Goal: Task Accomplishment & Management: Use online tool/utility

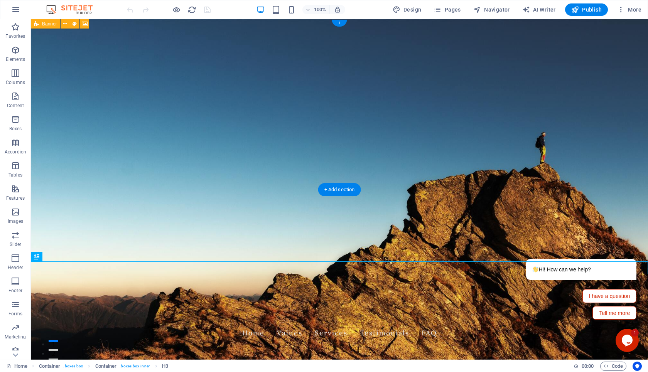
click at [357, 130] on figure at bounding box center [340, 189] width 618 height 341
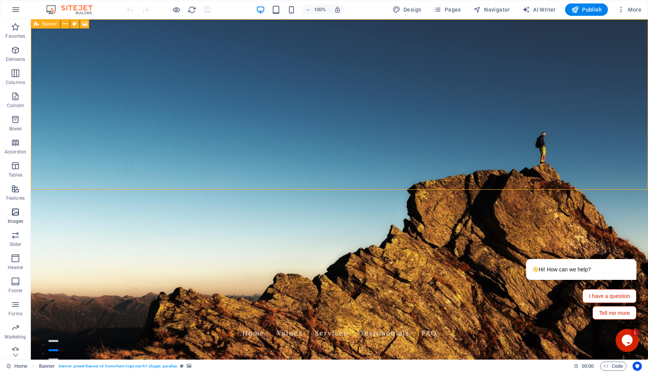
click at [10, 224] on p "Images" at bounding box center [16, 221] width 16 height 6
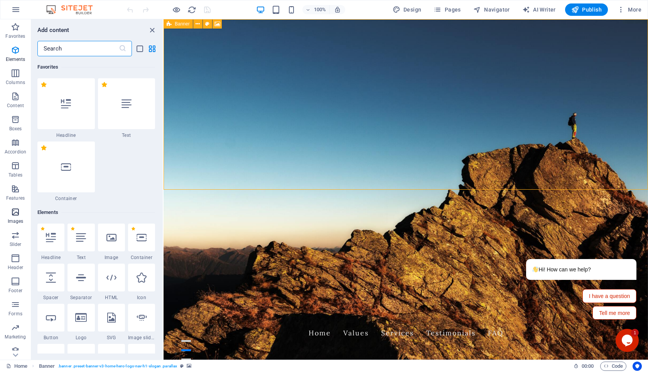
scroll to position [3977, 0]
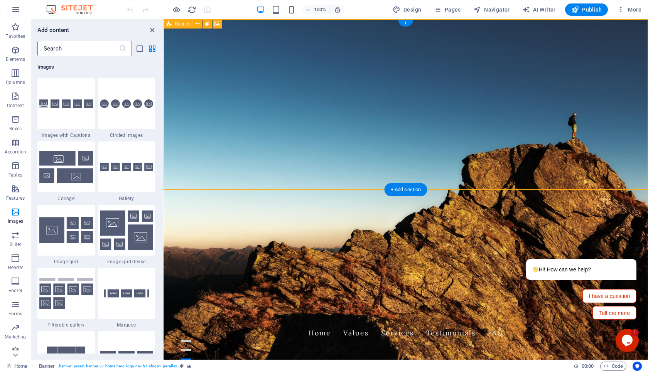
click at [244, 154] on figure at bounding box center [406, 189] width 485 height 341
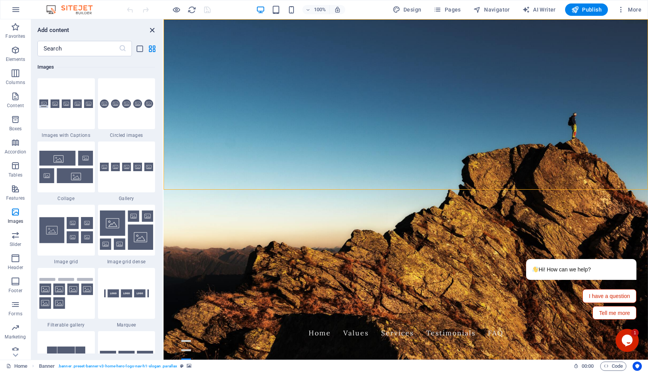
click at [150, 34] on icon "close panel" at bounding box center [152, 30] width 9 height 9
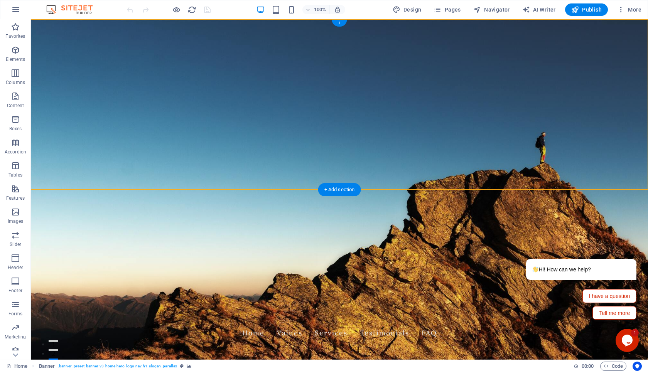
click at [333, 105] on figure at bounding box center [340, 189] width 618 height 341
select select "vh"
select select "header"
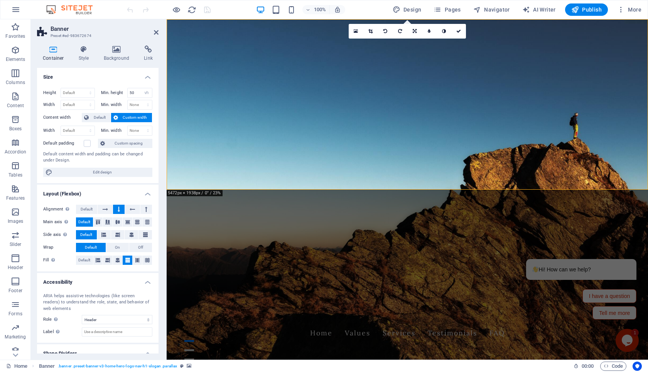
click at [428, 100] on figure at bounding box center [408, 189] width 482 height 341
click at [156, 33] on icon at bounding box center [156, 32] width 5 height 6
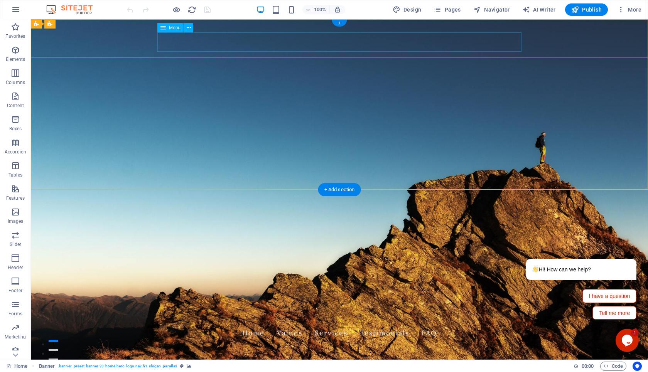
click at [419, 324] on nav "Home Values Services Testimonials FAQ" at bounding box center [339, 333] width 364 height 19
click at [443, 324] on nav "Home Values Services Testimonials FAQ" at bounding box center [339, 333] width 364 height 19
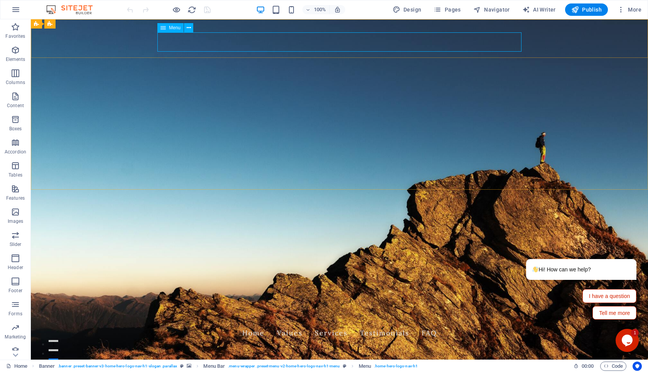
click at [177, 32] on div "Menu" at bounding box center [170, 27] width 26 height 9
click at [191, 31] on button at bounding box center [188, 27] width 9 height 9
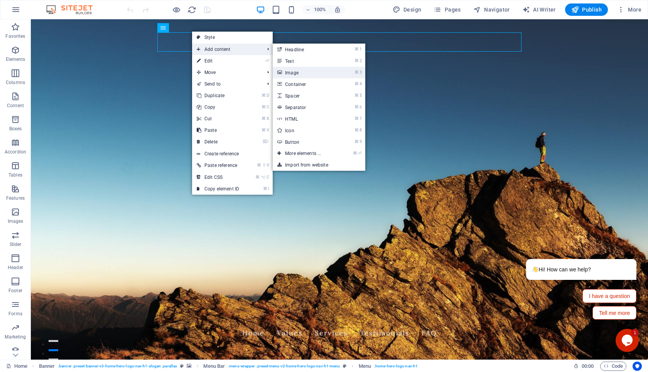
click at [328, 73] on link "⌘ 3 Image" at bounding box center [305, 73] width 64 height 12
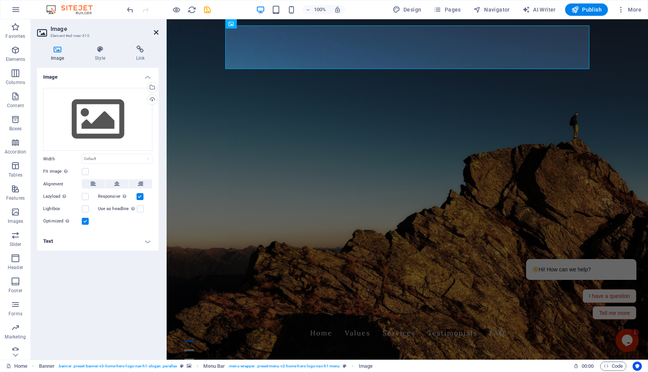
click at [157, 34] on icon at bounding box center [156, 32] width 5 height 6
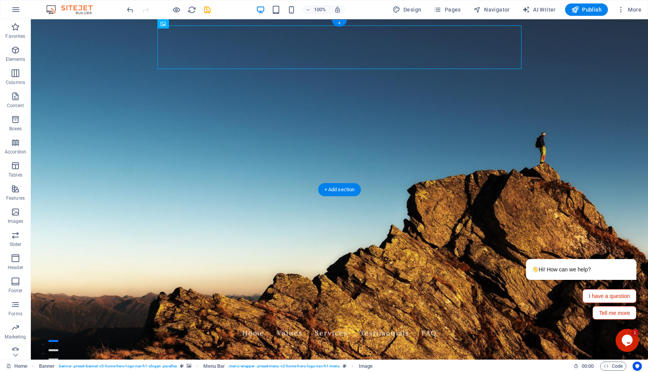
click at [286, 109] on figure at bounding box center [340, 189] width 618 height 341
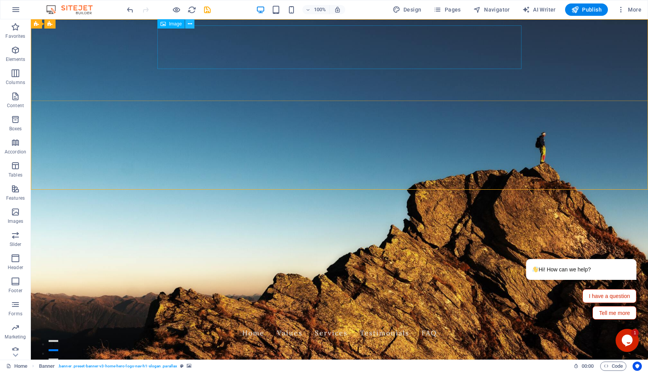
click at [192, 25] on button at bounding box center [189, 23] width 9 height 9
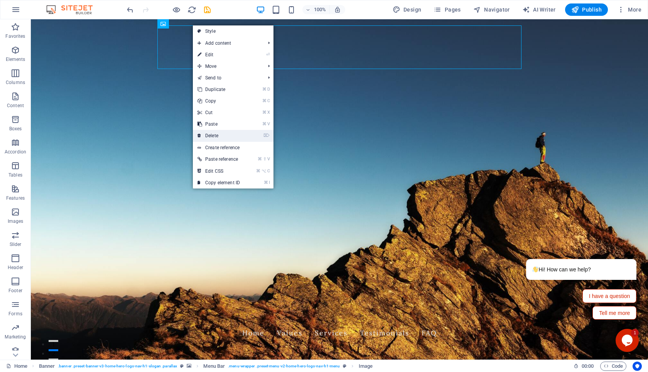
click at [239, 130] on link "⌦ Delete" at bounding box center [219, 136] width 52 height 12
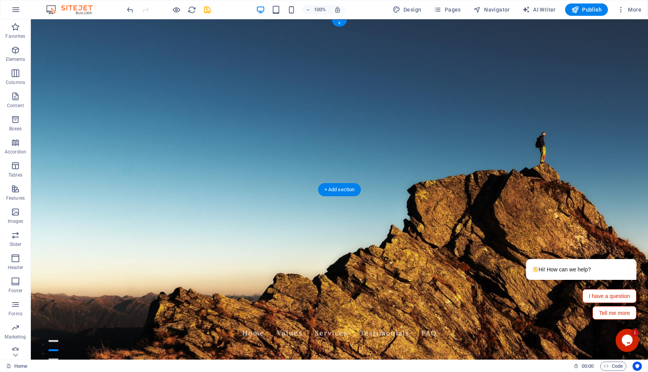
click at [311, 89] on figure at bounding box center [340, 189] width 618 height 341
click at [279, 110] on figure at bounding box center [340, 189] width 618 height 341
select select "vh"
select select "header"
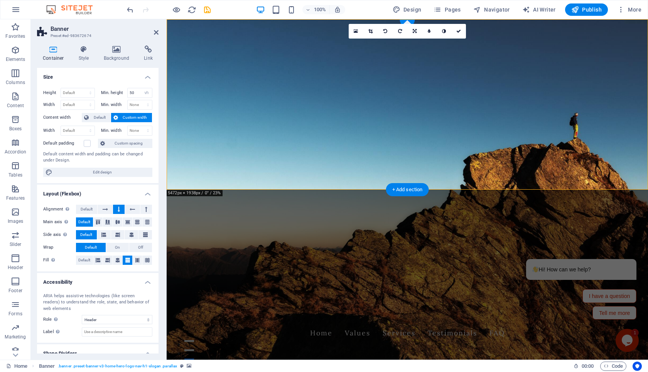
click at [314, 112] on figure at bounding box center [408, 189] width 482 height 341
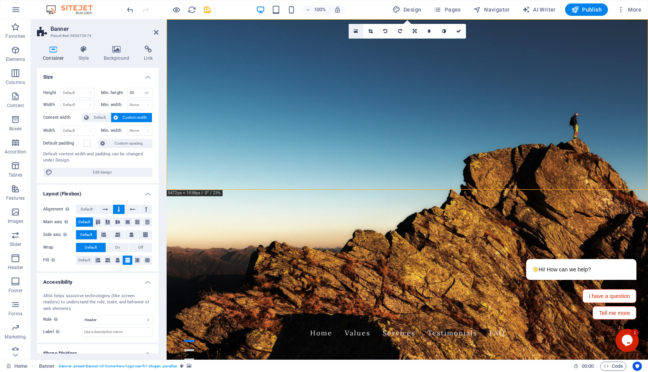
click at [357, 33] on icon at bounding box center [356, 31] width 4 height 5
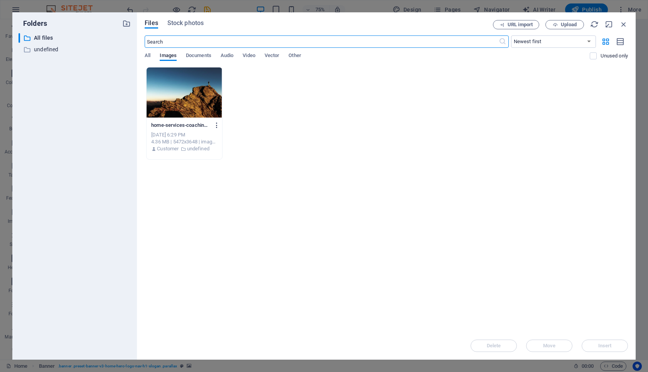
click at [216, 127] on icon "button" at bounding box center [216, 125] width 7 height 7
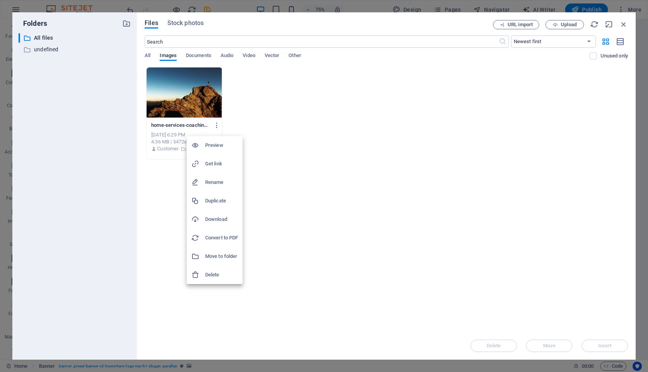
click at [301, 134] on div at bounding box center [324, 186] width 648 height 372
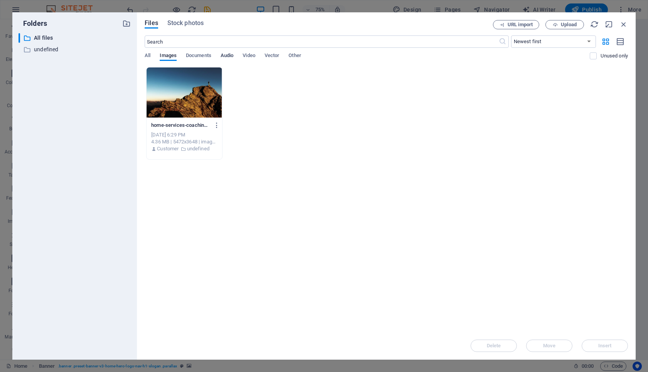
click at [227, 57] on span "Audio" at bounding box center [227, 56] width 13 height 11
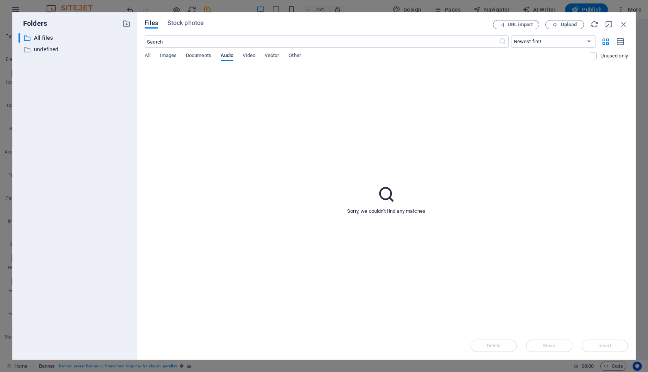
click at [257, 59] on div "All Images Documents Audio Video Vector Other" at bounding box center [367, 59] width 445 height 15
click at [294, 55] on span "Other" at bounding box center [295, 56] width 12 height 11
click at [169, 57] on span "Images" at bounding box center [168, 56] width 17 height 11
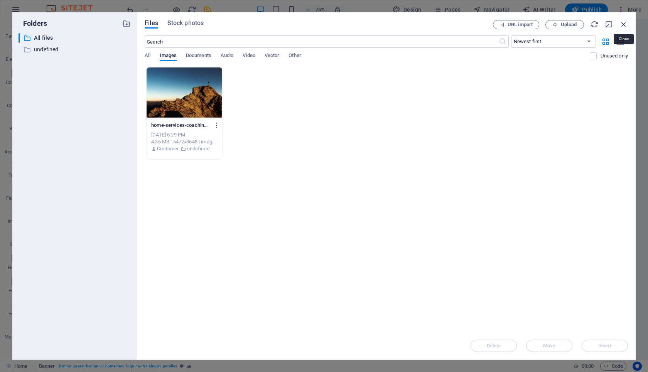
click at [625, 24] on icon "button" at bounding box center [624, 24] width 8 height 8
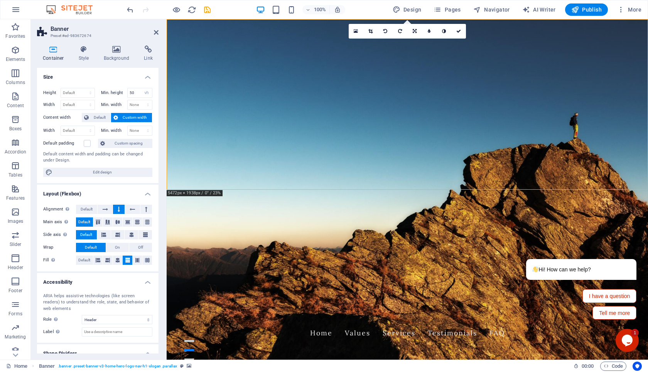
click at [418, 117] on figure at bounding box center [408, 189] width 482 height 341
click at [498, 324] on nav "Home Values Services Testimonials FAQ" at bounding box center [407, 333] width 364 height 19
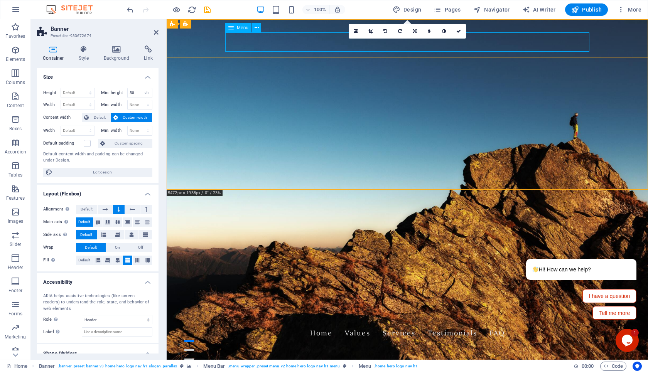
click at [257, 324] on nav "Home Values Services Testimonials FAQ" at bounding box center [407, 333] width 364 height 19
click at [258, 29] on icon at bounding box center [257, 28] width 4 height 8
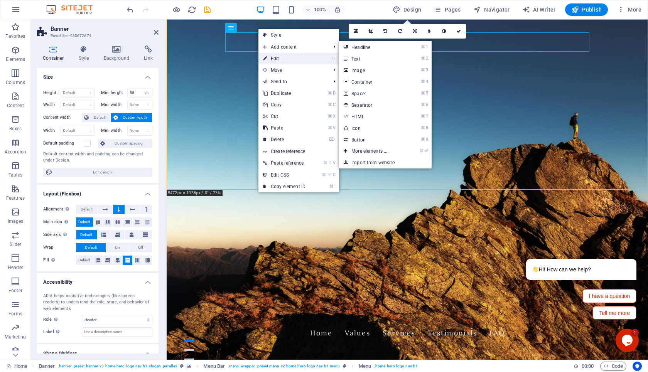
click at [299, 59] on link "⏎ Edit" at bounding box center [285, 59] width 52 height 12
select select
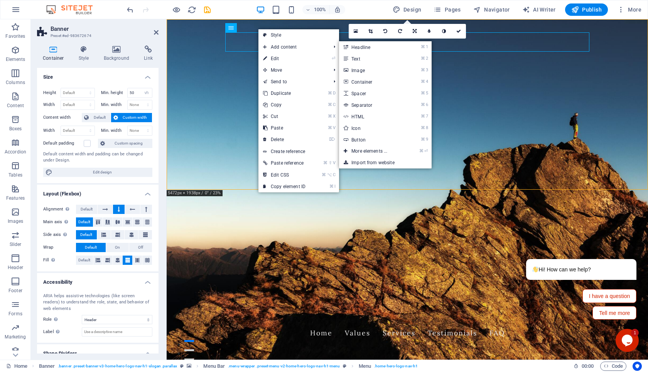
select select
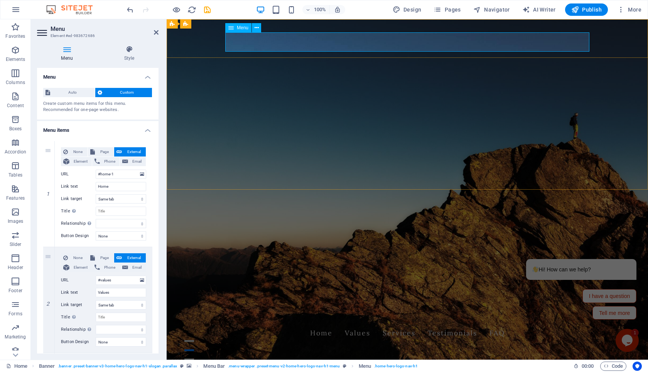
click at [501, 324] on nav "Home Values Services Testimonials FAQ" at bounding box center [407, 333] width 364 height 19
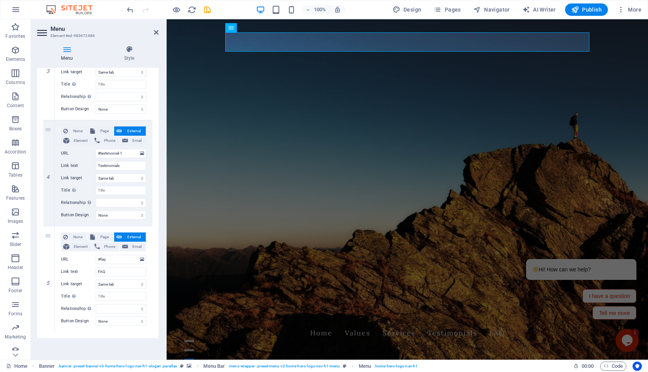
scroll to position [0, 0]
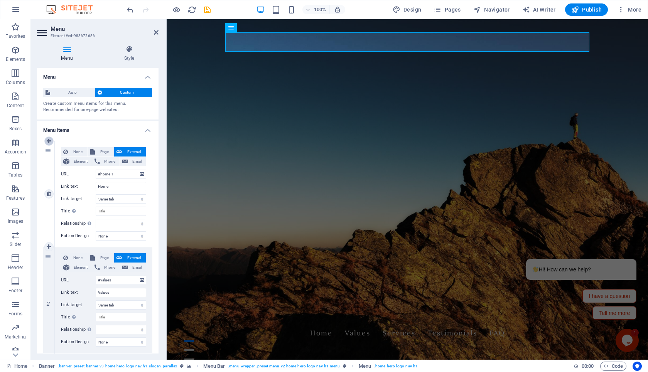
click at [51, 141] on link at bounding box center [48, 141] width 9 height 9
select select
type input "#home-1"
type input "Home"
select select
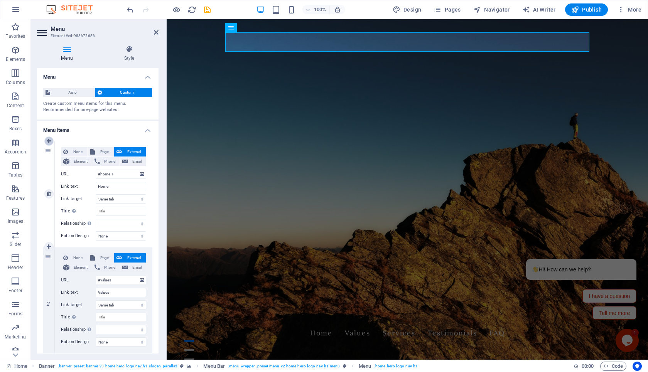
type input "#values"
type input "Values"
select select
type input "#services-2"
type input "Services"
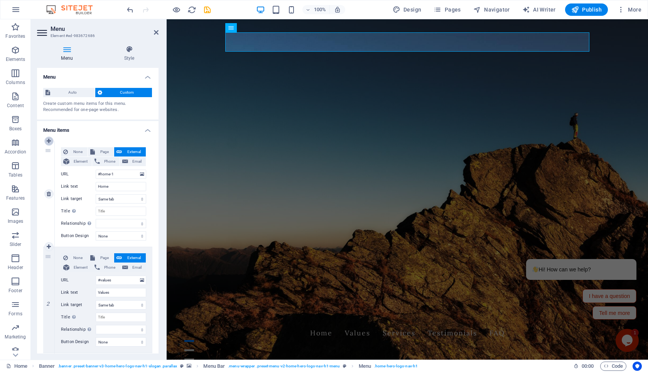
select select
type input "#testimonial-1"
type input "Testimonials"
select select
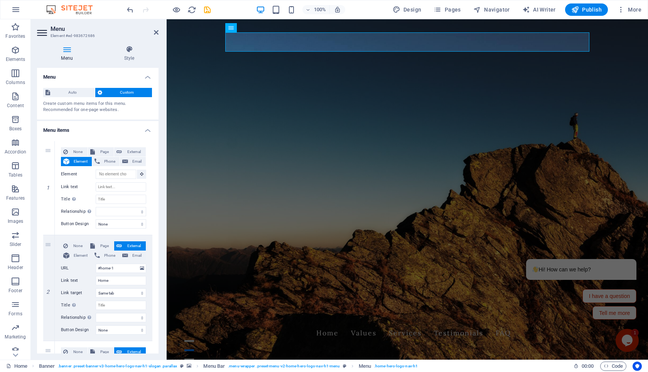
click at [146, 130] on h4 "Menu items" at bounding box center [98, 128] width 122 height 14
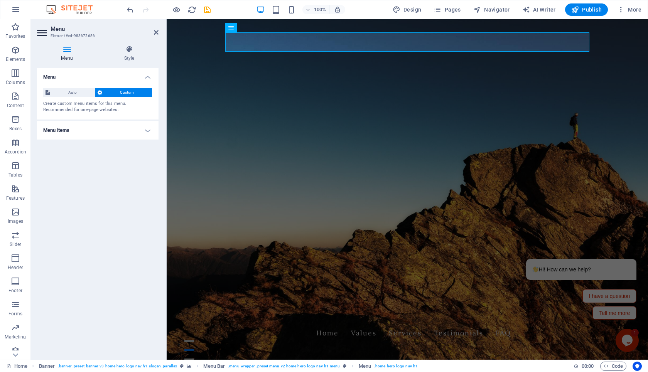
click at [146, 130] on h4 "Menu items" at bounding box center [98, 130] width 122 height 19
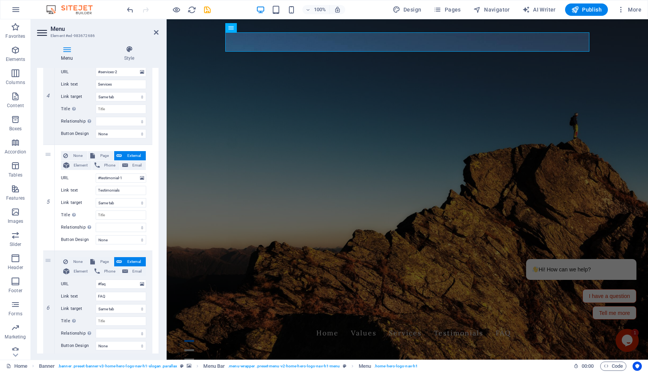
scroll to position [433, 0]
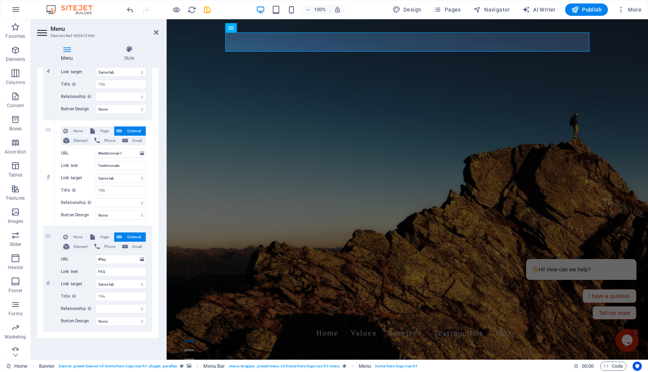
click at [129, 335] on div "1 None Page External Element Phone Email Page Home Subpage Legal Notice Privacy…" at bounding box center [98, 20] width 122 height 637
click at [256, 29] on icon at bounding box center [257, 28] width 4 height 8
click at [157, 56] on h4 "Style" at bounding box center [129, 54] width 59 height 16
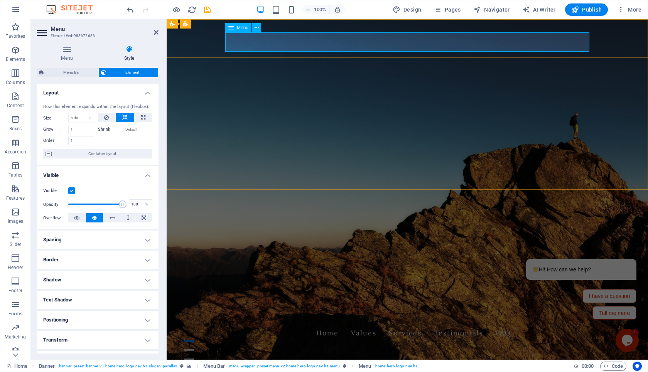
click at [237, 27] on span "Menu" at bounding box center [243, 27] width 12 height 5
click at [230, 29] on icon at bounding box center [230, 27] width 5 height 9
click at [257, 30] on icon at bounding box center [257, 28] width 4 height 8
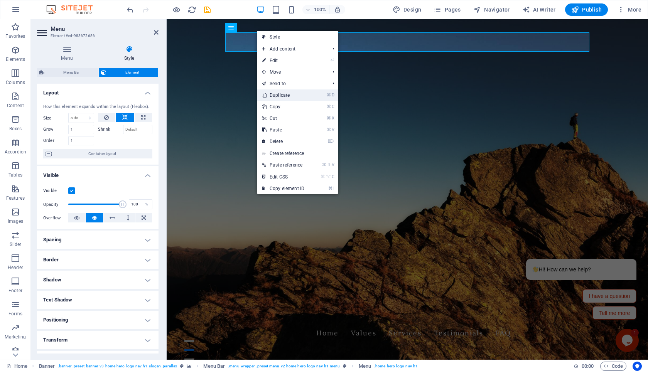
click at [288, 96] on link "⌘ D Duplicate" at bounding box center [283, 96] width 52 height 12
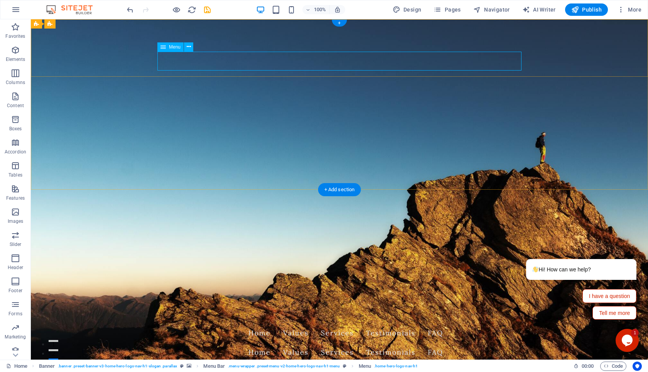
click at [264, 343] on nav "Home Values Services Testimonials FAQ" at bounding box center [339, 352] width 364 height 19
drag, startPoint x: 264, startPoint y: 62, endPoint x: 410, endPoint y: 57, distance: 146.7
click at [411, 343] on nav "Home Values Services Testimonials FAQ" at bounding box center [339, 352] width 364 height 19
click at [438, 324] on nav "Home Values Services Testimonials FAQ" at bounding box center [339, 333] width 364 height 19
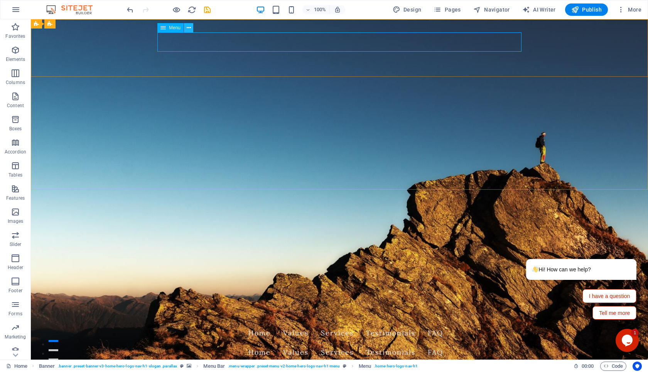
click at [188, 29] on icon at bounding box center [189, 28] width 4 height 8
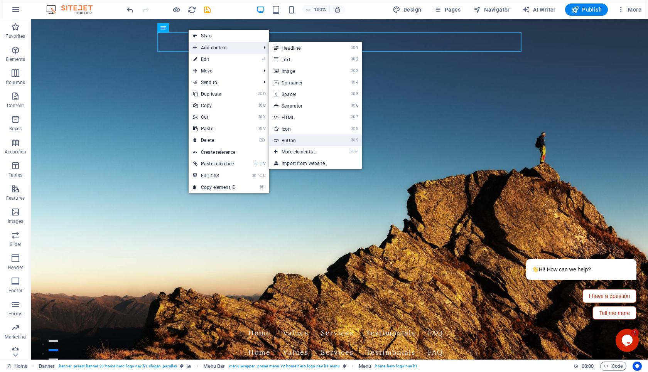
click at [315, 140] on link "⌘ 9 Button" at bounding box center [301, 141] width 64 height 12
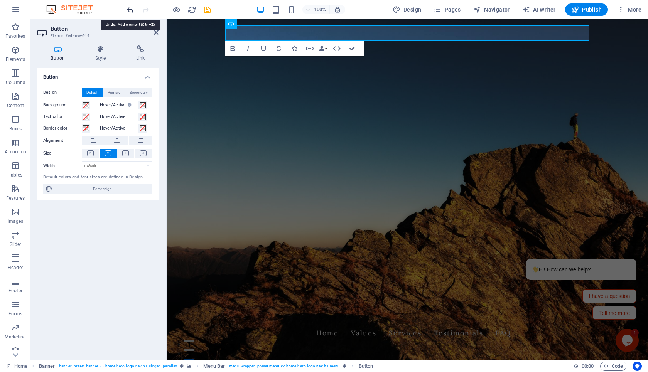
click at [130, 9] on icon "undo" at bounding box center [130, 9] width 9 height 9
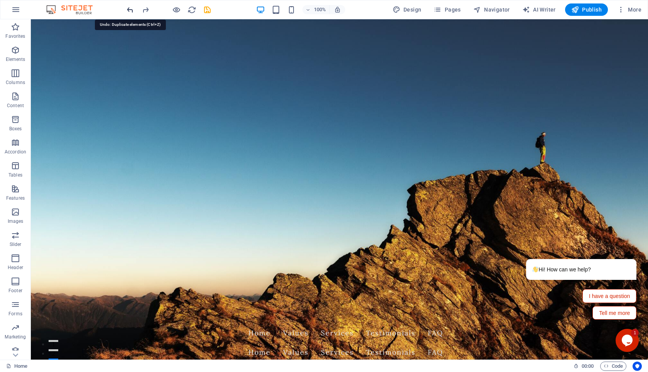
click at [130, 9] on icon "undo" at bounding box center [130, 9] width 9 height 9
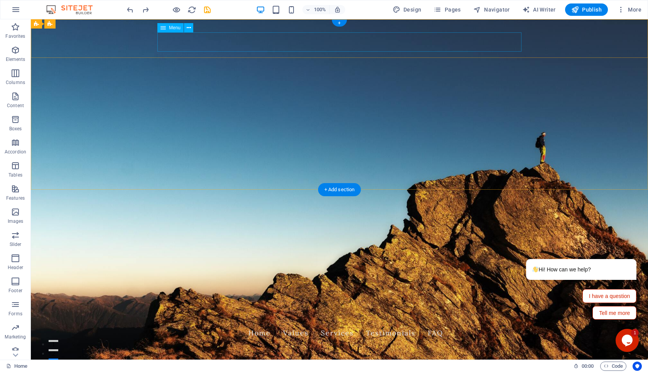
click at [436, 324] on nav "Home Values Services Testimonials FAQ" at bounding box center [339, 333] width 364 height 19
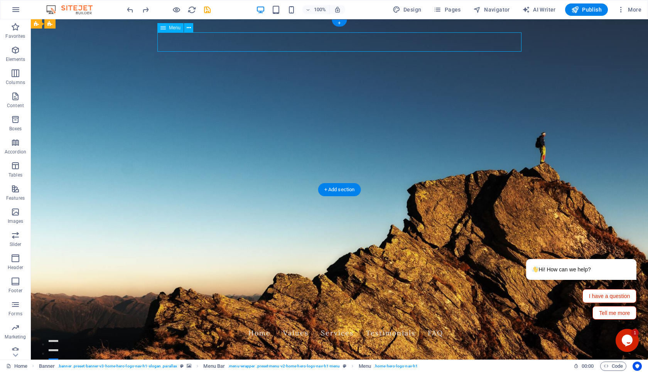
click at [436, 324] on nav "Home Values Services Testimonials FAQ" at bounding box center [339, 333] width 364 height 19
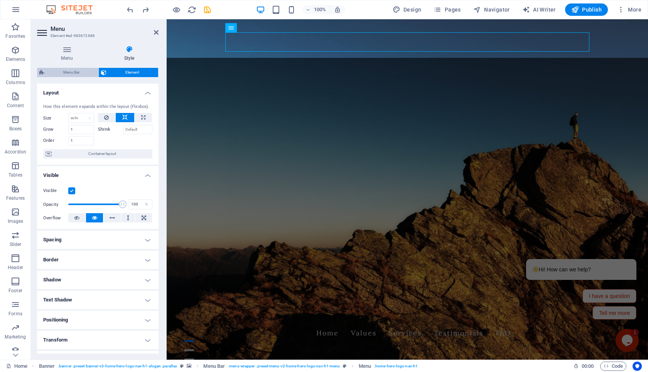
click at [74, 72] on span "Menu Bar" at bounding box center [71, 72] width 49 height 9
select select "rem"
select select "preset-menu-v2-home-hero-logo-nav-h1-menu"
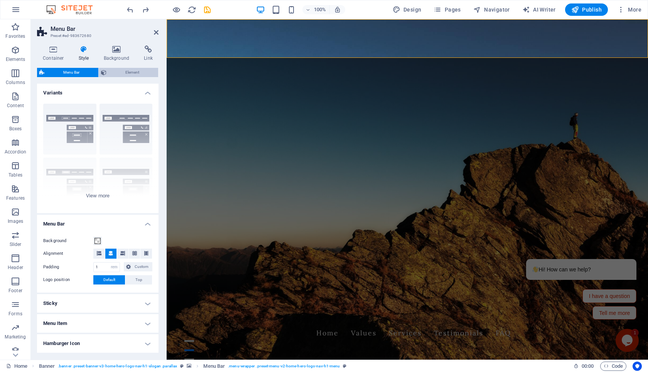
click at [126, 74] on span "Element" at bounding box center [132, 72] width 47 height 9
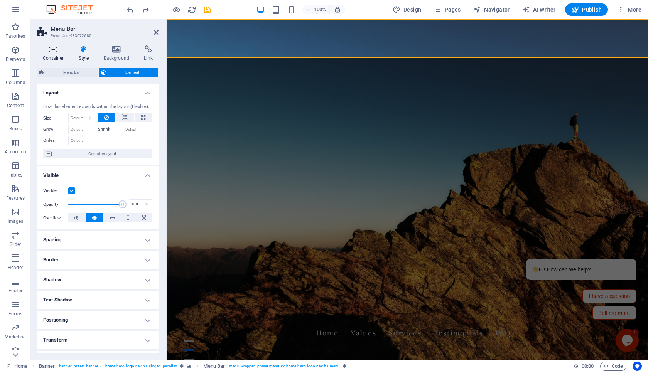
click at [57, 56] on h4 "Container" at bounding box center [55, 54] width 36 height 16
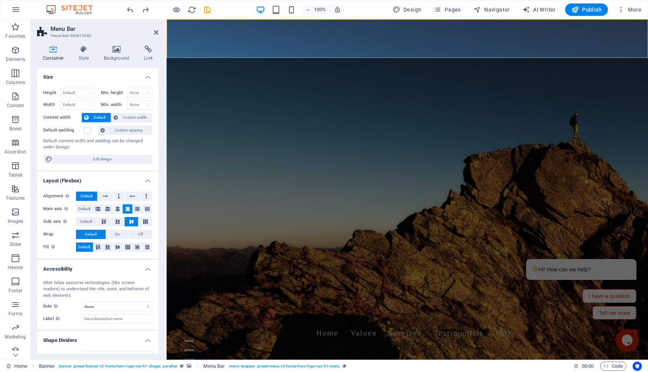
click at [128, 297] on div "ARIA helps assistive technologies (like screen readers) to understand the role,…" at bounding box center [97, 289] width 109 height 19
click at [127, 310] on select "None Alert Article Banner Comment Complementary Dialog Footer Header Marquee Pr…" at bounding box center [117, 306] width 71 height 9
click at [159, 228] on div "Container Style Background Link Size Height Default px rem % vh vw Min. height …" at bounding box center [98, 199] width 134 height 321
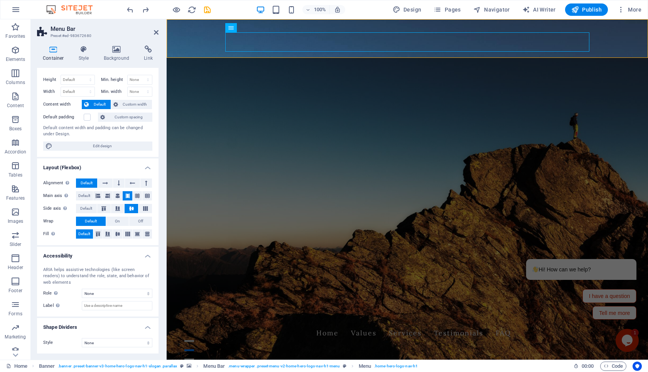
scroll to position [0, 0]
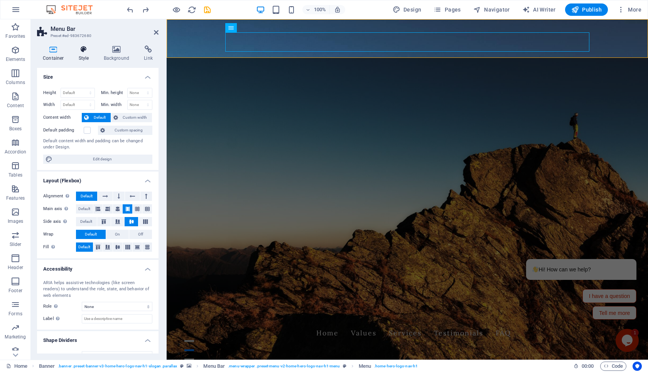
click at [82, 54] on h4 "Style" at bounding box center [85, 54] width 25 height 16
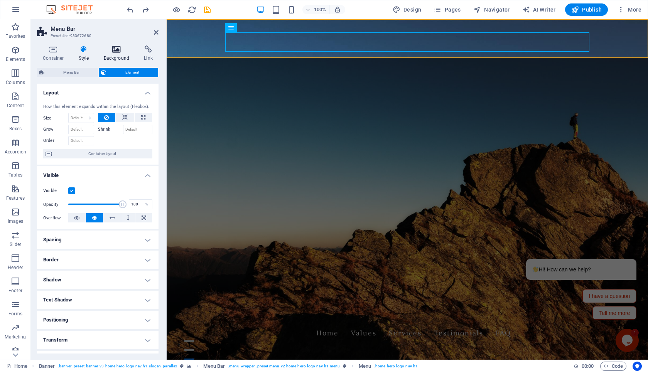
click at [118, 56] on h4 "Background" at bounding box center [118, 54] width 41 height 16
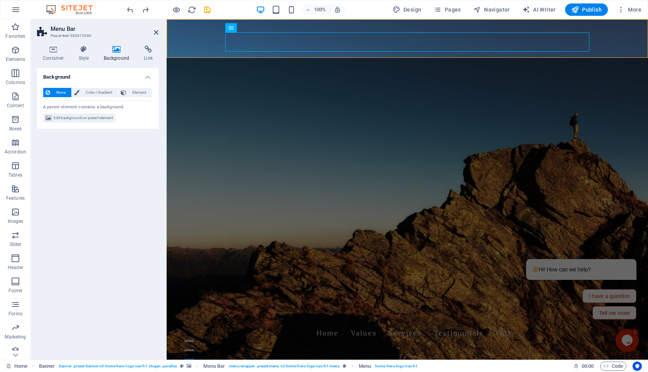
click at [135, 54] on h4 "Background" at bounding box center [118, 54] width 41 height 16
click at [149, 51] on icon at bounding box center [148, 50] width 20 height 8
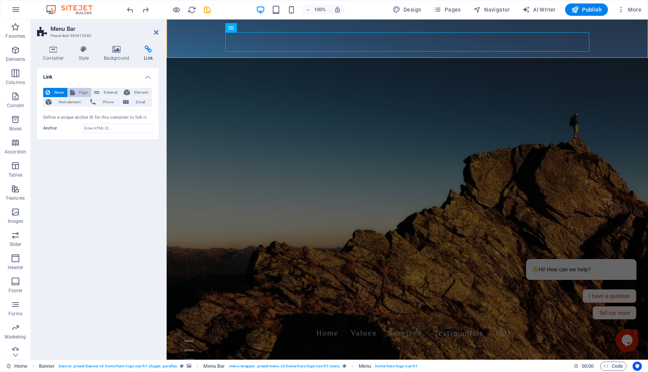
click at [82, 96] on span "Page" at bounding box center [83, 92] width 12 height 9
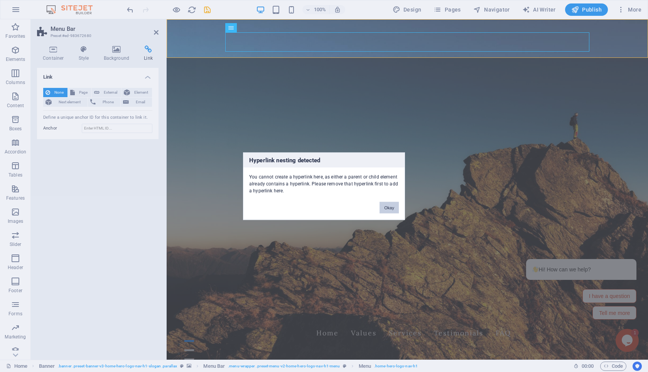
click at [387, 208] on button "Okay" at bounding box center [389, 208] width 19 height 12
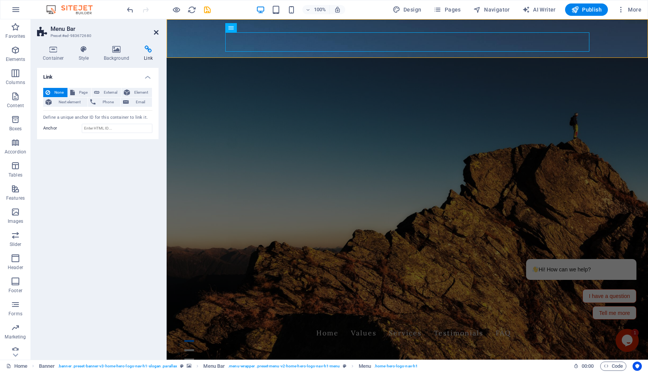
click at [156, 36] on link at bounding box center [156, 32] width 5 height 7
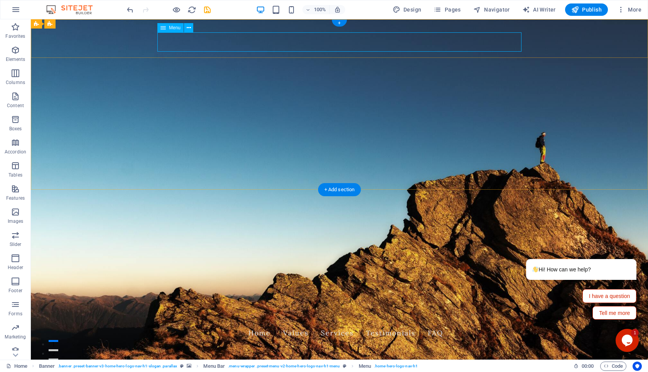
click at [289, 324] on nav "Home Values Services Testimonials FAQ" at bounding box center [339, 333] width 364 height 19
click at [436, 324] on nav "Home Values Services Testimonials FAQ" at bounding box center [339, 333] width 364 height 19
click at [193, 324] on nav "Home Values Services Testimonials FAQ" at bounding box center [339, 333] width 364 height 19
click at [188, 30] on icon at bounding box center [189, 28] width 4 height 8
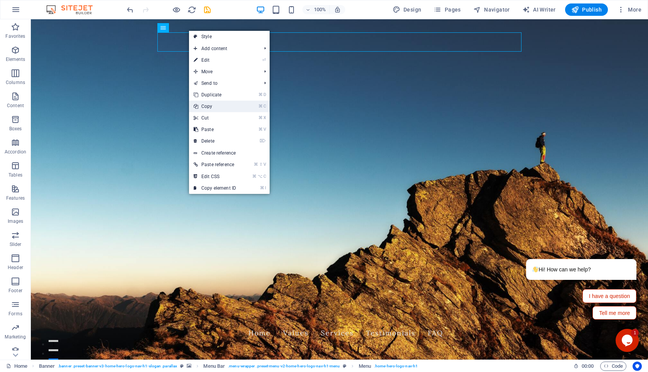
click at [235, 105] on link "⌘ C Copy" at bounding box center [215, 107] width 52 height 12
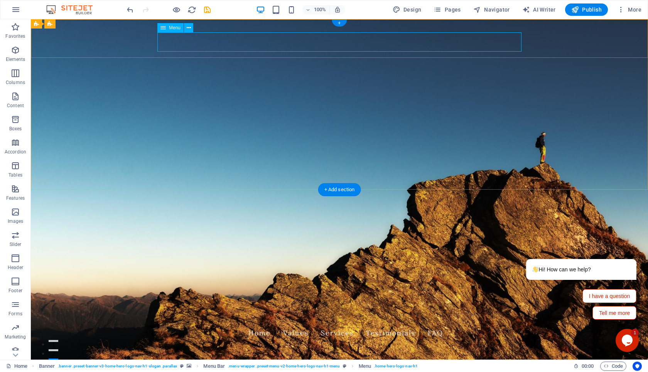
click at [376, 324] on nav "Home Values Services Testimonials FAQ" at bounding box center [339, 333] width 364 height 19
click at [186, 28] on button at bounding box center [188, 27] width 9 height 9
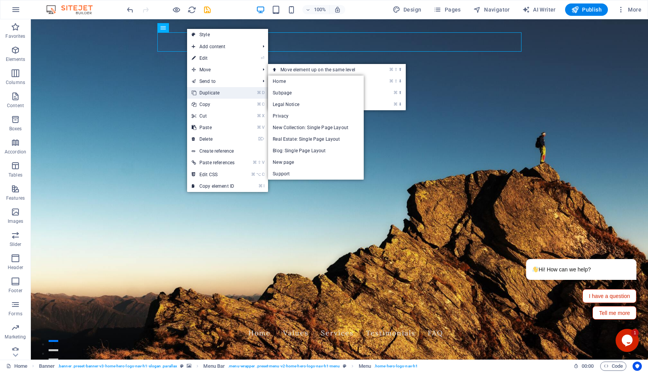
click at [225, 93] on link "⌘ D Duplicate" at bounding box center [213, 93] width 52 height 12
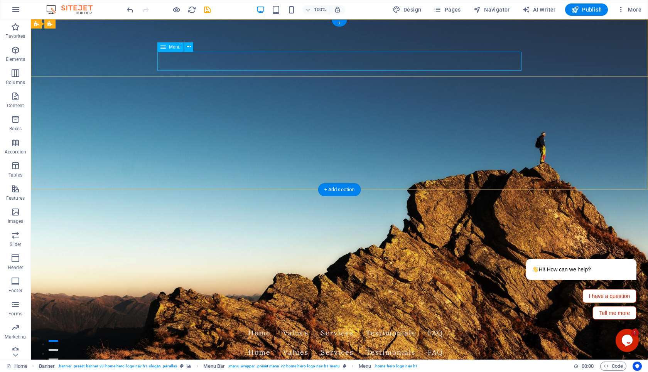
click at [259, 343] on nav "Home Values Services Testimonials FAQ" at bounding box center [339, 352] width 364 height 19
select select
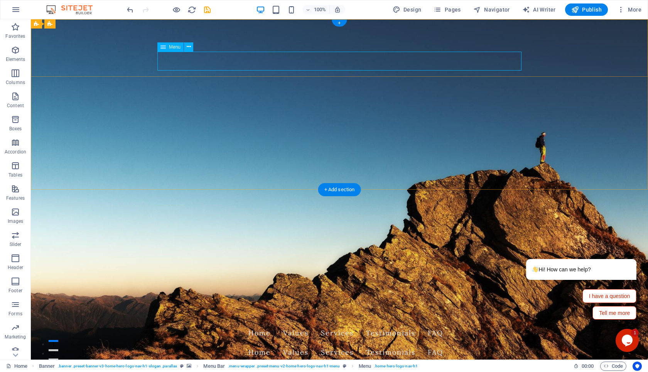
select select
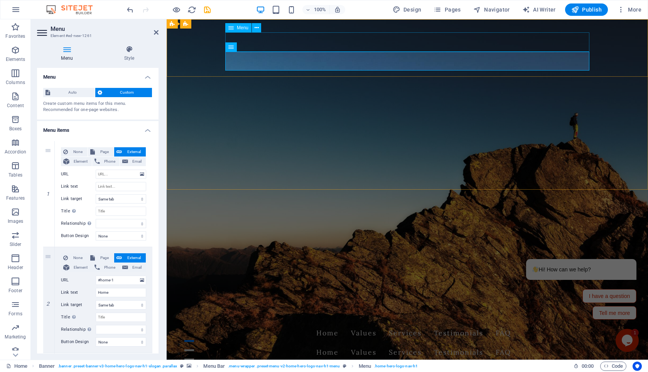
click at [329, 324] on nav "Home Values Services Testimonials FAQ" at bounding box center [407, 333] width 364 height 19
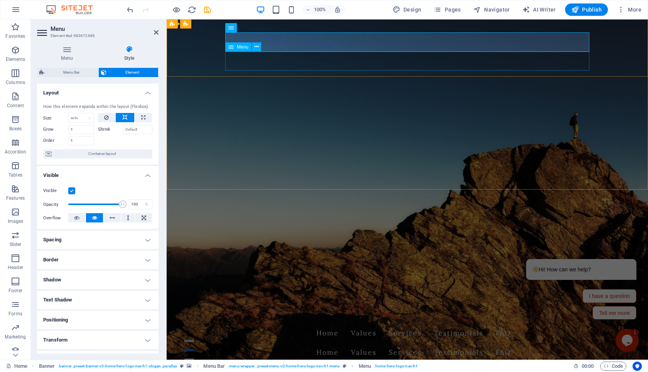
click at [329, 343] on nav "Home Values Services Testimonials FAQ" at bounding box center [407, 352] width 364 height 19
select select
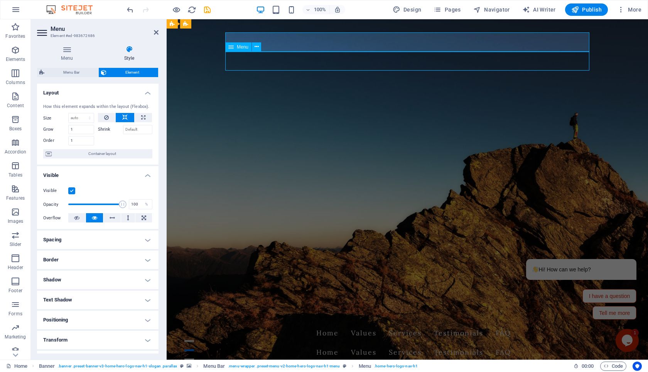
select select
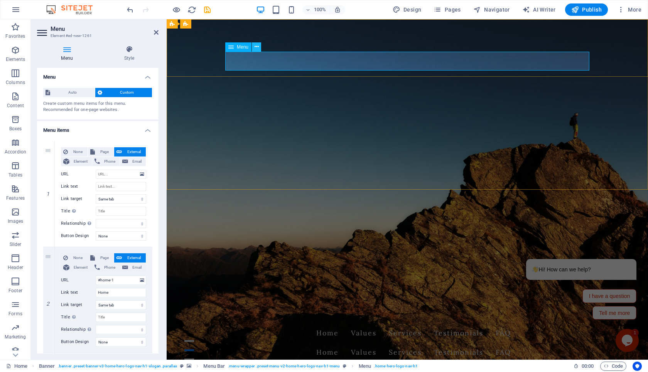
click at [257, 49] on icon at bounding box center [257, 47] width 4 height 8
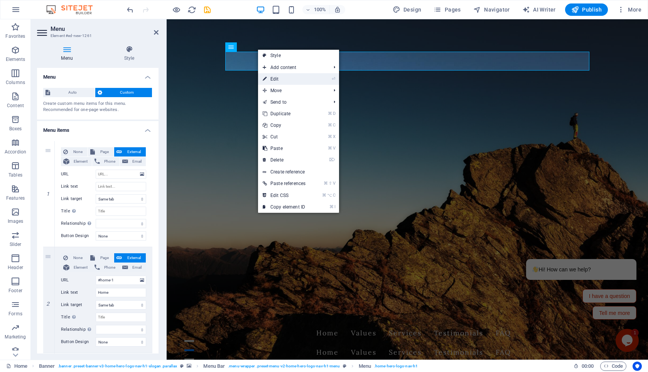
click at [285, 82] on link "⏎ Edit" at bounding box center [284, 79] width 52 height 12
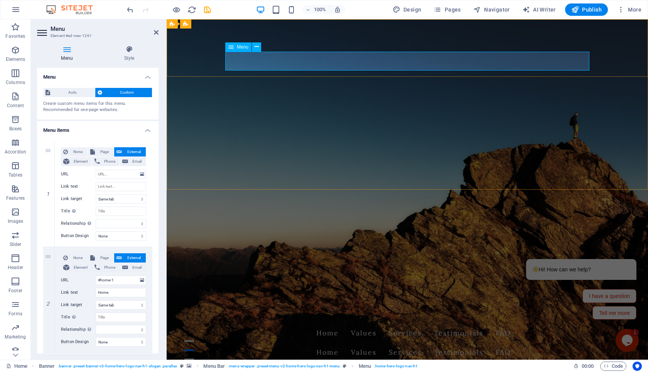
click at [331, 343] on nav "Home Values Services Testimonials FAQ" at bounding box center [407, 352] width 364 height 19
click at [47, 195] on icon at bounding box center [49, 193] width 4 height 5
type input "#home-1"
type input "Home"
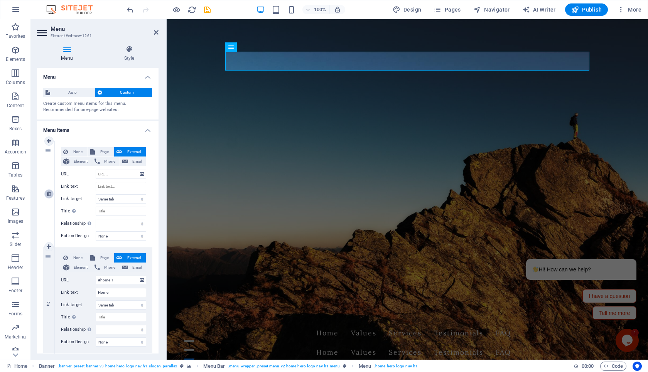
select select
type input "#values"
type input "Values"
select select
type input "#services-2"
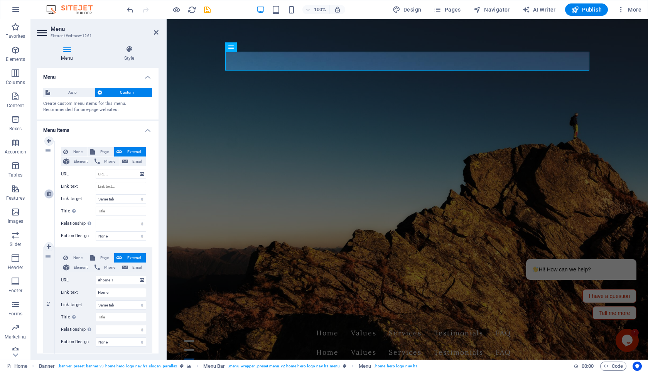
type input "Services"
select select
type input "#testimonial-1"
type input "Testimonials"
select select
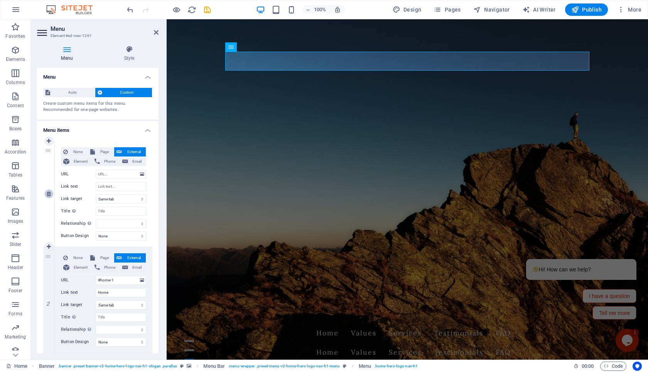
type input "#faq"
type input "FAQ"
select select
click at [47, 195] on icon at bounding box center [49, 193] width 4 height 5
type input "#values"
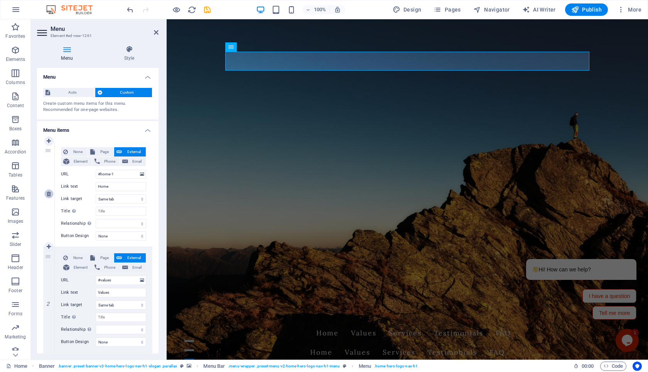
type input "Values"
select select
type input "#services-2"
type input "Services"
select select
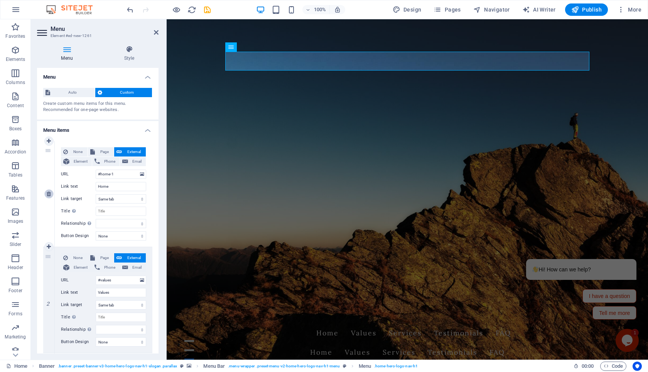
type input "#testimonial-1"
type input "Testimonials"
select select
type input "#faq"
type input "FAQ"
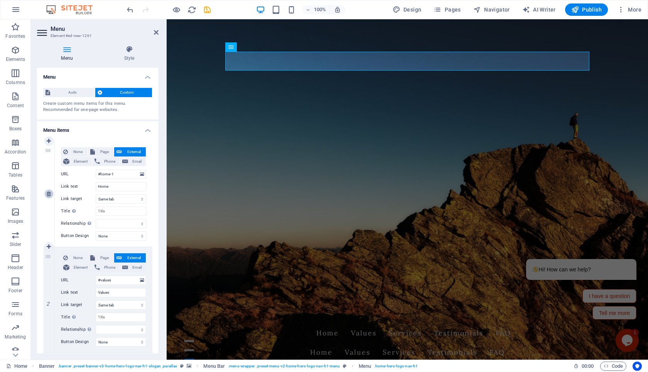
select select
click at [47, 195] on icon at bounding box center [49, 193] width 4 height 5
type input "#services-2"
type input "Services"
select select
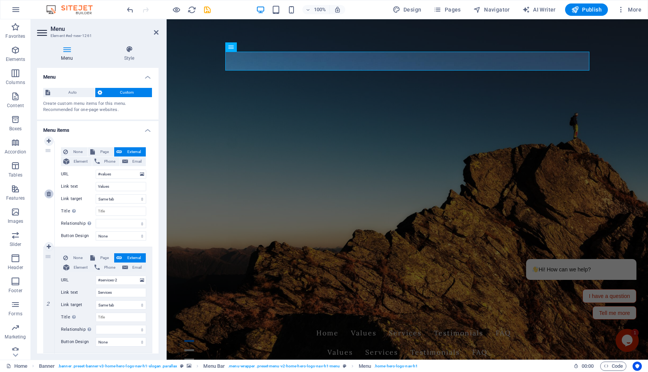
type input "#testimonial-1"
type input "Testimonials"
select select
type input "#faq"
type input "FAQ"
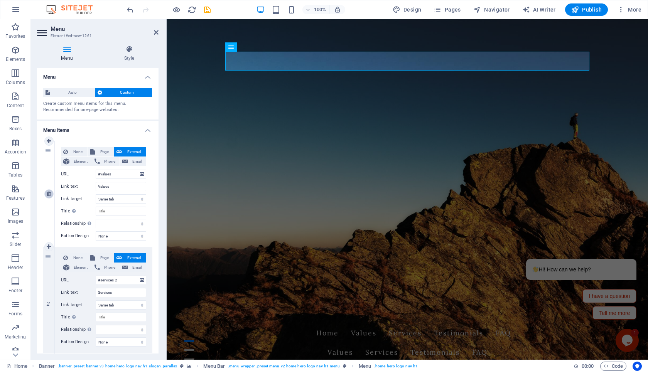
select select
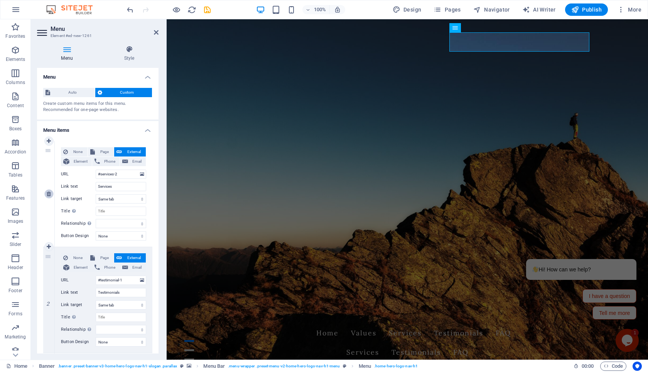
click at [47, 195] on icon at bounding box center [49, 193] width 4 height 5
type input "#testimonial-1"
type input "Testimonials"
select select
type input "#faq"
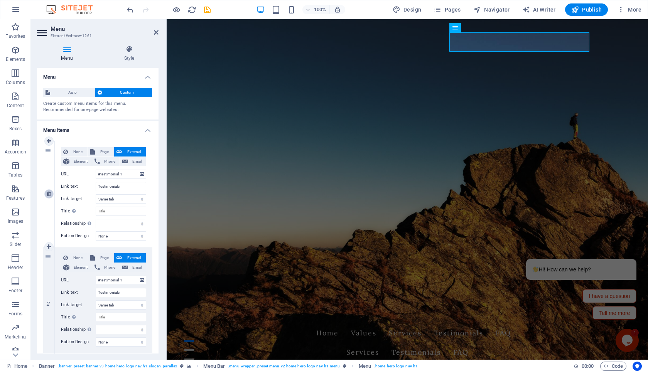
type input "FAQ"
select select
click at [47, 195] on icon at bounding box center [49, 193] width 4 height 5
type input "#faq"
type input "FAQ"
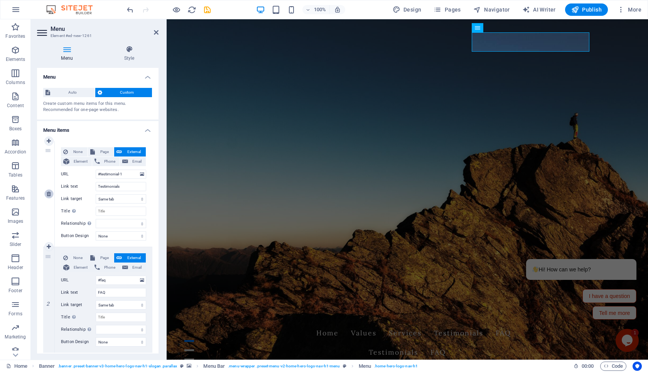
select select
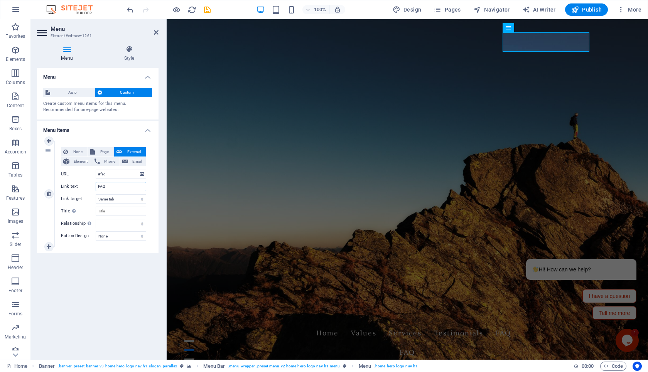
drag, startPoint x: 119, startPoint y: 186, endPoint x: 65, endPoint y: 188, distance: 53.7
click at [65, 188] on div "Link text FAQ" at bounding box center [103, 186] width 85 height 9
type input "Pricing"
select select
type input "Pricing"
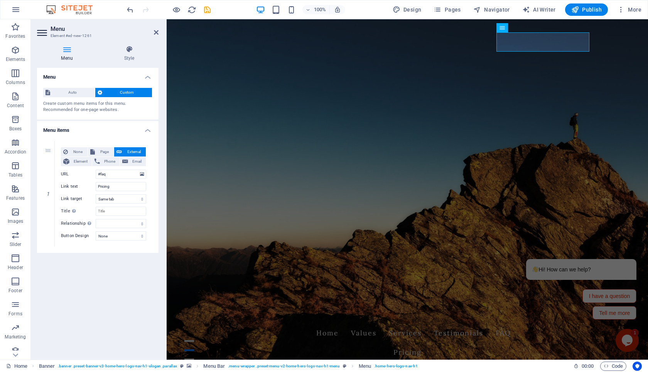
click at [125, 313] on div "Menu Auto Custom Create custom menu items for this menu. Recommended for one-pa…" at bounding box center [98, 211] width 122 height 286
click at [105, 305] on div "Menu Auto Custom Create custom menu items for this menu. Recommended for one-pa…" at bounding box center [98, 211] width 122 height 286
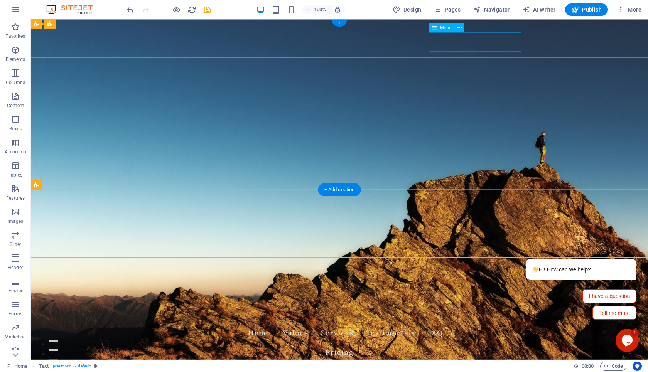
click at [469, 343] on nav "Pricing" at bounding box center [339, 352] width 364 height 19
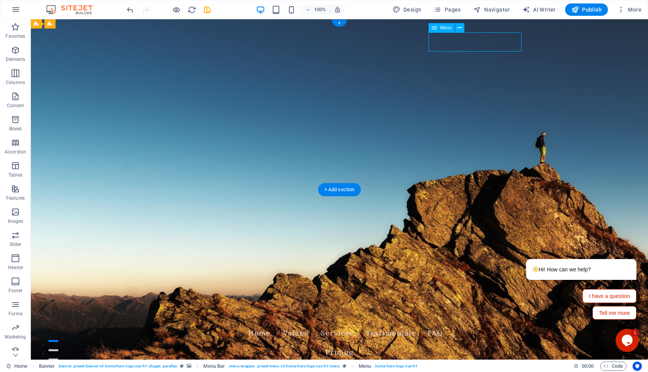
drag, startPoint x: 441, startPoint y: 47, endPoint x: 421, endPoint y: 46, distance: 19.7
drag, startPoint x: 223, startPoint y: 45, endPoint x: 281, endPoint y: 45, distance: 58.3
click at [460, 30] on icon at bounding box center [460, 28] width 4 height 8
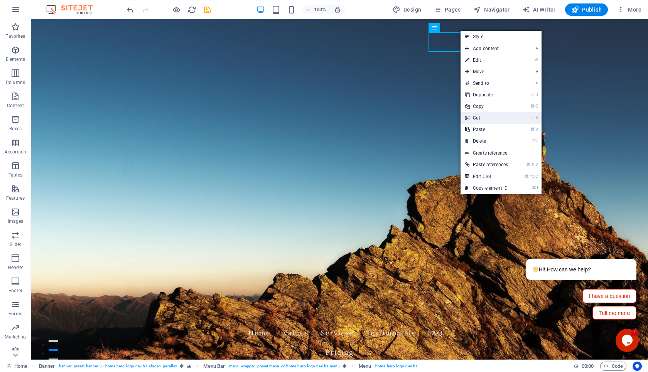
click at [488, 112] on link "⌘ X Cut" at bounding box center [487, 118] width 52 height 12
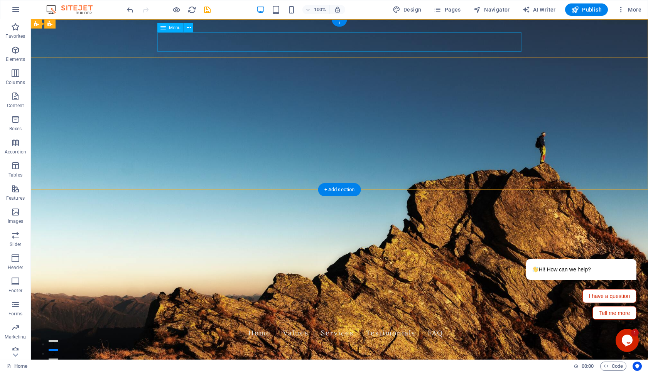
click at [456, 324] on nav "Home Values Services Testimonials FAQ" at bounding box center [339, 333] width 364 height 19
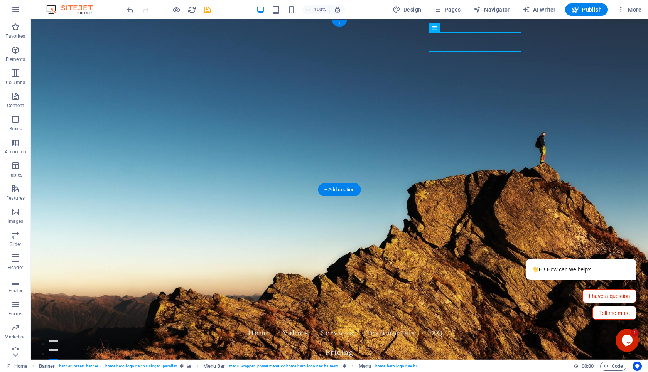
click at [425, 81] on figure at bounding box center [340, 189] width 618 height 341
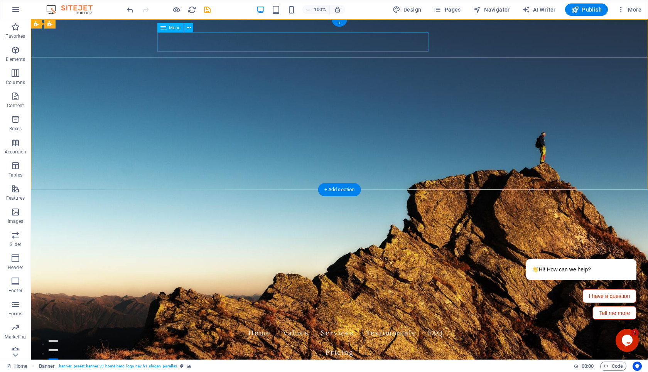
click at [425, 324] on nav "Home Values Services Testimonials FAQ" at bounding box center [339, 333] width 364 height 19
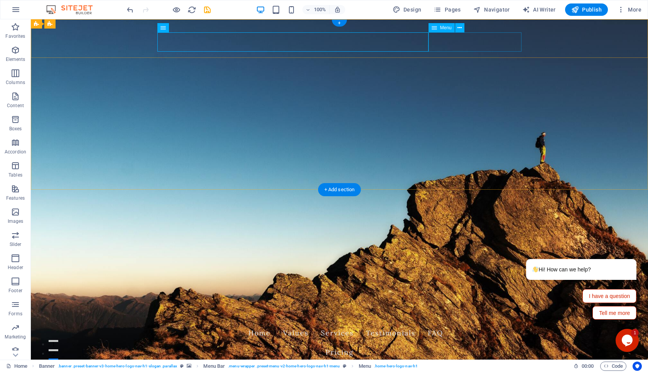
click at [450, 343] on nav "Pricing" at bounding box center [339, 352] width 364 height 19
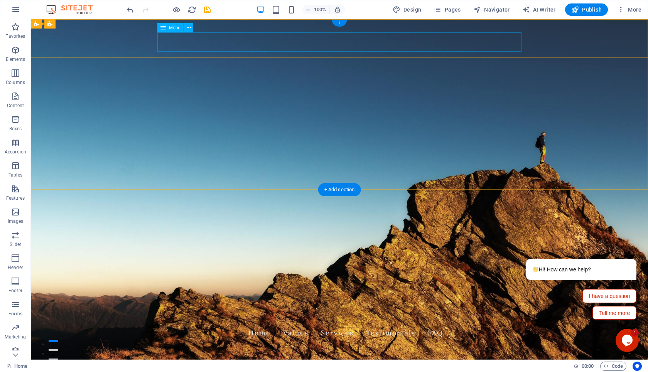
click at [447, 324] on nav "Home Values Services Testimonials FAQ" at bounding box center [339, 333] width 364 height 19
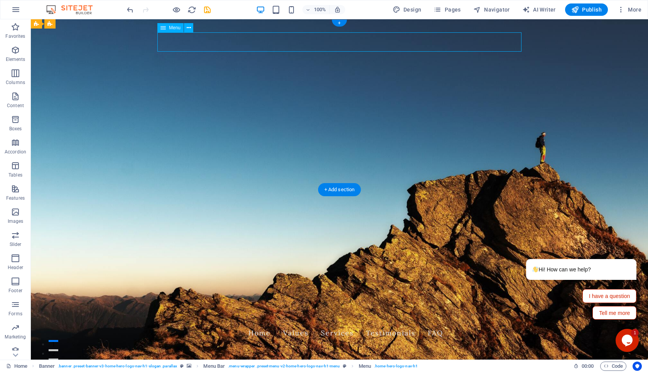
click at [436, 324] on nav "Home Values Services Testimonials FAQ" at bounding box center [339, 333] width 364 height 19
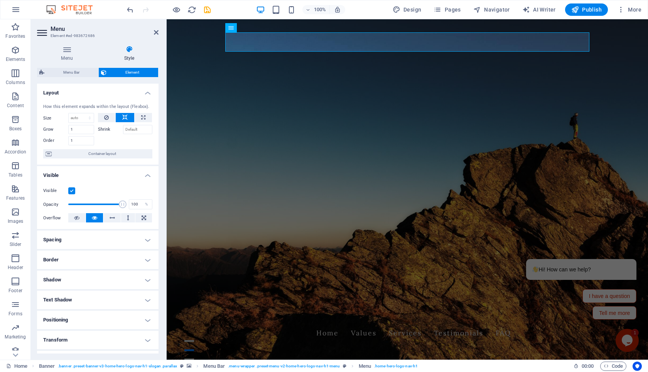
click at [39, 32] on icon at bounding box center [43, 33] width 12 height 12
click at [69, 56] on h4 "Menu" at bounding box center [68, 54] width 63 height 16
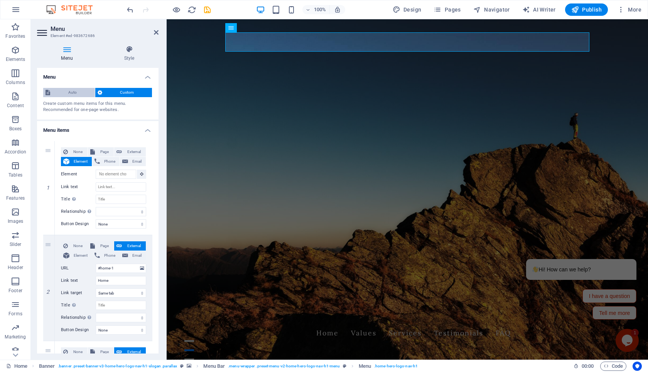
click at [78, 91] on span "Auto" at bounding box center [72, 92] width 40 height 9
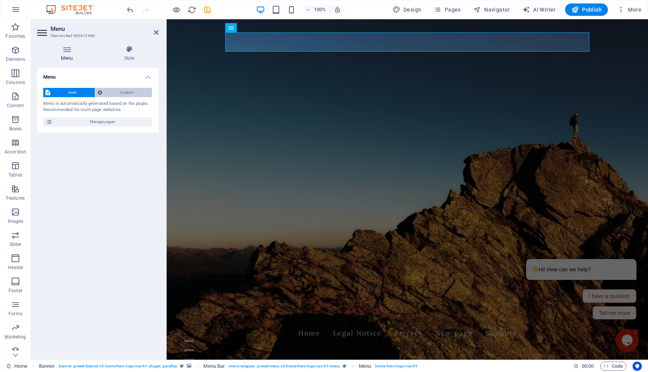
click at [120, 91] on span "Custom" at bounding box center [128, 92] width 46 height 9
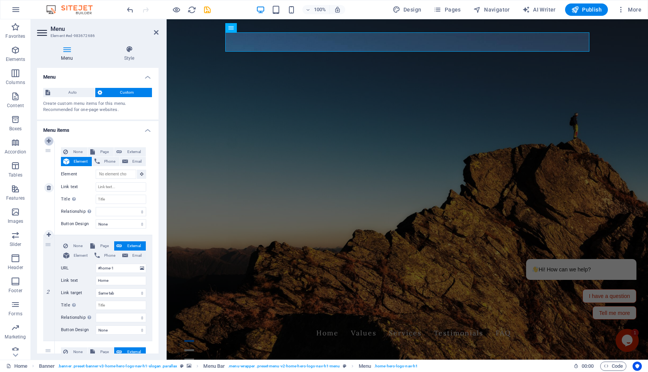
click at [49, 139] on icon at bounding box center [49, 141] width 4 height 5
select select
type input "#home-1"
type input "Home"
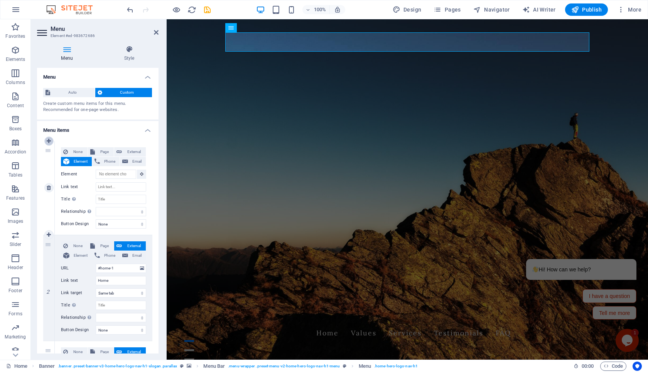
select select
type input "#values"
type input "Values"
select select
type input "#services-2"
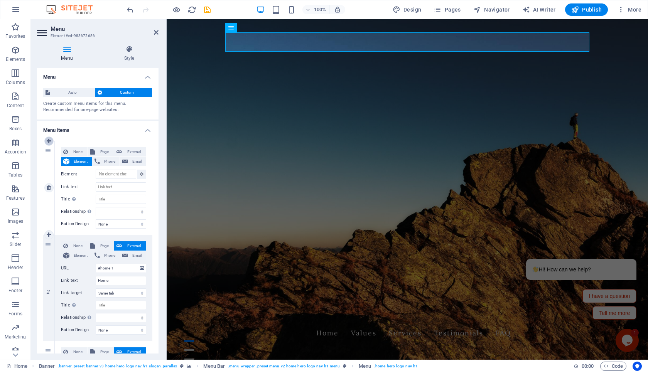
type input "Services"
select select
type input "#testimonial-1"
type input "Testimonials"
select select
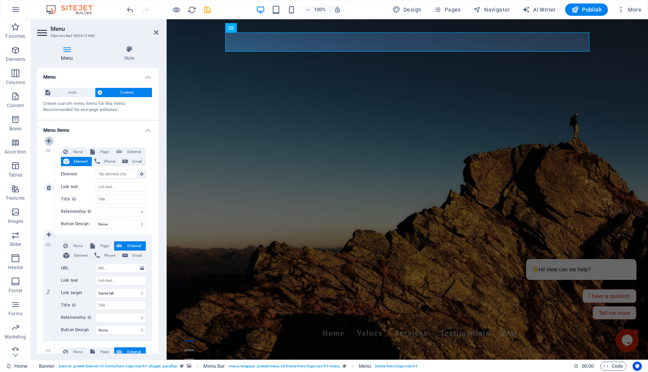
select select
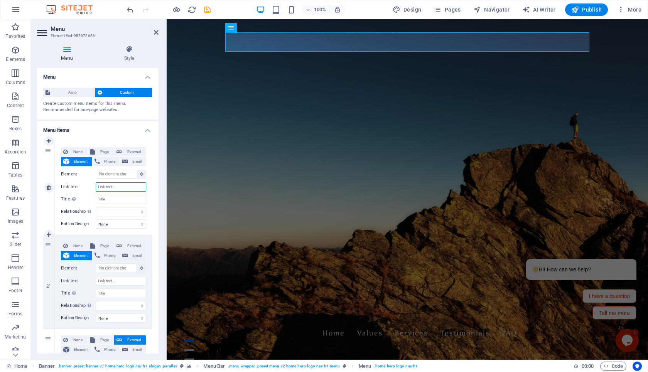
click at [118, 188] on input "Link text" at bounding box center [121, 187] width 51 height 9
drag, startPoint x: 156, startPoint y: 158, endPoint x: 157, endPoint y: 168, distance: 10.0
click at [124, 188] on input "Link text" at bounding box center [121, 187] width 51 height 9
type input "Pr"
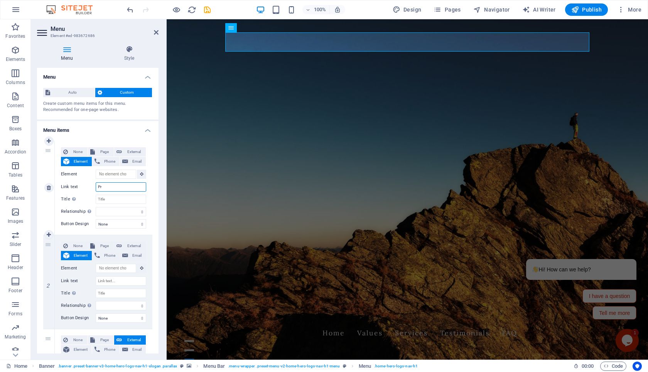
select select
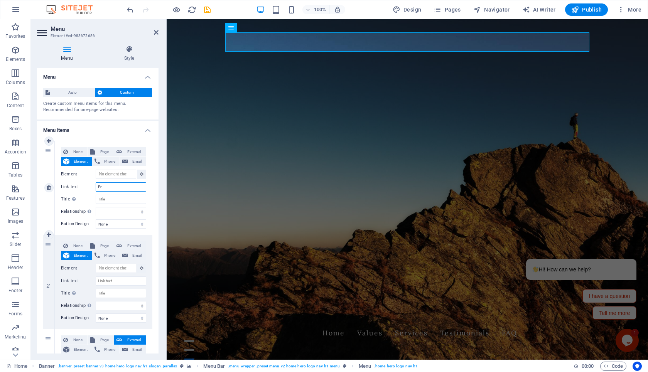
select select
type input "Pricing"
select select
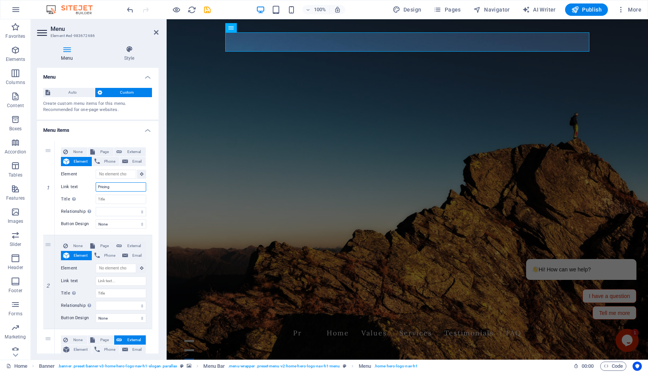
select select
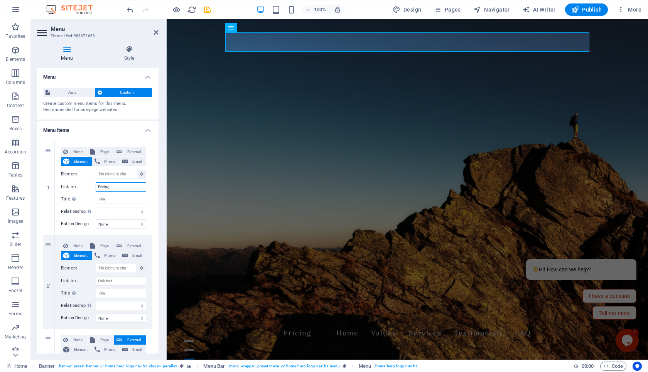
type input "Pricing"
click at [49, 283] on icon at bounding box center [49, 281] width 4 height 5
select select
type input "#home-1"
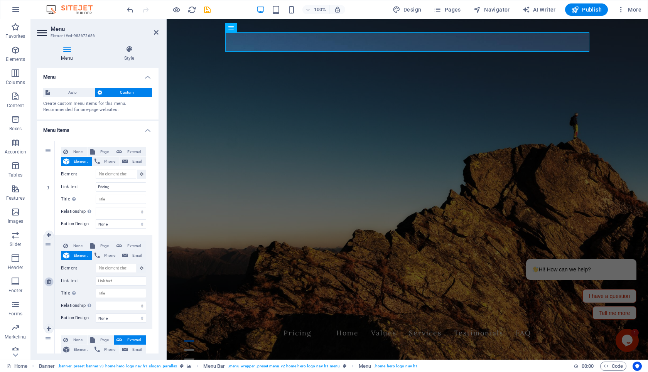
type input "Home"
select select
type input "#values"
type input "Values"
select select
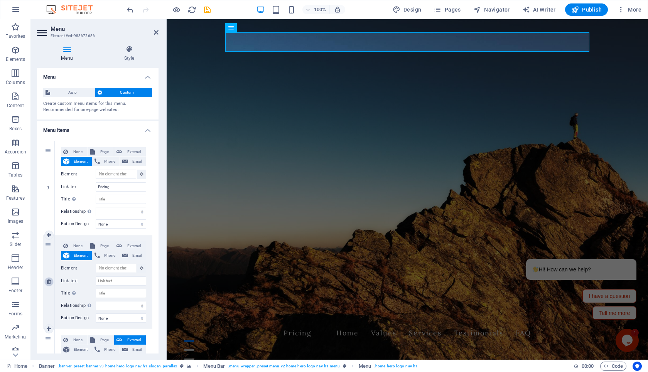
type input "#services-2"
type input "Services"
select select
type input "#testimonial-1"
type input "Testimonials"
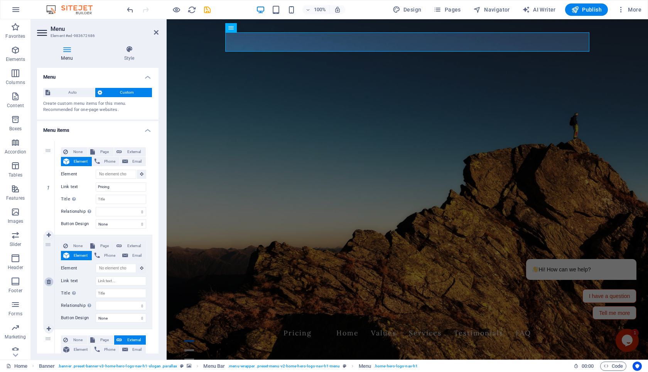
select select
type input "#faq"
type input "FAQ"
select select
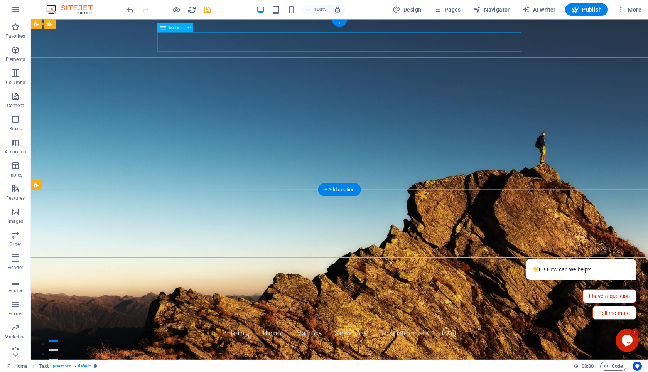
click at [242, 324] on nav "Pricing Home Values Services Testimonials FAQ" at bounding box center [339, 333] width 364 height 19
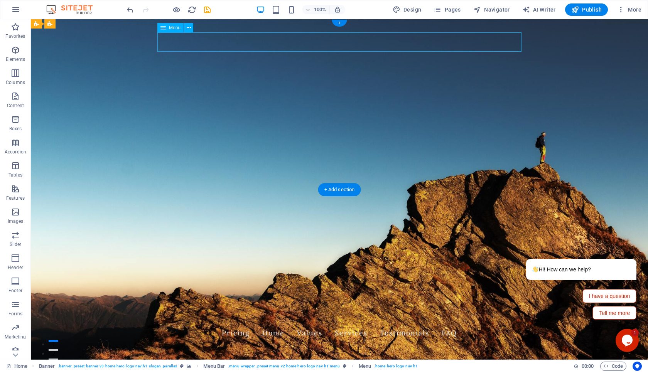
click at [242, 324] on nav "Pricing Home Values Services Testimonials FAQ" at bounding box center [339, 333] width 364 height 19
select select
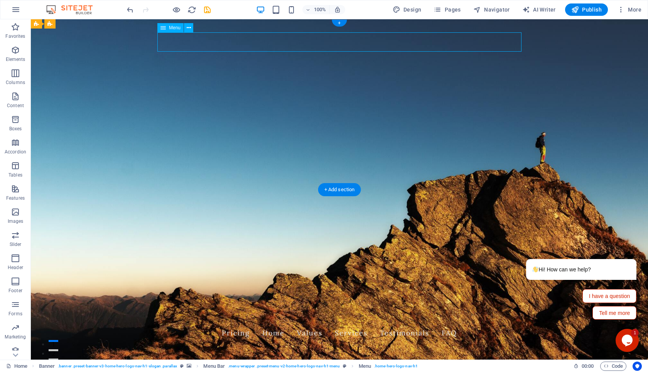
select select
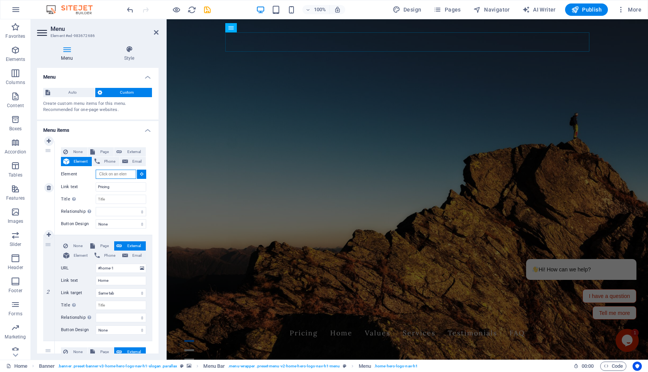
click at [119, 175] on input "Element" at bounding box center [116, 174] width 41 height 9
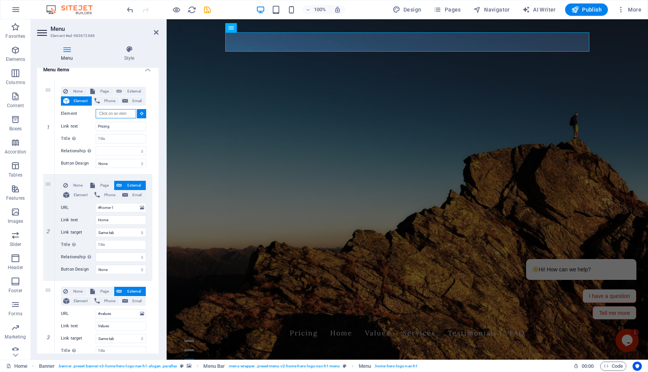
scroll to position [59, 0]
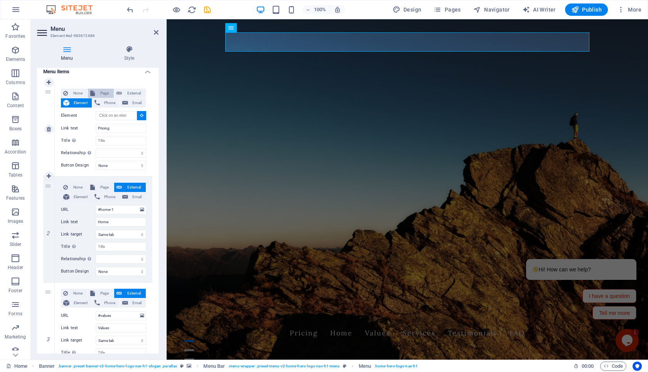
click at [102, 94] on span "Page" at bounding box center [104, 93] width 14 height 9
select select
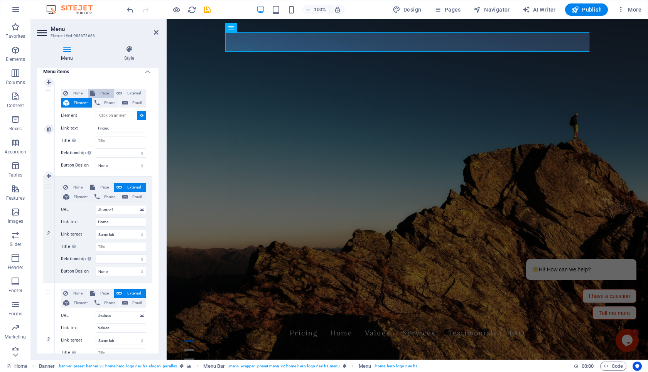
select select
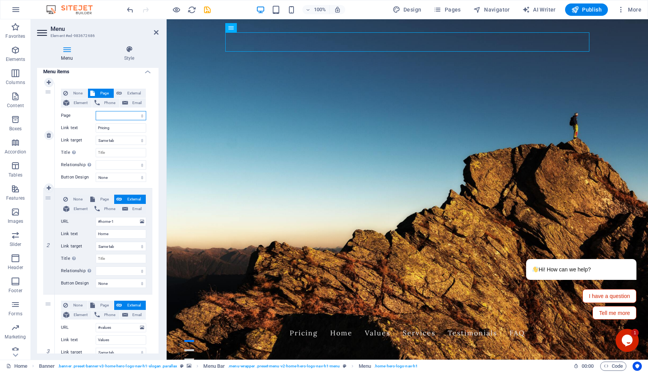
click at [110, 116] on select "Home Subpage Legal Notice Privacy New page Support" at bounding box center [121, 115] width 51 height 9
click at [125, 93] on span "External" at bounding box center [133, 93] width 19 height 9
select select "blank"
select select
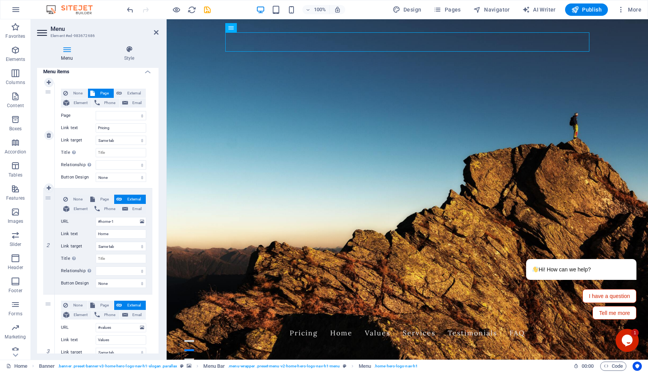
select select
click at [119, 117] on input "URL" at bounding box center [121, 115] width 51 height 9
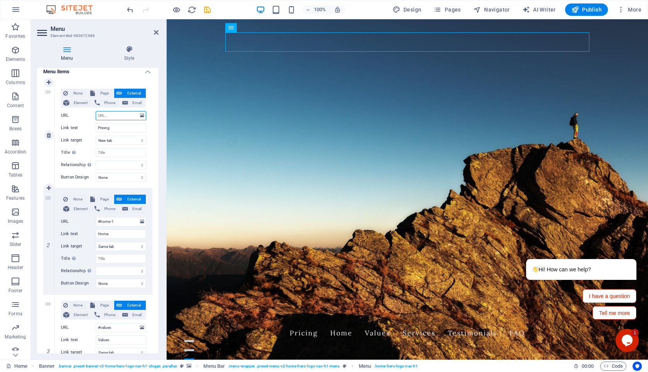
type input "@"
select select
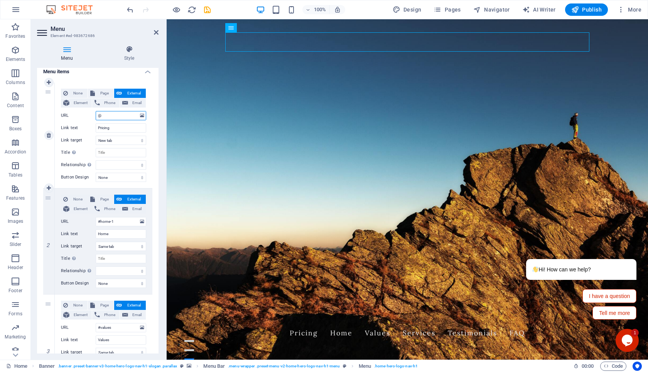
select select
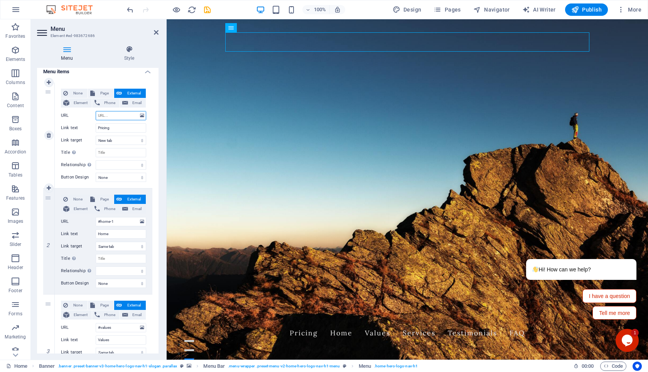
select select
type input "#"
select select
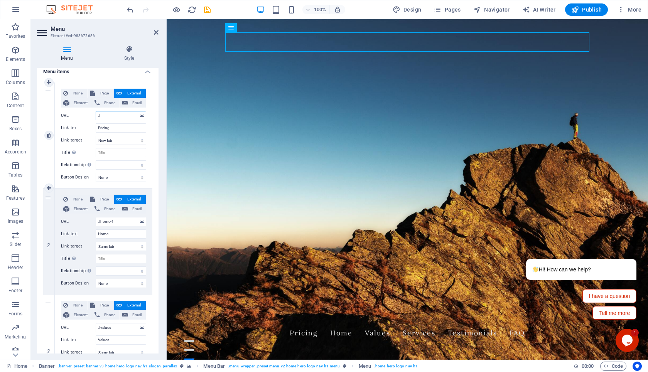
select select
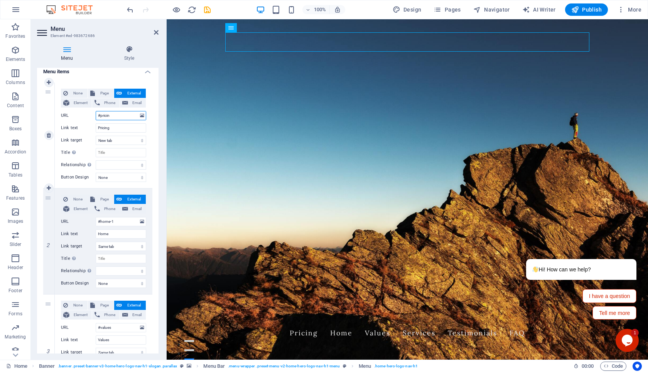
type input "#pricing"
select select
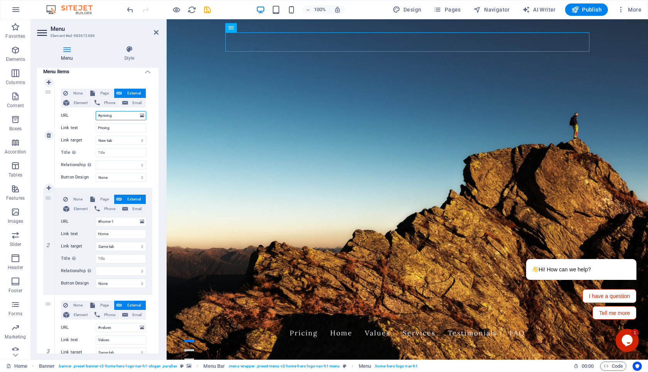
select select
type input "#pricing"
click at [120, 142] on select "New tab Same tab Overlay" at bounding box center [121, 140] width 51 height 9
select select
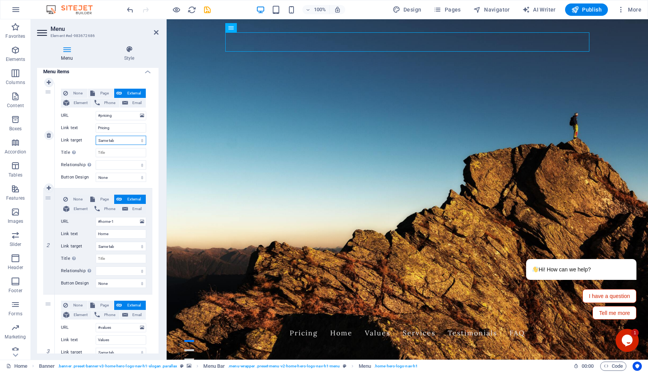
select select
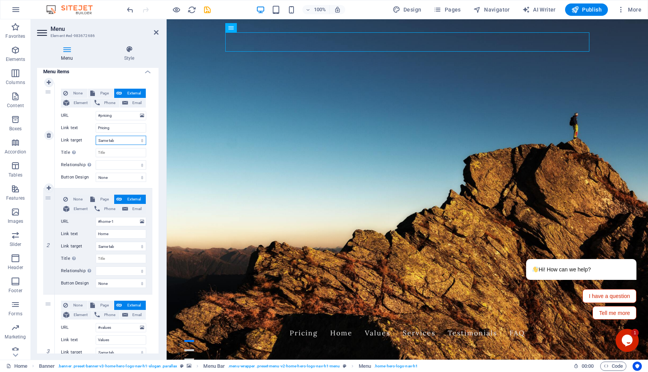
select select
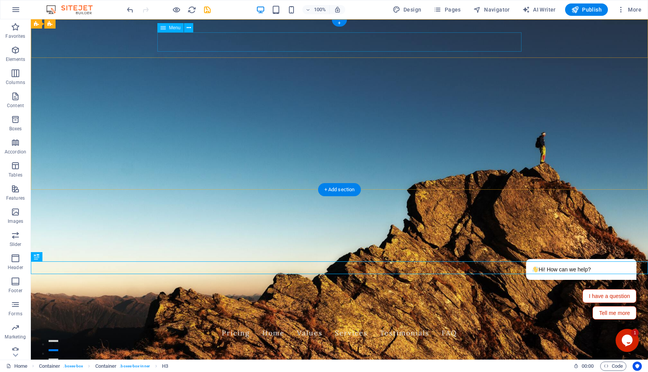
click at [244, 324] on nav "Pricing Home Values Services Testimonials FAQ" at bounding box center [339, 333] width 364 height 19
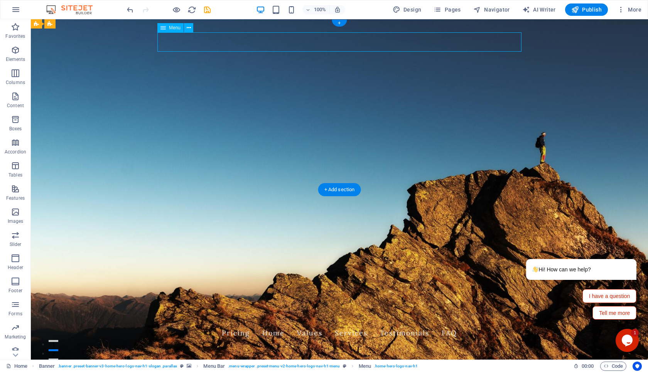
click at [242, 324] on nav "Pricing Home Values Services Testimonials FAQ" at bounding box center [339, 333] width 364 height 19
select select
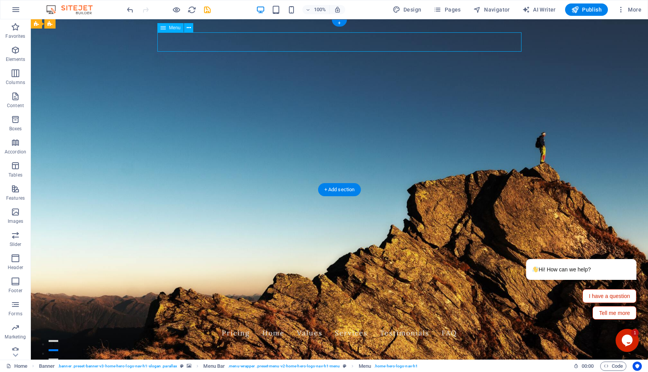
select select
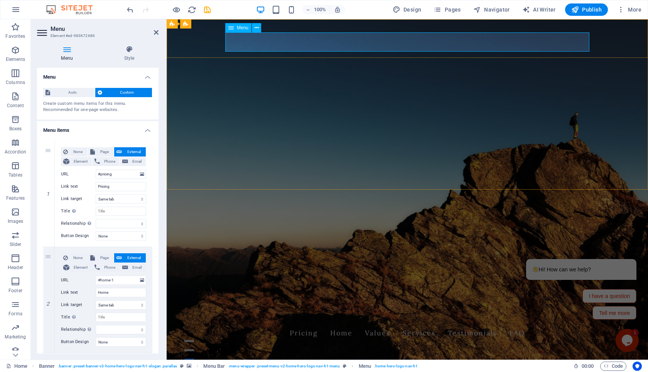
click at [338, 324] on nav "Pricing Home Values Services Testimonials FAQ" at bounding box center [407, 333] width 364 height 19
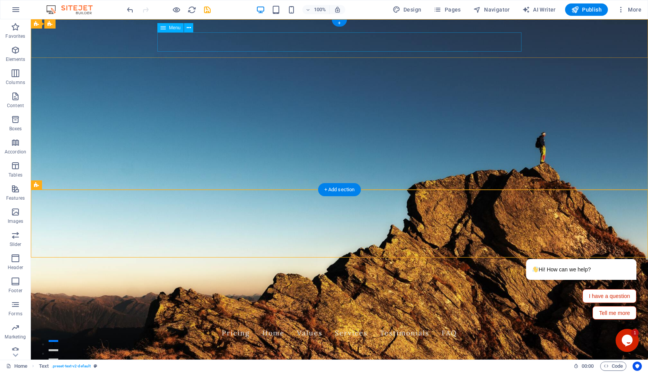
click at [233, 324] on nav "Pricing Home Values Services Testimonials FAQ" at bounding box center [339, 333] width 364 height 19
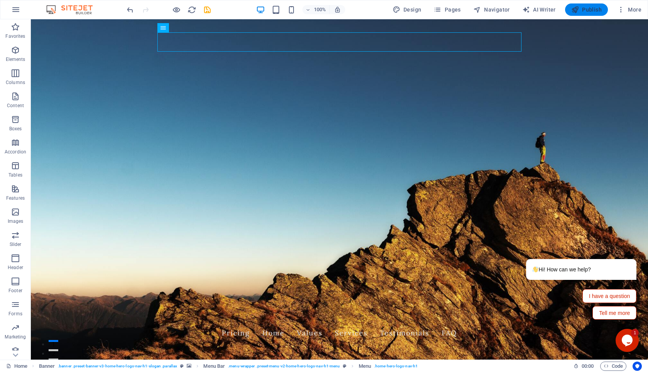
click at [592, 6] on span "Publish" at bounding box center [587, 10] width 30 height 8
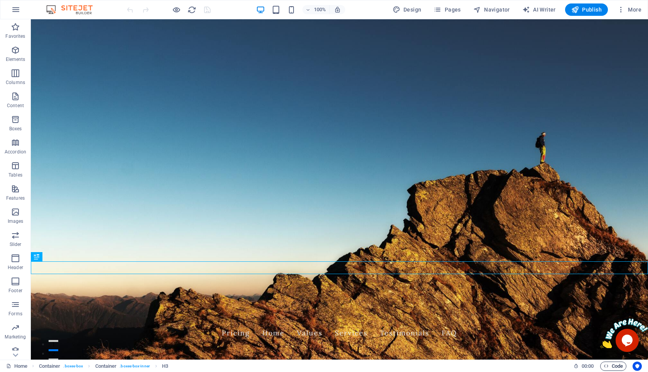
click at [616, 368] on span "Code" at bounding box center [613, 366] width 19 height 9
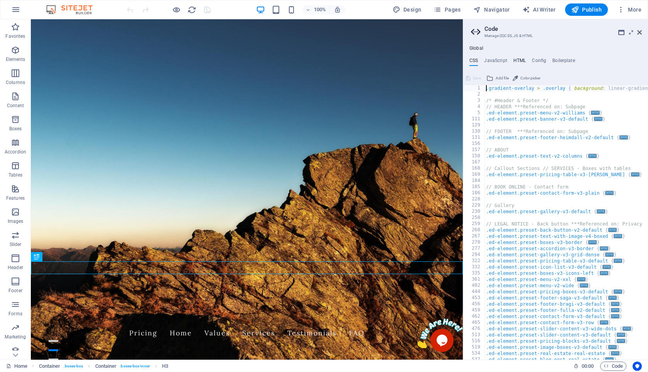
click at [518, 58] on h4 "HTML" at bounding box center [520, 62] width 13 height 8
type textarea "<!-- Start of HubSpot Embed Code --> <script type="text/javascript" id="hs-scri…"
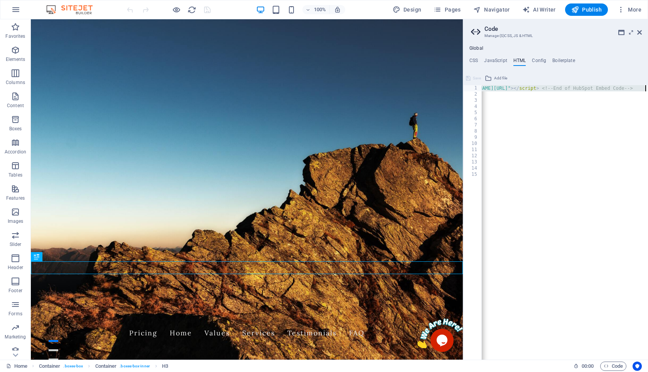
scroll to position [0, 360]
drag, startPoint x: 482, startPoint y: 91, endPoint x: 648, endPoint y: 86, distance: 166.0
click at [648, 86] on html "Client-FirstSoultions Home Favorites Elements Columns Content Boxes Accordion T…" at bounding box center [324, 186] width 648 height 372
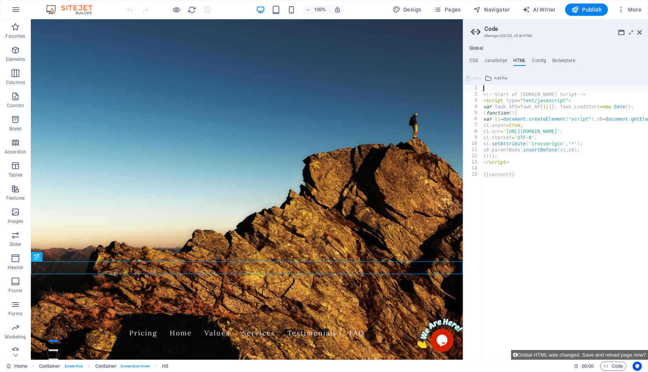
scroll to position [0, 0]
click at [640, 34] on icon at bounding box center [640, 32] width 5 height 6
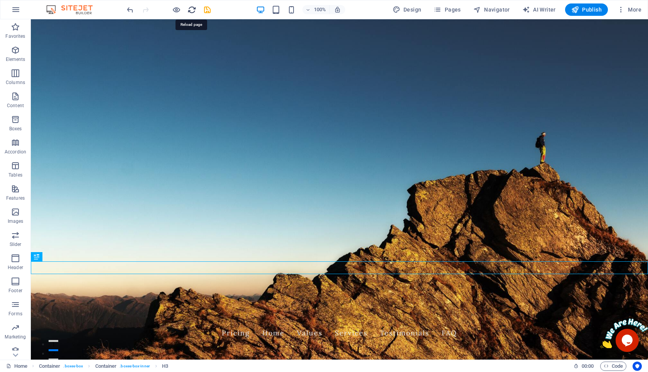
click at [190, 12] on icon "reload" at bounding box center [192, 9] width 9 height 9
click at [208, 12] on icon "save" at bounding box center [207, 9] width 9 height 9
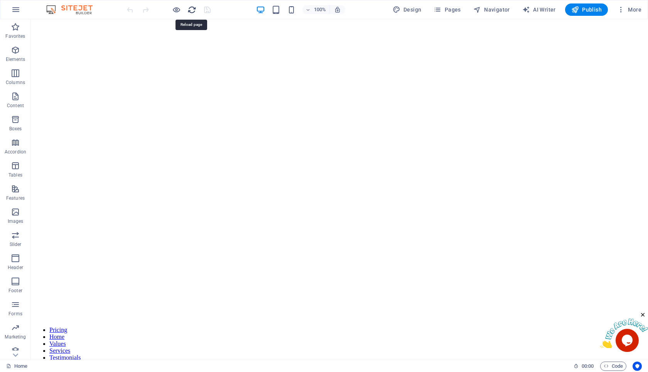
click at [192, 13] on icon "reload" at bounding box center [192, 9] width 9 height 9
click at [192, 12] on icon "reload" at bounding box center [192, 9] width 9 height 9
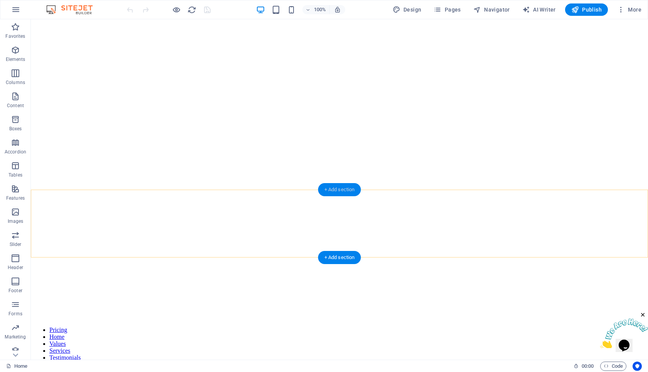
click at [341, 191] on div "+ Add section" at bounding box center [339, 189] width 43 height 13
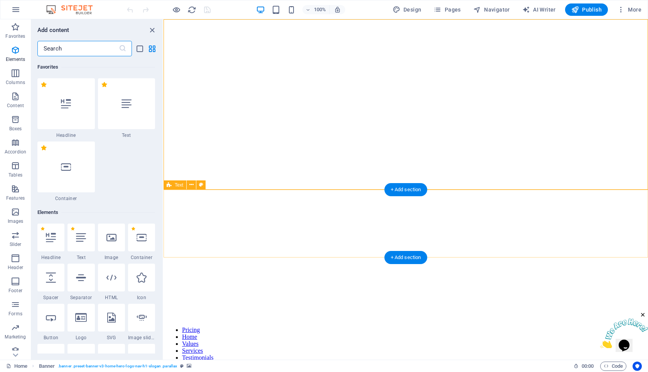
scroll to position [1414, 0]
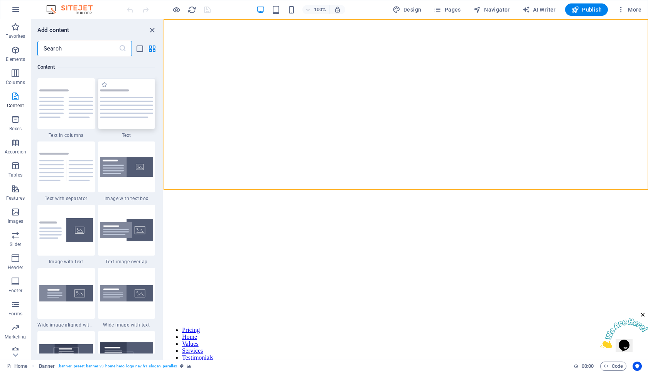
click at [131, 113] on img at bounding box center [127, 104] width 54 height 29
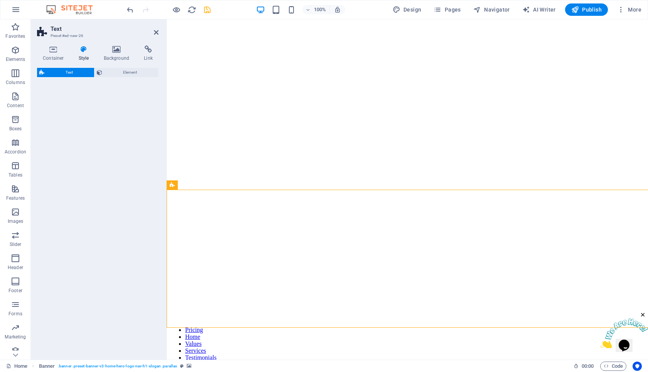
click at [131, 113] on div "Text Element" at bounding box center [98, 211] width 122 height 286
select select "preset-text-v2-default"
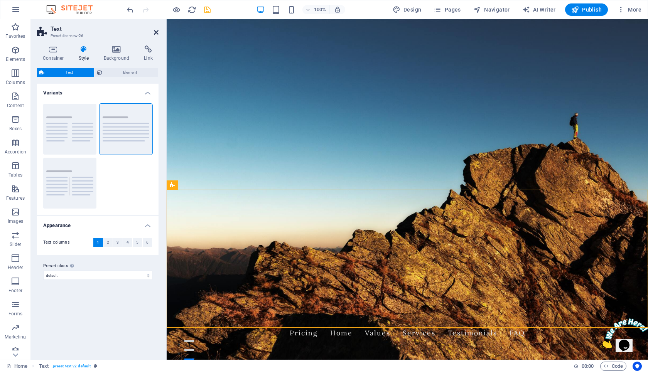
click at [156, 34] on icon at bounding box center [156, 32] width 5 height 6
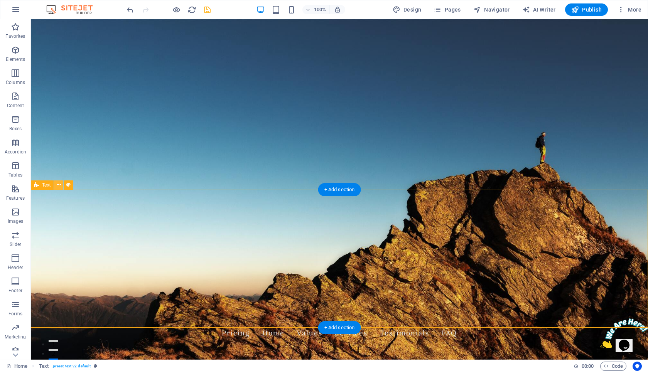
click at [60, 187] on icon at bounding box center [59, 185] width 4 height 8
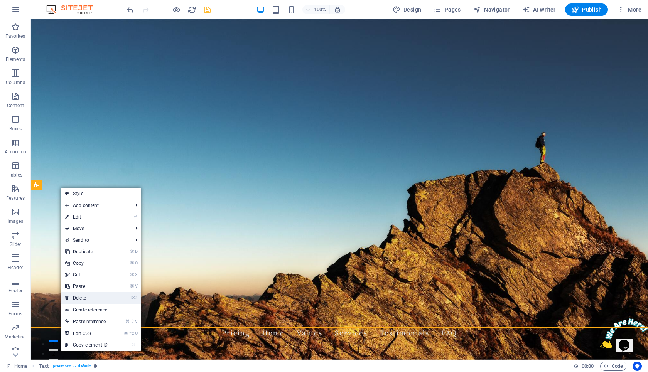
click at [112, 295] on link "⌦ Delete" at bounding box center [87, 299] width 52 height 12
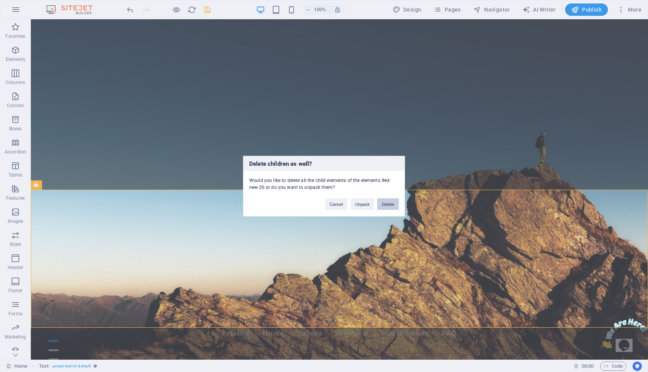
click at [386, 203] on button "Delete" at bounding box center [388, 204] width 22 height 12
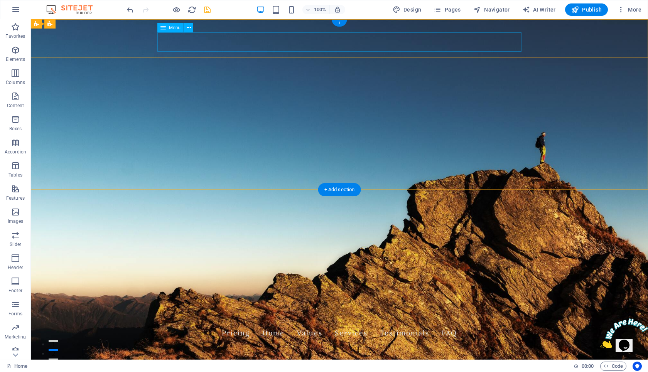
click at [246, 324] on nav "Pricing Home Values Services Testimonials FAQ" at bounding box center [339, 333] width 364 height 19
select select
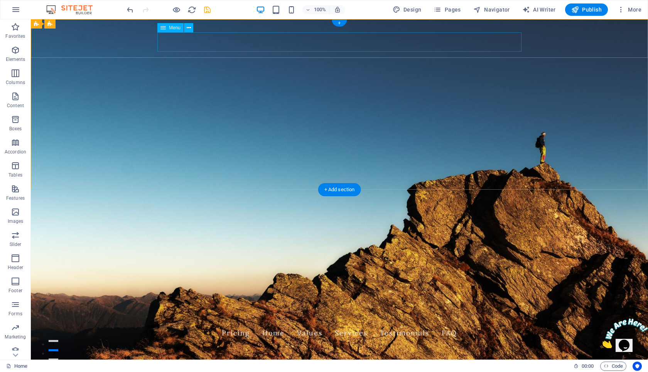
select select
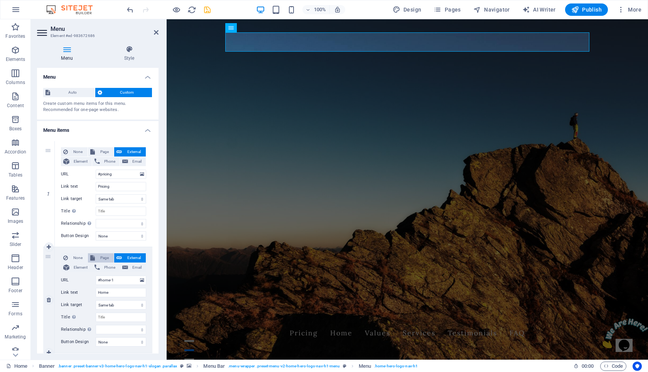
click at [102, 255] on span "Page" at bounding box center [104, 258] width 14 height 9
select select
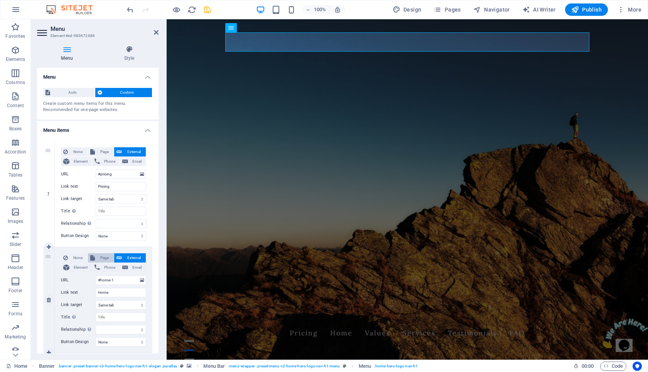
select select
click at [76, 258] on span "None" at bounding box center [77, 258] width 15 height 9
select select
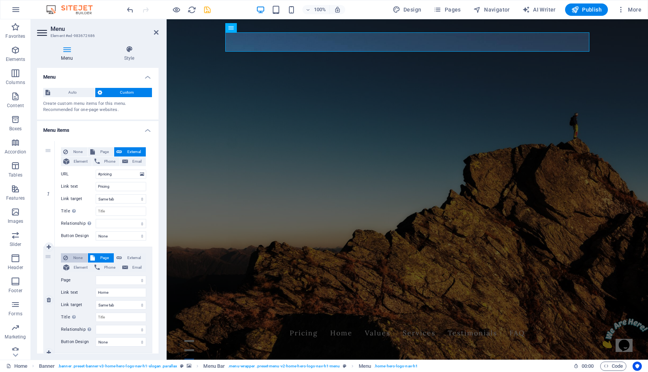
select select
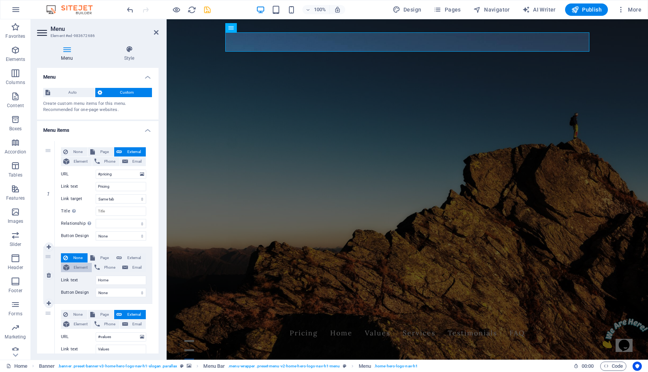
click at [78, 266] on span "Element" at bounding box center [81, 267] width 18 height 9
select select
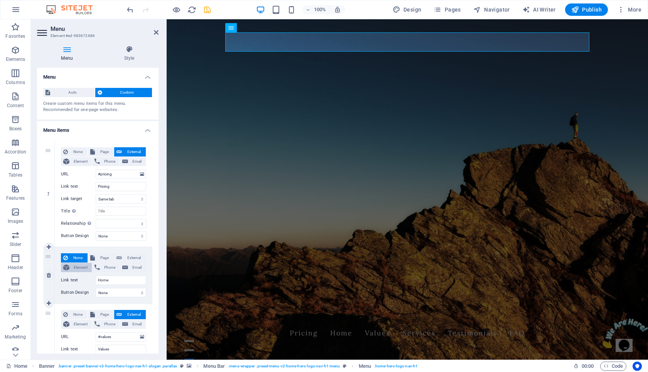
select select
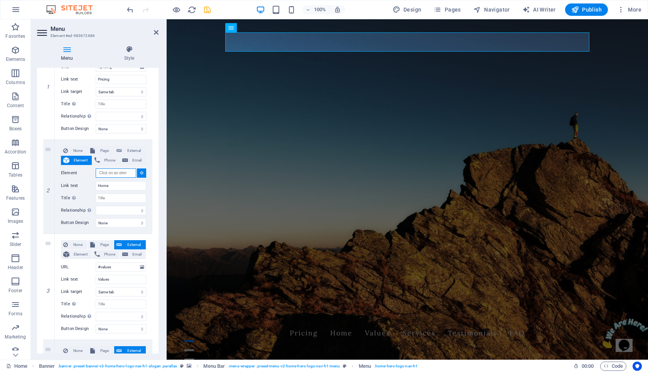
scroll to position [106, 0]
click at [135, 156] on span "External" at bounding box center [133, 152] width 19 height 9
select select
select select "blank"
select select
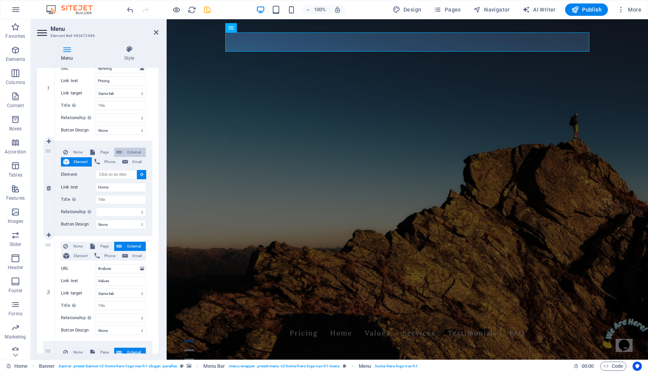
select select
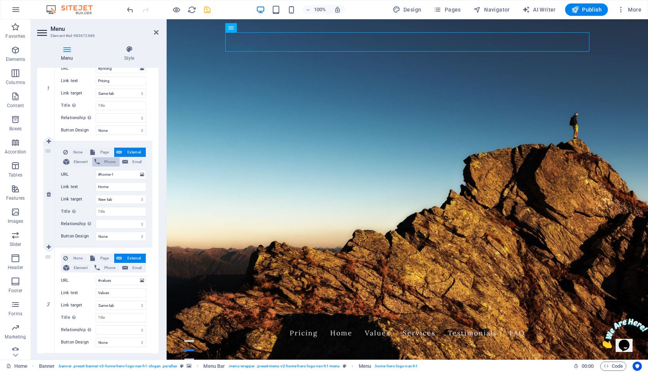
click at [110, 160] on span "Phone" at bounding box center [109, 161] width 15 height 9
select select
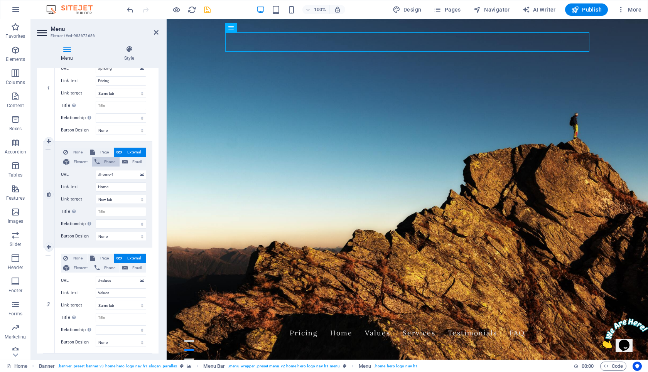
select select
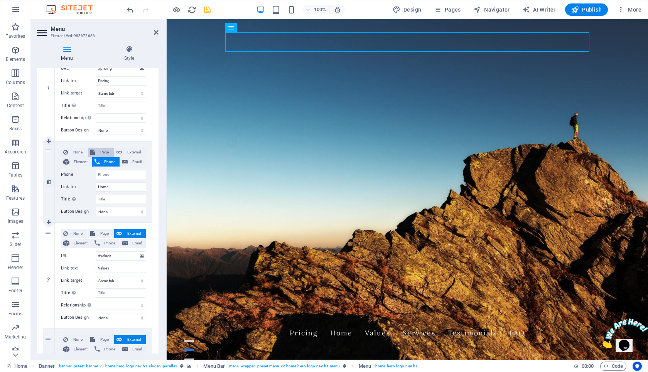
click at [103, 151] on span "Page" at bounding box center [104, 152] width 14 height 9
select select
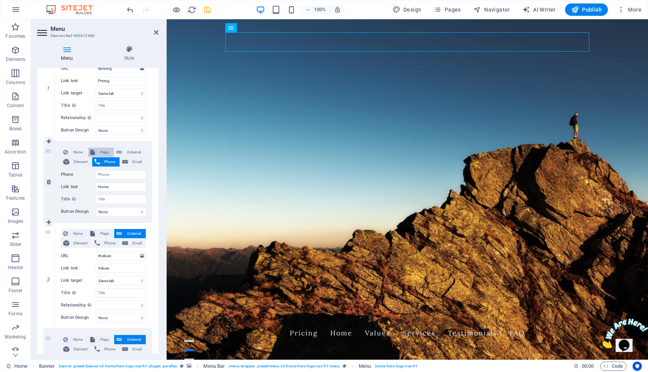
select select
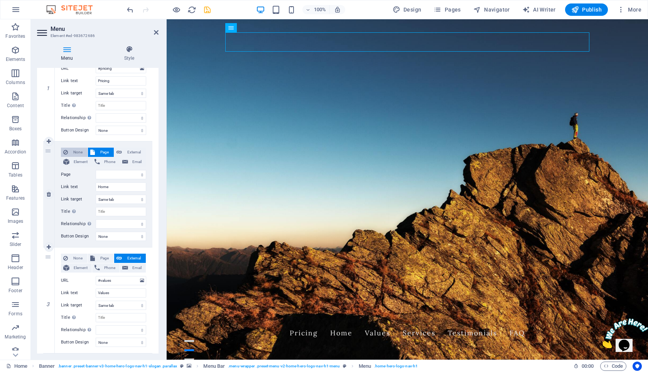
click at [74, 156] on span "None" at bounding box center [77, 152] width 15 height 9
select select
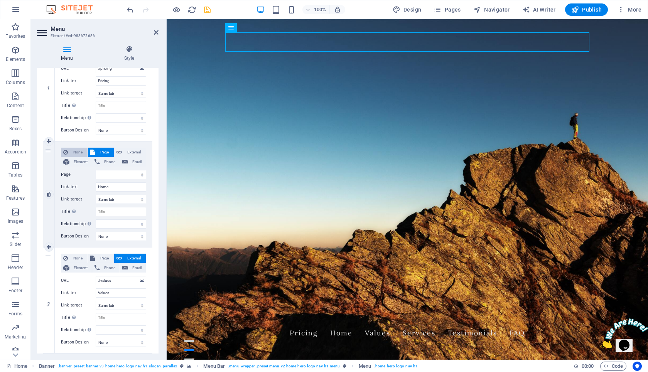
select select
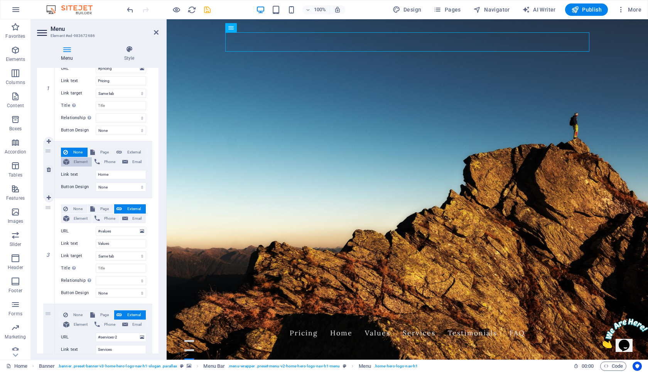
click at [78, 162] on span "Element" at bounding box center [81, 161] width 18 height 9
select select
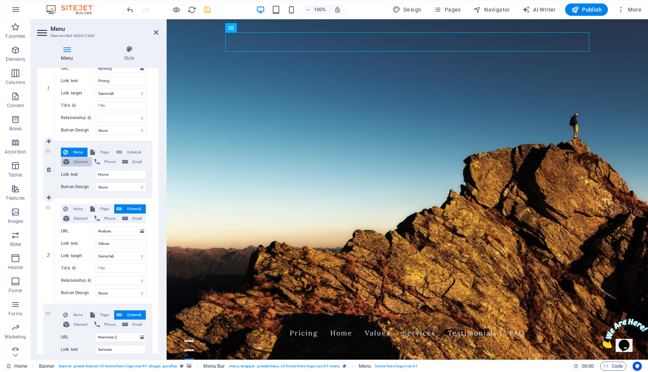
select select
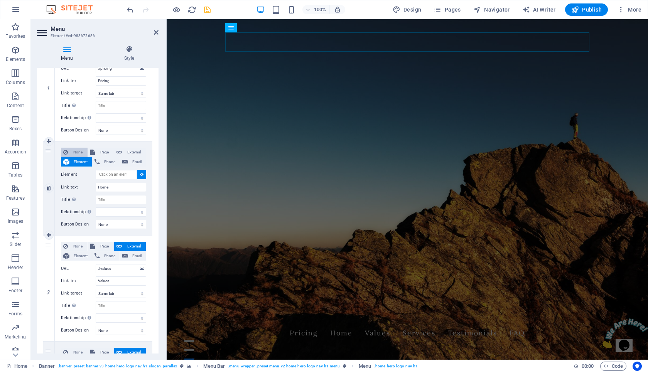
click at [76, 153] on span "None" at bounding box center [77, 152] width 15 height 9
select select
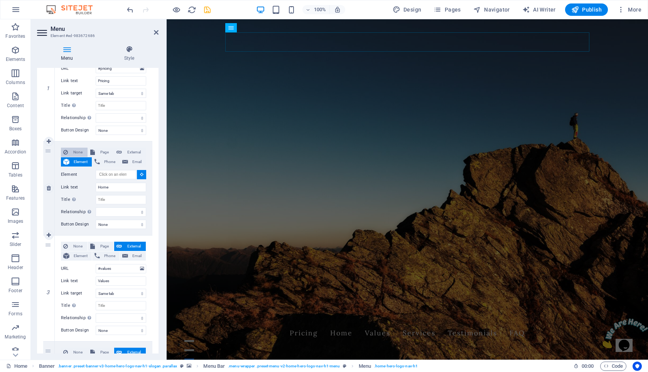
select select
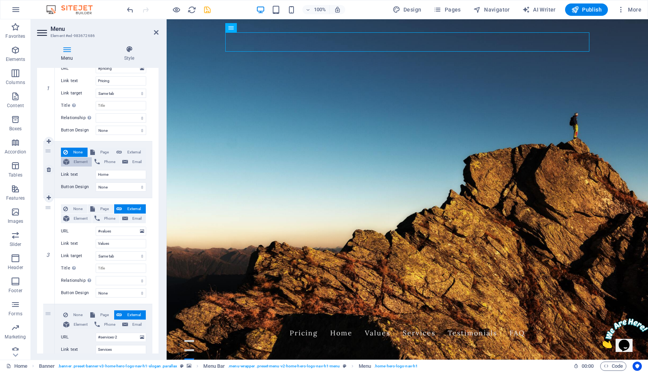
click at [78, 164] on span "Element" at bounding box center [81, 161] width 18 height 9
select select
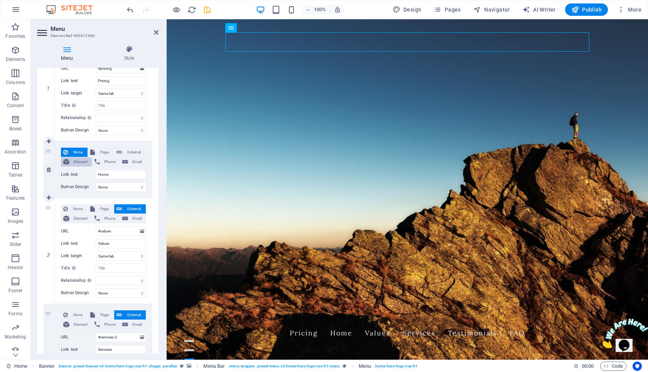
select select
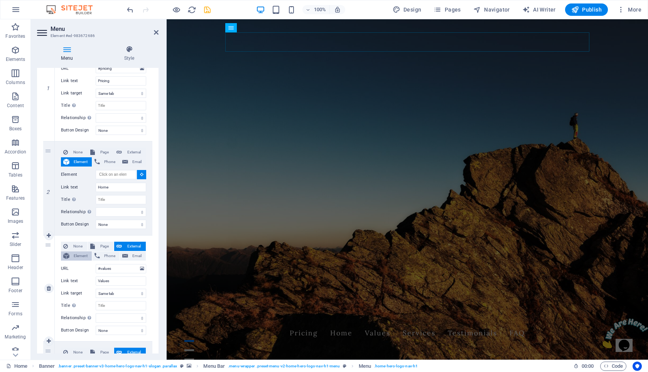
click at [85, 256] on span "Element" at bounding box center [81, 256] width 18 height 9
select select
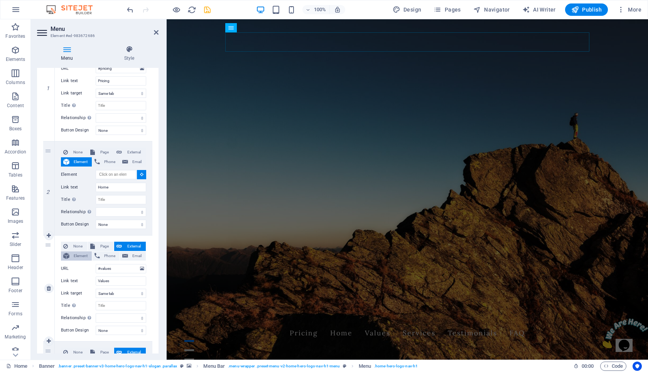
select select
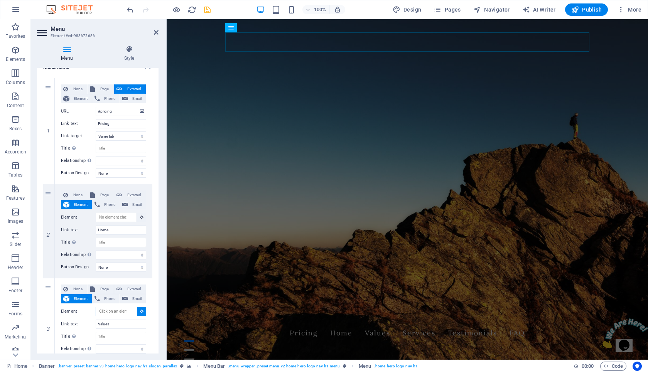
scroll to position [63, 0]
click at [81, 98] on span "Element" at bounding box center [81, 98] width 18 height 9
select select
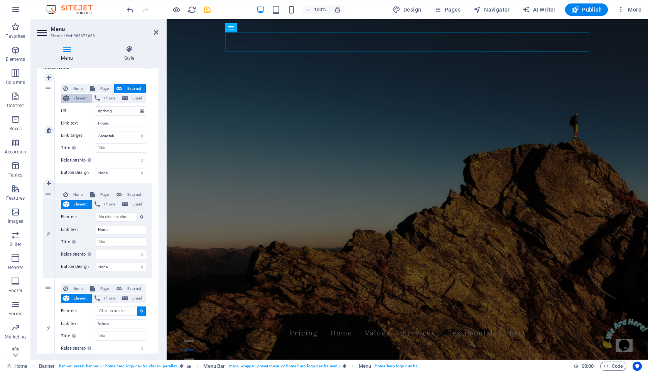
select select
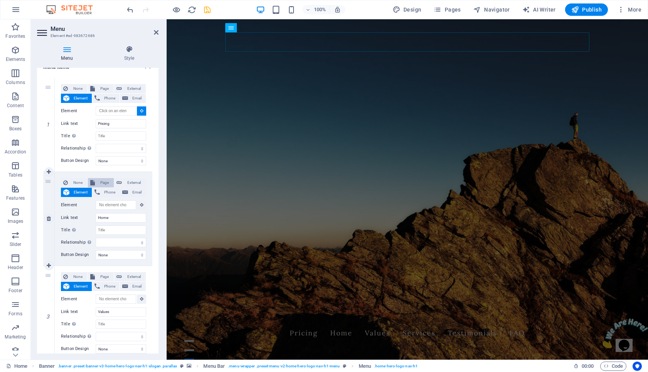
click at [110, 180] on button "Page" at bounding box center [101, 182] width 26 height 9
select select
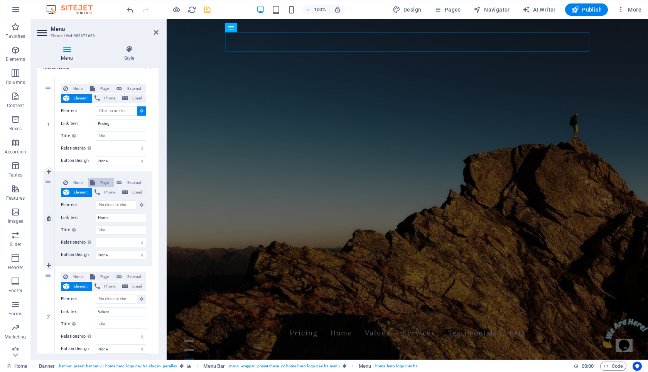
select select
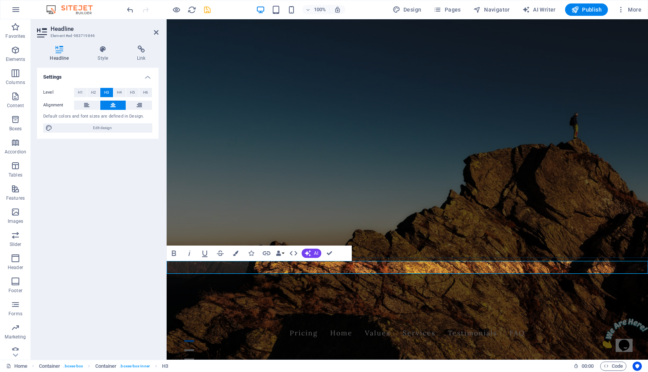
scroll to position [0, 0]
click at [142, 57] on h4 "Link" at bounding box center [141, 54] width 34 height 16
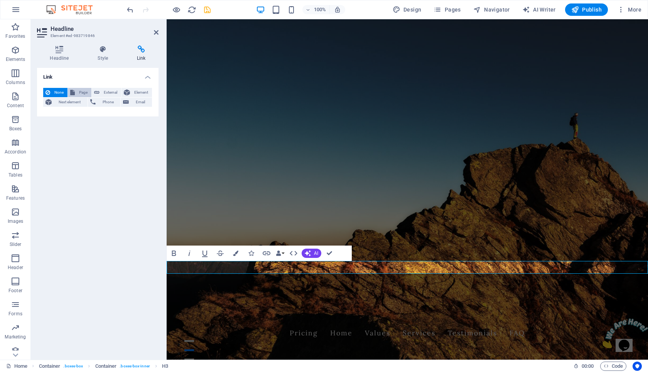
click at [83, 90] on span "Page" at bounding box center [83, 92] width 12 height 9
select select
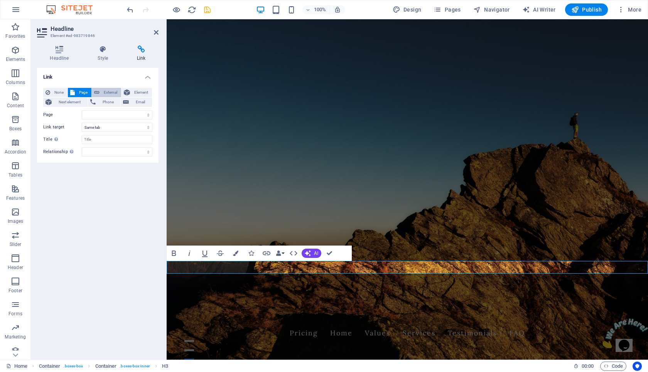
click at [107, 93] on span "External" at bounding box center [110, 92] width 17 height 9
select select "blank"
click at [139, 92] on span "Element" at bounding box center [140, 92] width 17 height 9
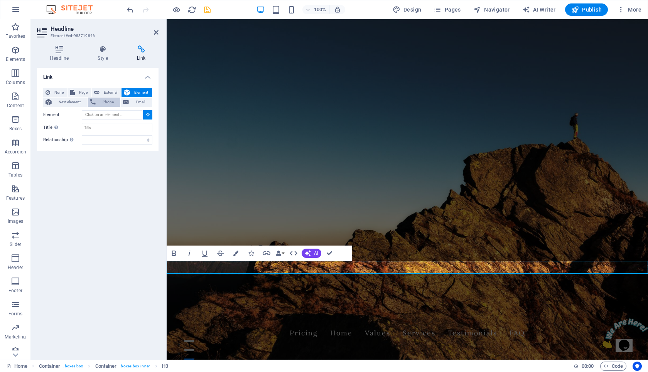
click at [106, 101] on span "Phone" at bounding box center [108, 102] width 20 height 9
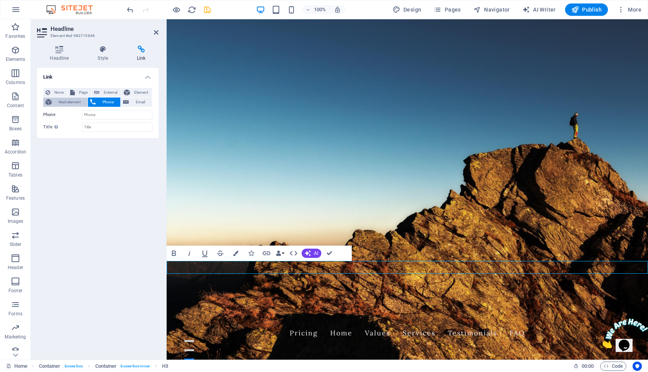
click at [76, 102] on span "Next element" at bounding box center [69, 102] width 31 height 9
click at [159, 33] on aside "Headline Element #ed-983719846 Headline Style Link Settings Level H1 H2 H3 H4 H…" at bounding box center [99, 189] width 136 height 341
click at [156, 31] on icon at bounding box center [156, 32] width 5 height 6
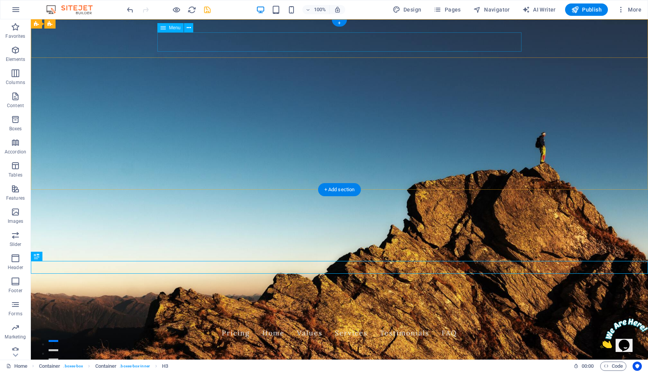
click at [242, 324] on nav "Pricing Home Values Services Testimonials FAQ" at bounding box center [339, 333] width 364 height 19
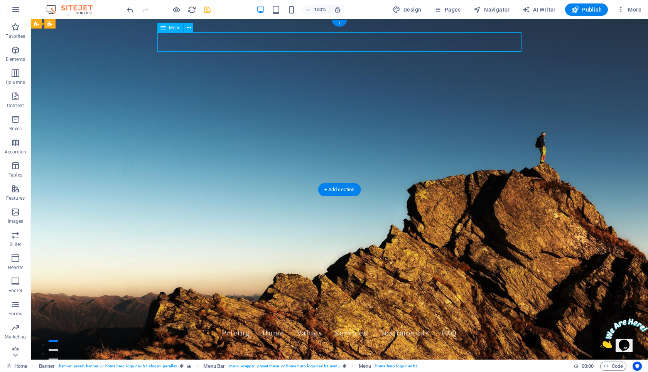
click at [242, 324] on nav "Pricing Home Values Services Testimonials FAQ" at bounding box center [339, 333] width 364 height 19
select select
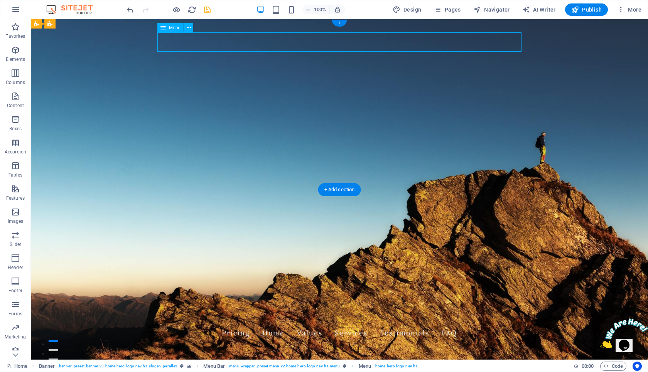
select select
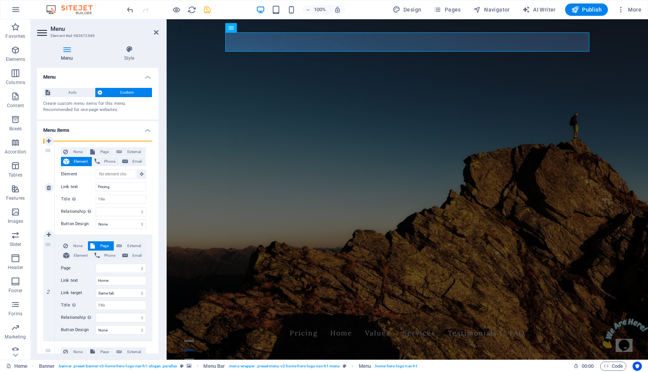
click at [50, 149] on div "1" at bounding box center [49, 188] width 12 height 94
select select
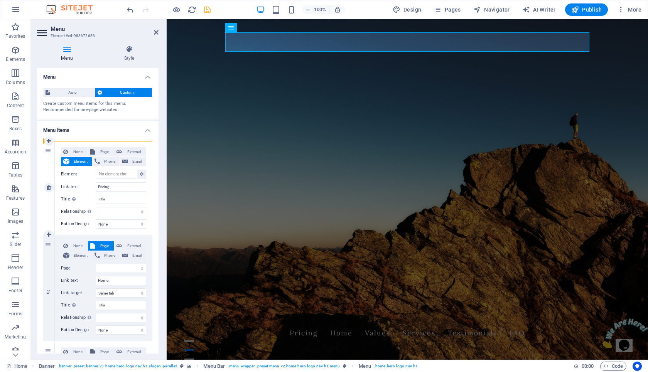
select select
click at [47, 150] on div "1" at bounding box center [49, 188] width 12 height 94
click at [127, 185] on input "Pricing" at bounding box center [121, 187] width 51 height 9
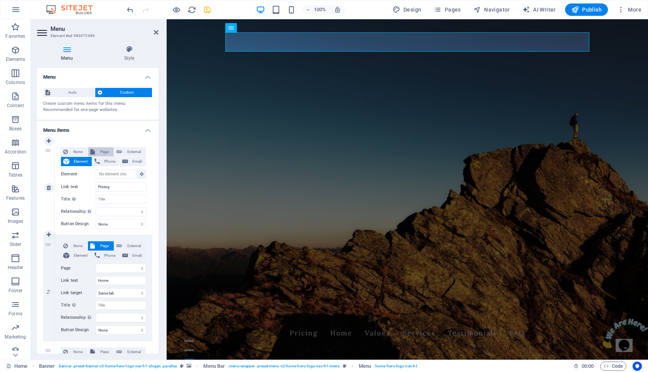
click at [101, 150] on span "Page" at bounding box center [104, 151] width 14 height 9
select select
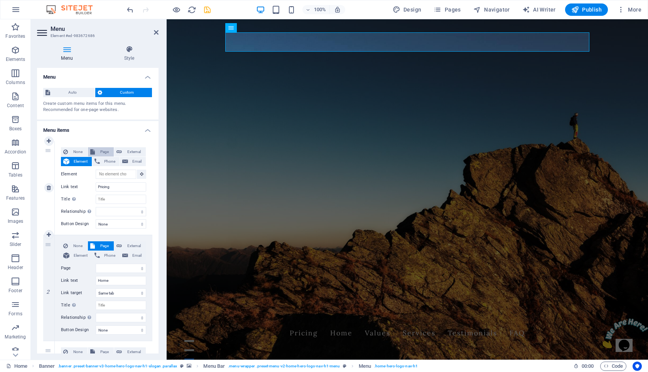
select select
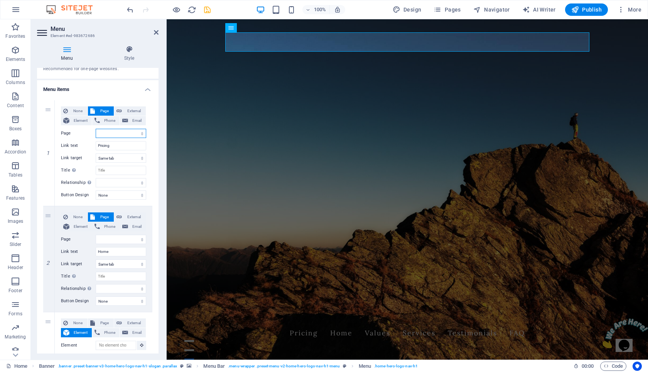
scroll to position [0, 0]
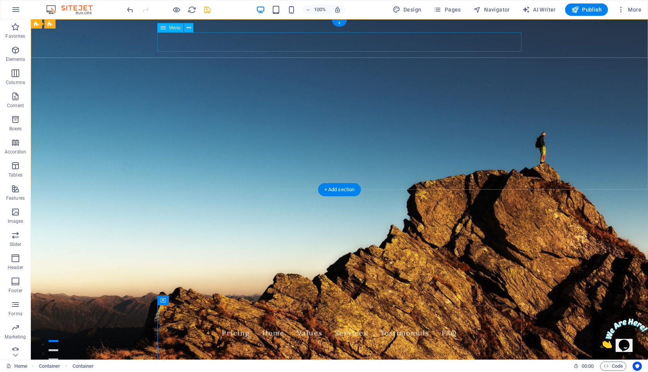
click at [449, 324] on nav "Pricing Home Values Services Testimonials FAQ" at bounding box center [339, 333] width 364 height 19
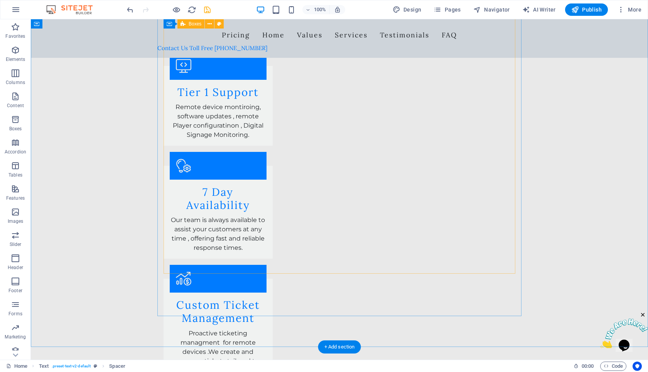
scroll to position [772, 0]
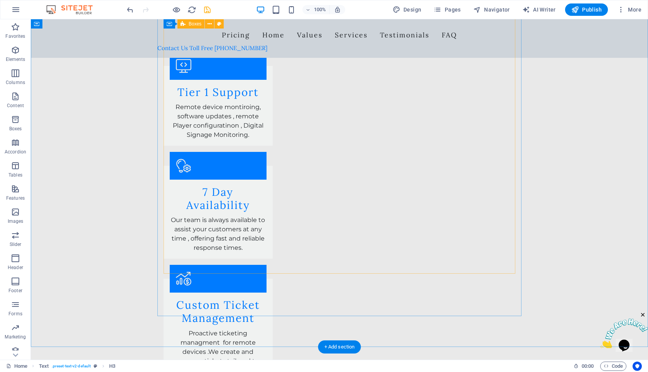
scroll to position [106, 0]
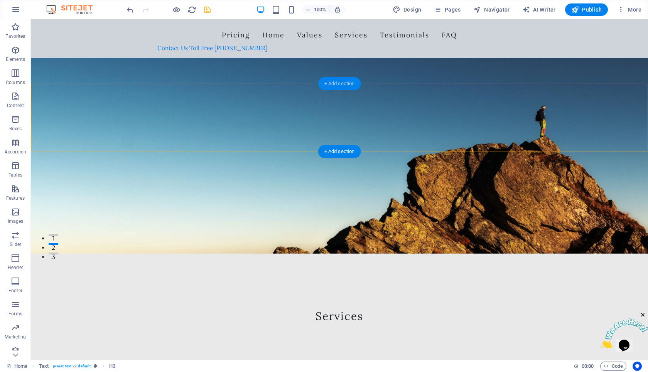
click at [342, 86] on div "+ Add section" at bounding box center [339, 83] width 43 height 13
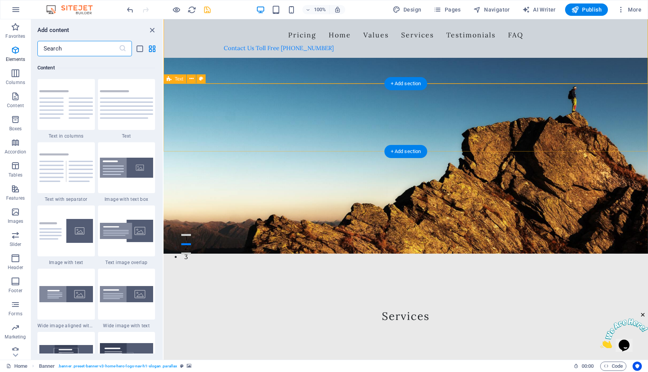
scroll to position [1414, 0]
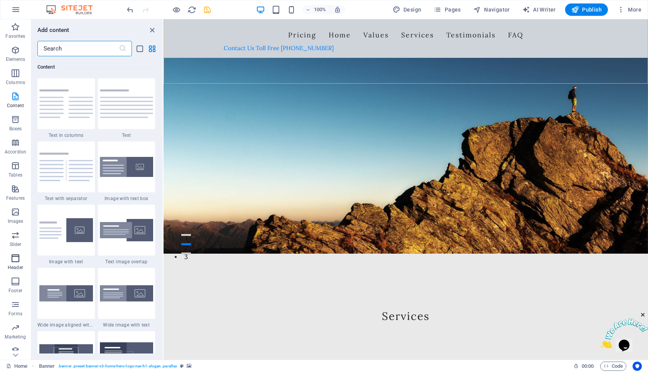
click at [11, 267] on p "Header" at bounding box center [15, 268] width 15 height 6
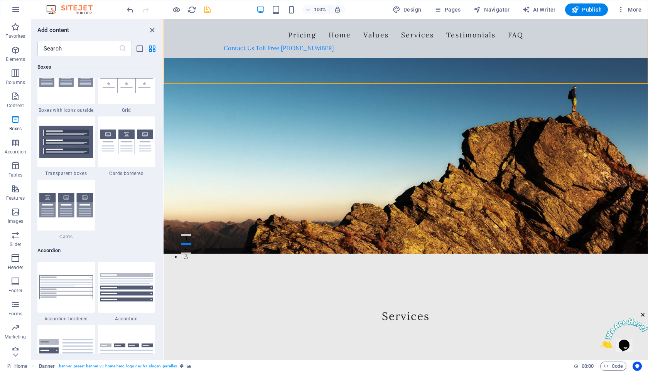
scroll to position [4711, 0]
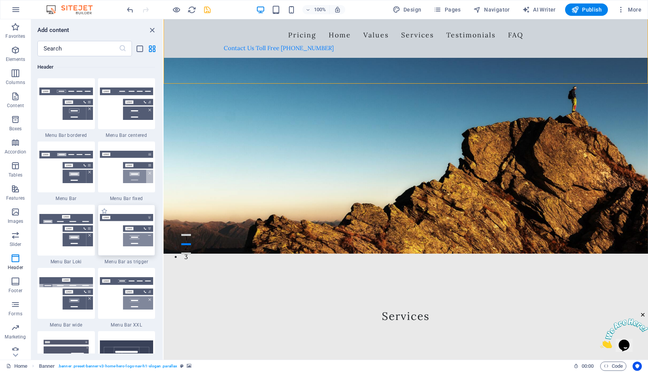
click at [132, 245] on img at bounding box center [127, 230] width 54 height 32
click at [164, 236] on div "Menu Bar Banner Menu Text Spacer Container Container H3 Container Container Con…" at bounding box center [406, 189] width 485 height 341
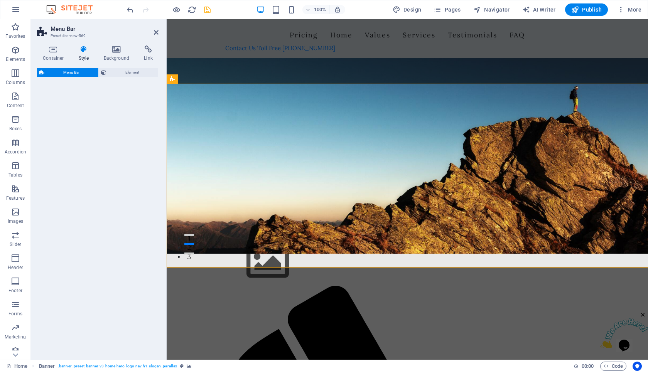
select select "rem"
select select "preset-menu-v2-trigger"
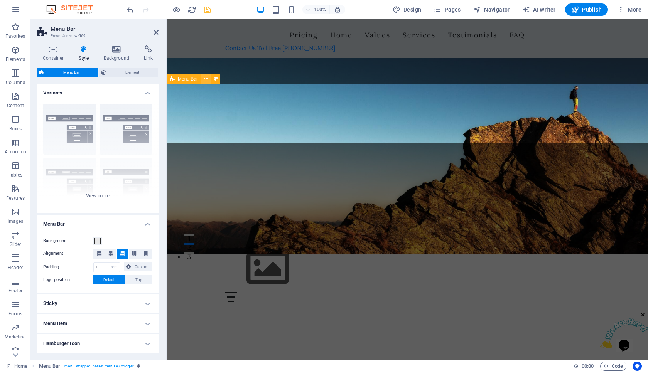
click at [206, 80] on icon at bounding box center [206, 79] width 4 height 8
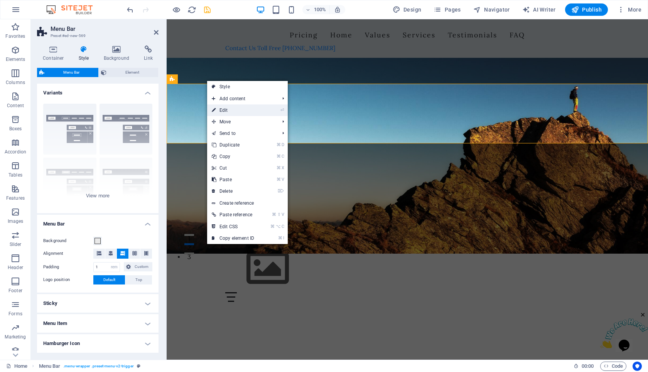
click at [271, 112] on li "⏎ Edit" at bounding box center [247, 111] width 81 height 12
click at [242, 169] on link "⌘ X Cut" at bounding box center [233, 168] width 52 height 12
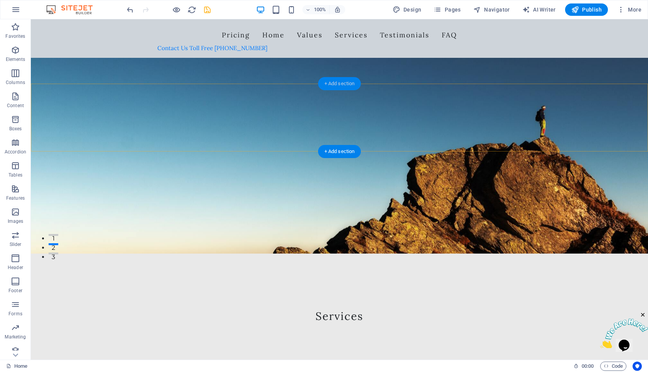
click at [337, 85] on div "+ Add section" at bounding box center [339, 83] width 43 height 13
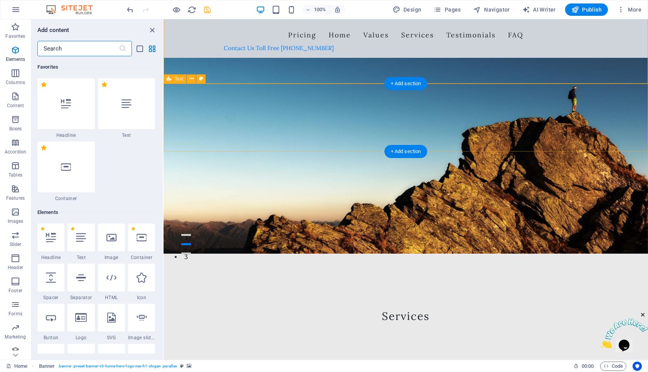
scroll to position [1414, 0]
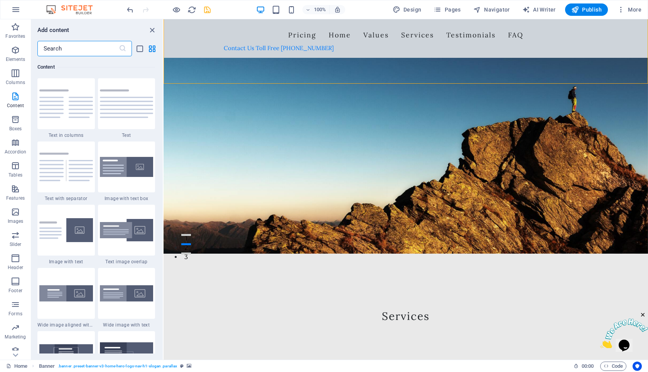
click at [83, 48] on input "text" at bounding box center [77, 48] width 81 height 15
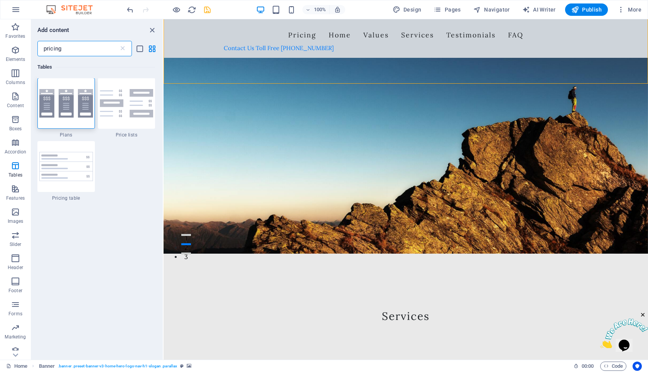
scroll to position [0, 0]
type input "pricing"
click at [62, 177] on img at bounding box center [66, 166] width 54 height 29
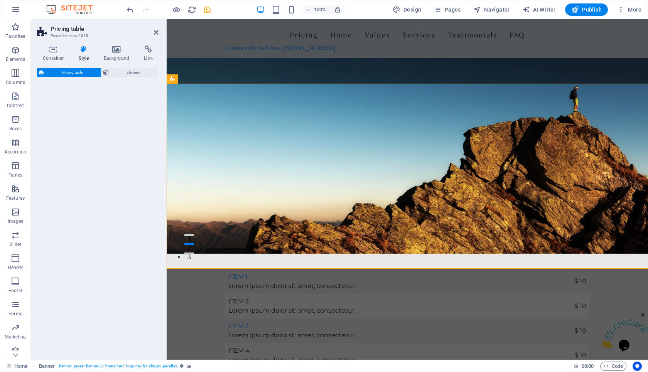
select select "rem"
select select "px"
select select "preset-pricing-table-v3-default"
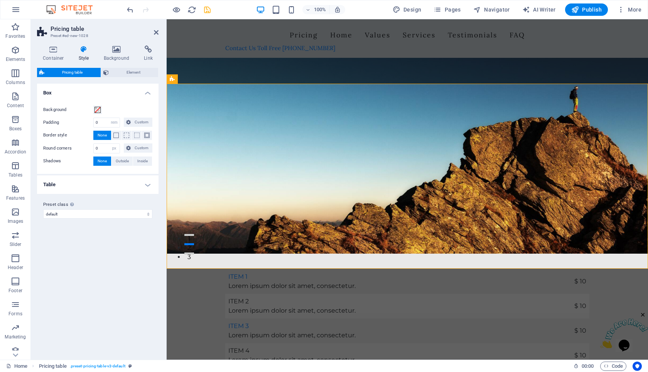
click at [136, 63] on div "Container Style Background Link Size Height Default px rem % vh vw Min. height …" at bounding box center [98, 200] width 122 height 308
click at [133, 73] on span "Element" at bounding box center [133, 72] width 45 height 9
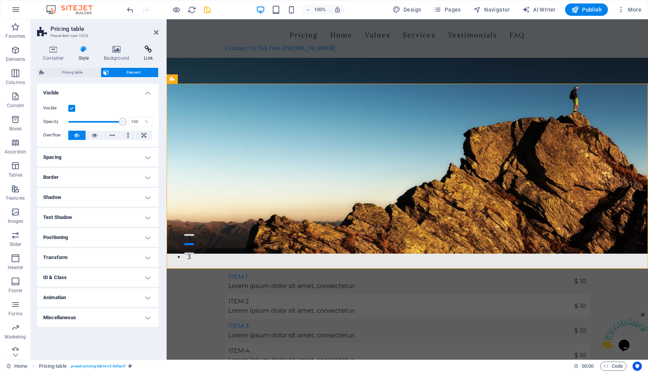
click at [156, 53] on h4 "Link" at bounding box center [148, 54] width 20 height 16
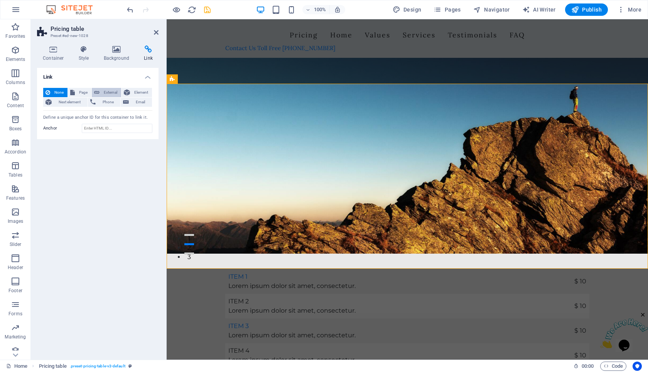
click at [107, 95] on span "External" at bounding box center [110, 92] width 17 height 9
select select "blank"
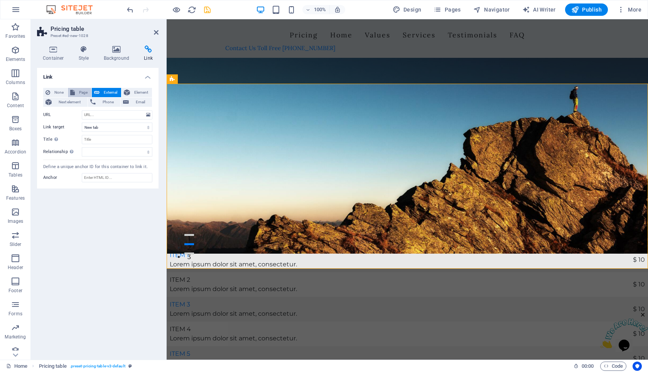
click at [82, 94] on span "Page" at bounding box center [83, 92] width 12 height 9
select select
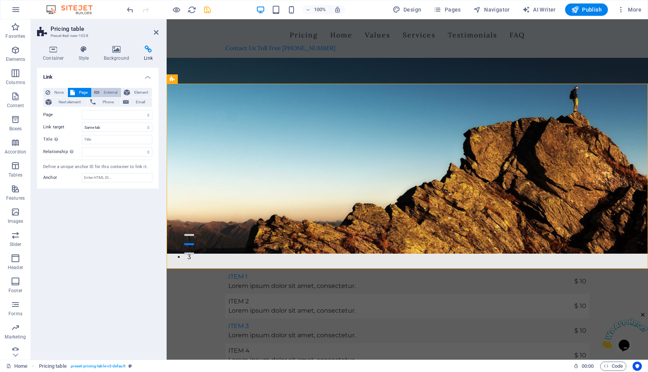
click at [104, 92] on span "External" at bounding box center [110, 92] width 17 height 9
select select "blank"
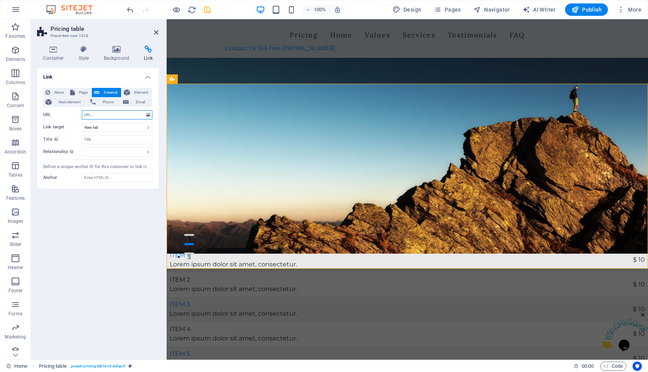
click at [112, 115] on input "URL" at bounding box center [117, 114] width 71 height 9
click at [139, 93] on span "Element" at bounding box center [140, 92] width 17 height 9
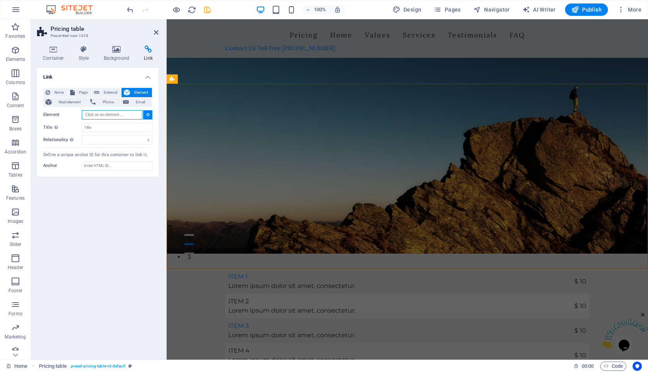
click at [124, 118] on input "Element" at bounding box center [112, 114] width 61 height 9
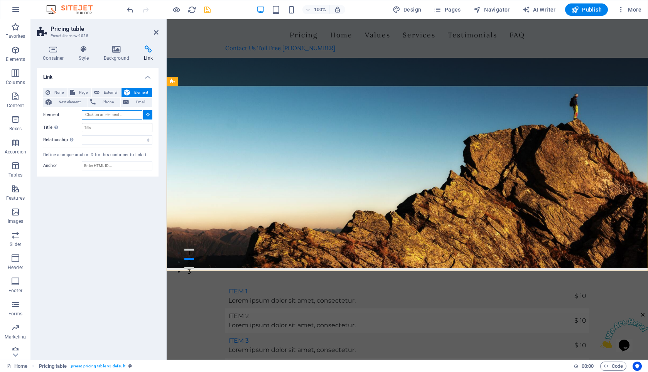
scroll to position [74, 0]
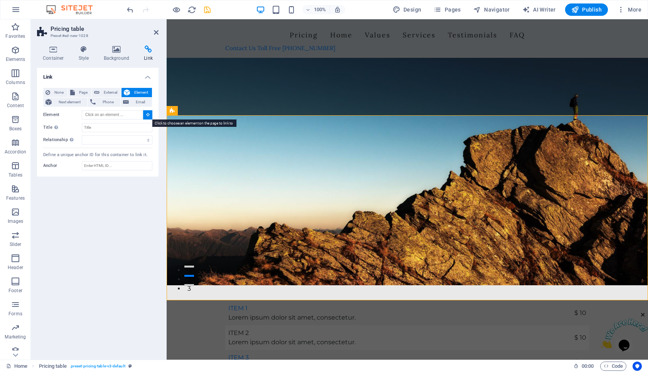
click at [146, 115] on icon at bounding box center [147, 115] width 3 height 4
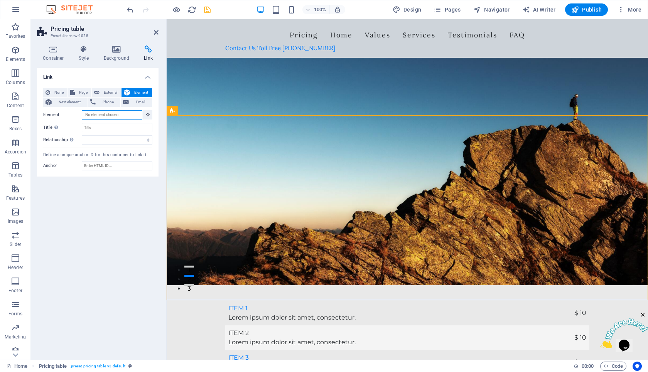
click at [124, 117] on input "Element" at bounding box center [112, 114] width 61 height 9
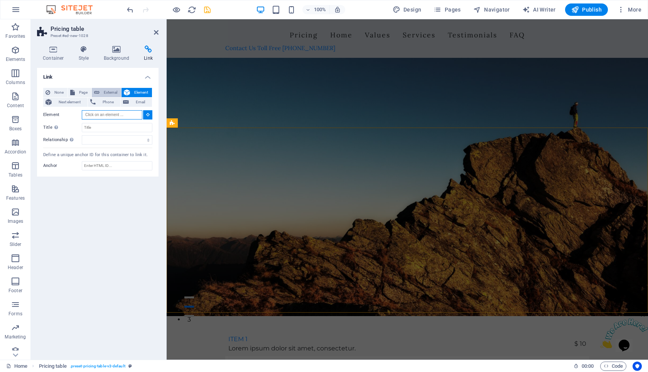
scroll to position [43, 0]
click at [108, 89] on span "External" at bounding box center [110, 92] width 17 height 9
select select
select select "blank"
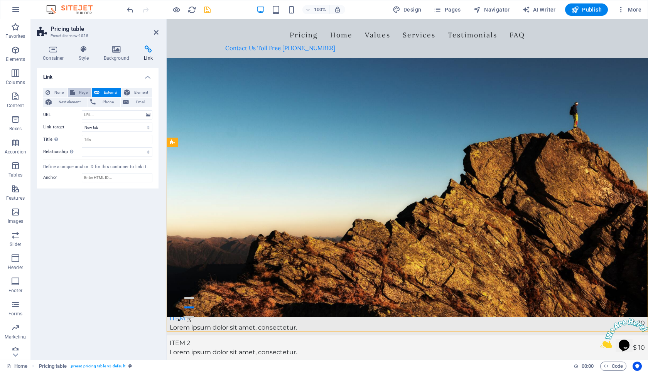
click at [81, 90] on span "Page" at bounding box center [83, 92] width 12 height 9
select select
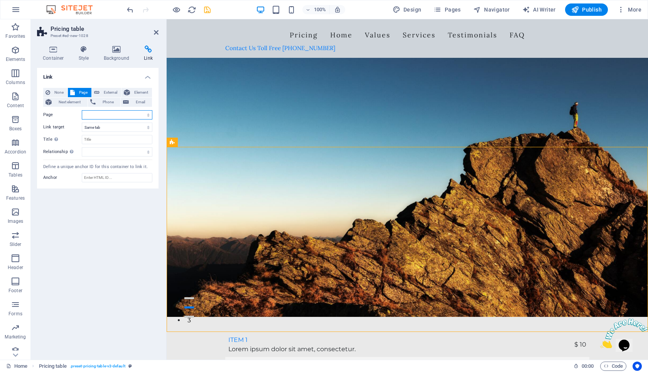
click at [107, 115] on select "Home Subpage Legal Notice Privacy New page Support" at bounding box center [117, 114] width 71 height 9
click at [113, 92] on span "External" at bounding box center [110, 92] width 17 height 9
select select "blank"
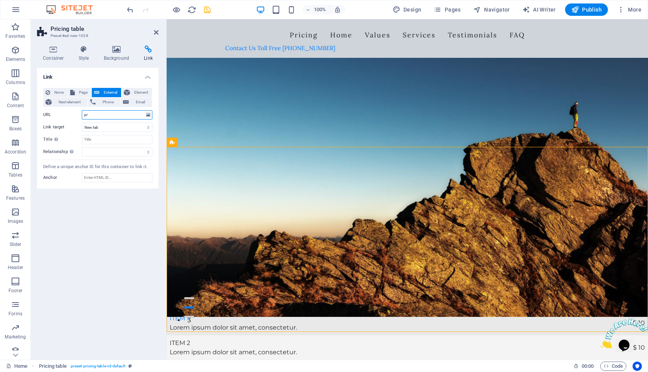
type input "p"
click at [144, 91] on span "Element" at bounding box center [140, 92] width 17 height 9
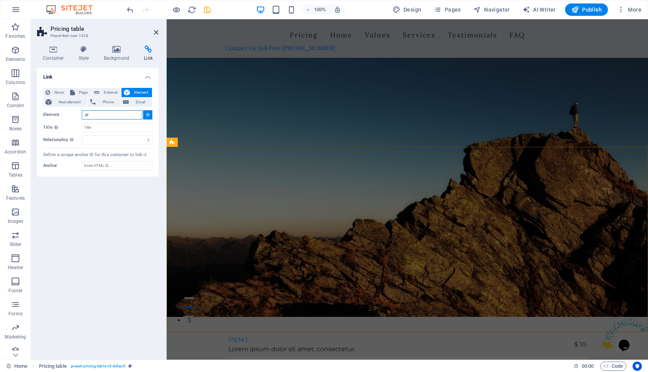
type input "p"
click at [106, 125] on input "Title Additional link description, should not be the same as the link text. The…" at bounding box center [117, 127] width 71 height 9
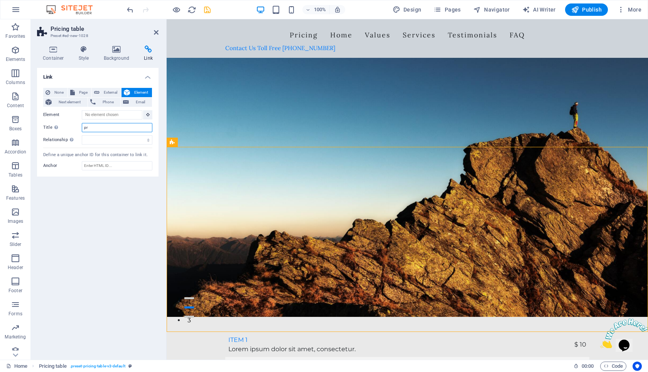
type input "p"
click at [107, 171] on div "None Page External Element Next element Phone Email Page Home Subpage Legal Not…" at bounding box center [98, 129] width 122 height 95
type input "d"
type input "pricing"
click at [76, 93] on button "Page" at bounding box center [80, 92] width 24 height 9
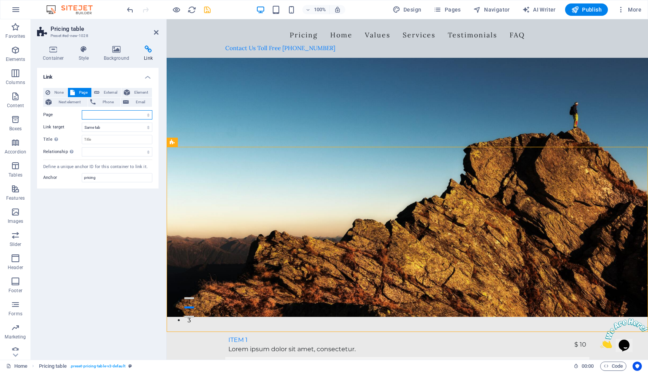
click at [107, 114] on select "Home Subpage Legal Notice Privacy New page Support" at bounding box center [117, 114] width 71 height 9
select select "0"
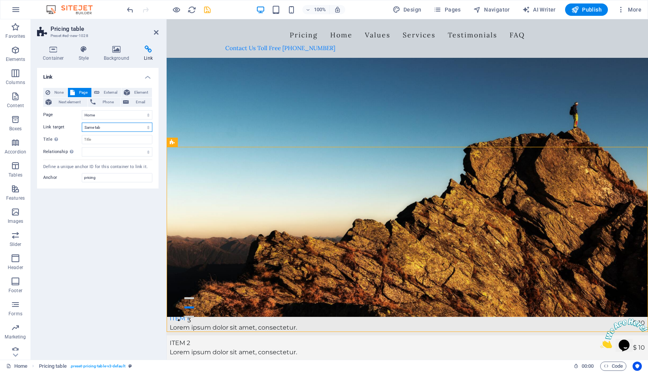
click at [111, 129] on select "New tab Same tab Overlay" at bounding box center [117, 127] width 71 height 9
click at [112, 142] on input "Title Additional link description, should not be the same as the link text. The…" at bounding box center [117, 139] width 71 height 9
click at [111, 154] on select "alternate author bookmark external help license next nofollow noreferrer noopen…" at bounding box center [117, 151] width 71 height 9
click at [118, 292] on div "Link None Page External Element Next element Phone Email Page Home Subpage Lega…" at bounding box center [98, 211] width 122 height 286
click at [157, 30] on icon at bounding box center [156, 32] width 5 height 6
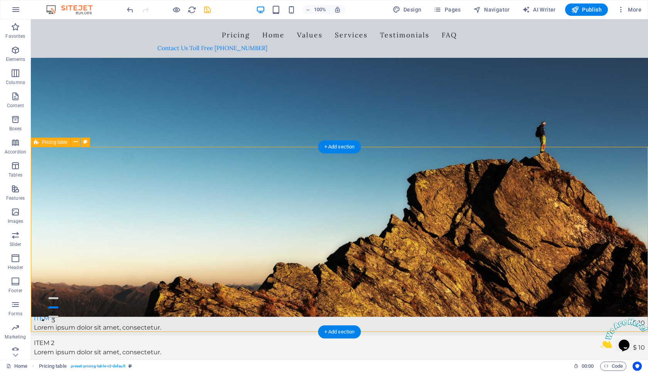
click at [259, 302] on div "Item 1 Lorem ipsum dolor sit amet, consectetur. $ 10 Item 2 Lorem ipsum dolor s…" at bounding box center [340, 373] width 618 height 142
click at [278, 302] on div "Item 1 Lorem ipsum dolor sit amet, consectetur. $ 10 Item 2 Lorem ipsum dolor s…" at bounding box center [340, 373] width 618 height 142
click at [245, 311] on div "Item 1 Lorem ipsum dolor sit amet, consectetur. $ 10 Item 2 Lorem ipsum dolor s…" at bounding box center [340, 373] width 618 height 124
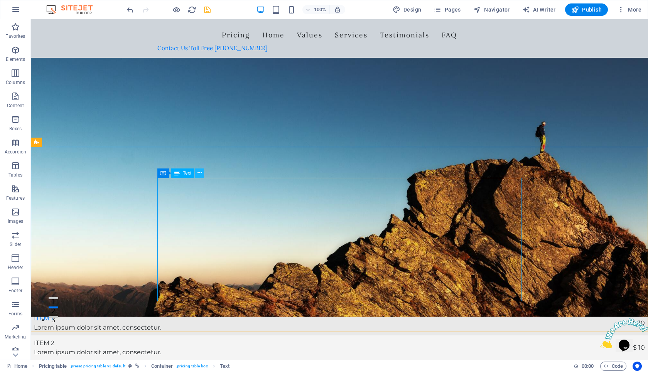
click at [197, 174] on button at bounding box center [199, 173] width 9 height 9
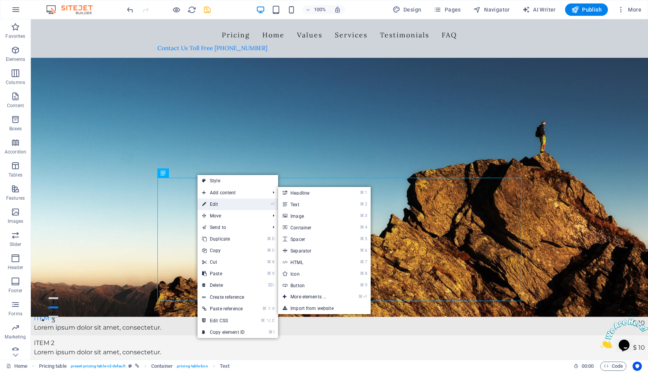
click at [224, 207] on link "⏎ Edit" at bounding box center [224, 205] width 52 height 12
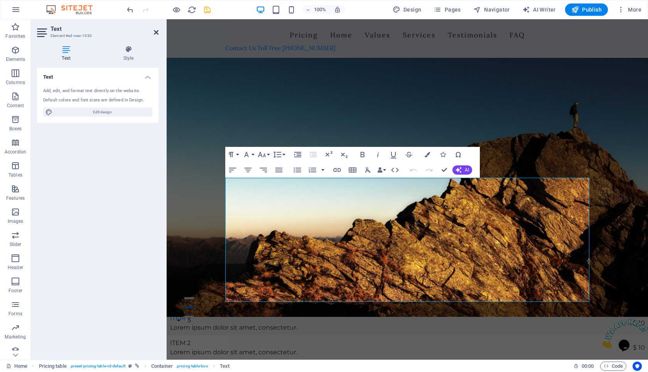
click at [156, 30] on icon at bounding box center [156, 32] width 5 height 6
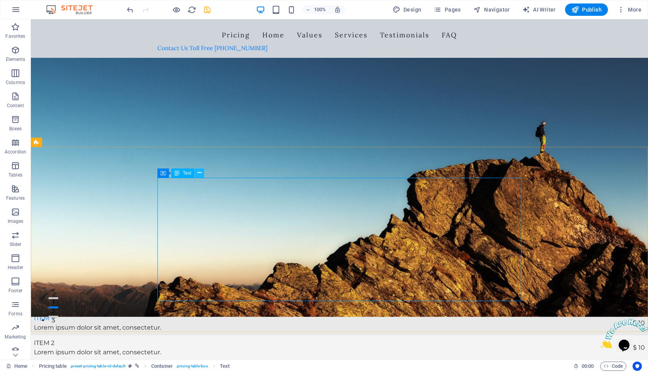
click at [203, 174] on button at bounding box center [199, 173] width 9 height 9
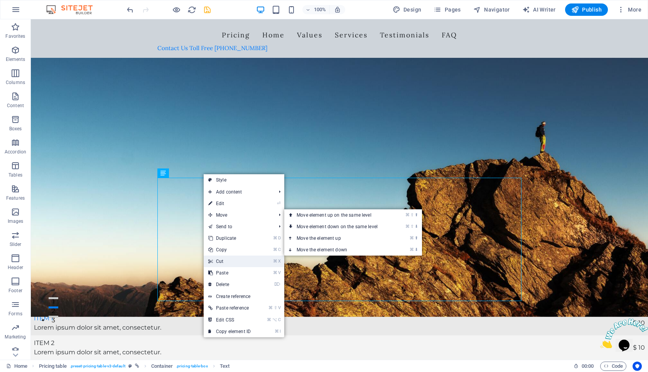
click at [245, 259] on link "⌘ X Cut" at bounding box center [230, 262] width 52 height 12
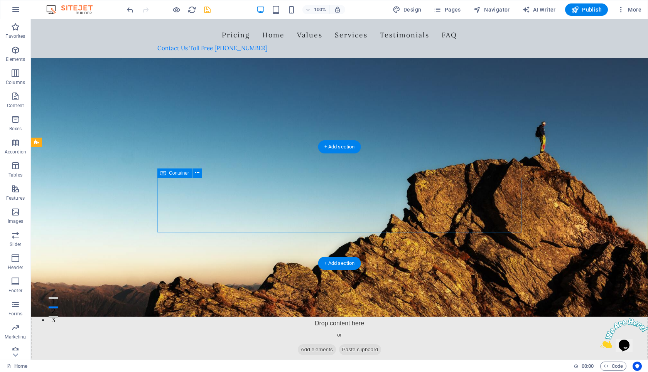
click at [310, 345] on span "Add elements" at bounding box center [317, 350] width 38 height 11
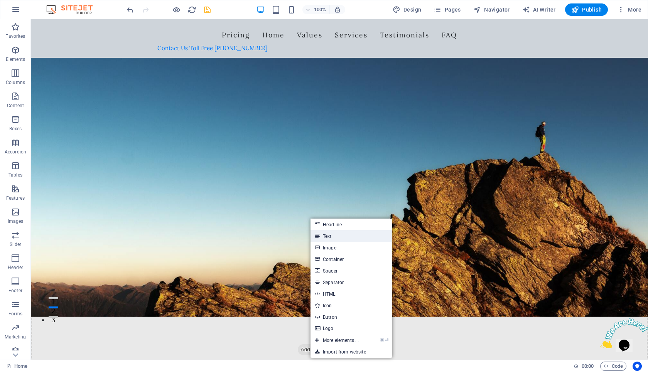
click at [345, 237] on link "Text" at bounding box center [352, 236] width 82 height 12
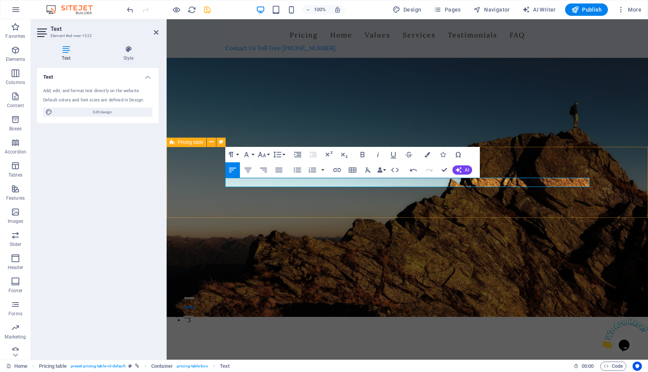
click at [338, 302] on div "Pricing" at bounding box center [408, 316] width 482 height 28
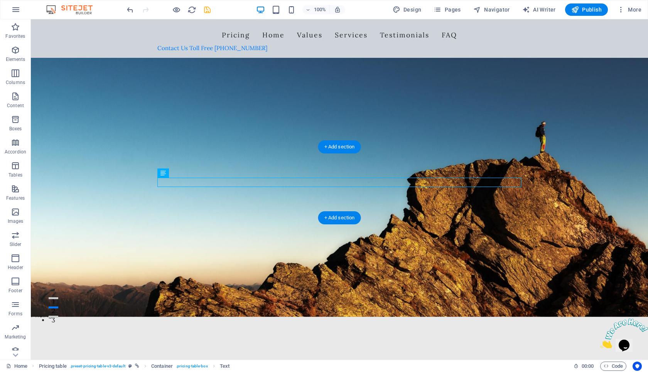
drag, startPoint x: 167, startPoint y: 184, endPoint x: 342, endPoint y: 183, distance: 175.6
click at [342, 311] on div "Pricing" at bounding box center [340, 315] width 618 height 9
click at [174, 311] on div "Pricing" at bounding box center [340, 315] width 618 height 9
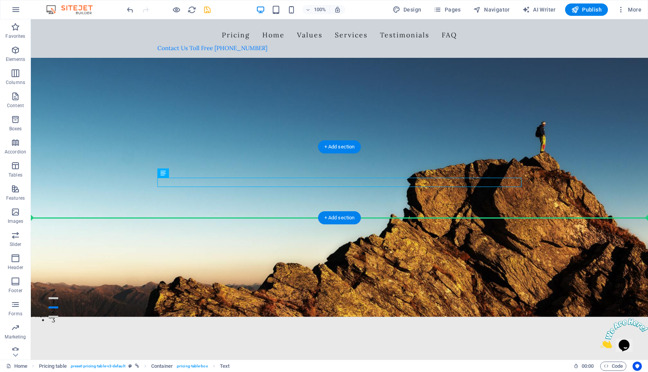
drag, startPoint x: 174, startPoint y: 179, endPoint x: 373, endPoint y: 191, distance: 198.8
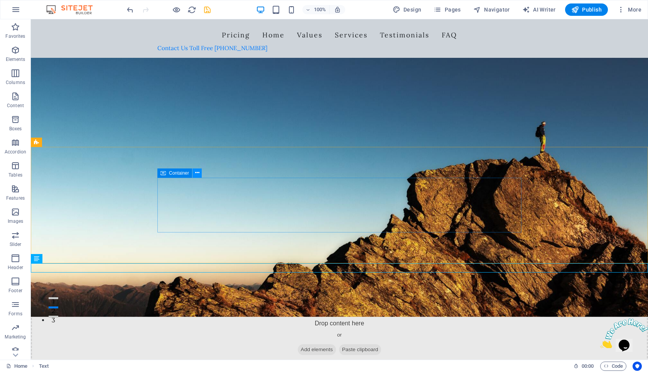
click at [197, 175] on icon at bounding box center [197, 173] width 4 height 8
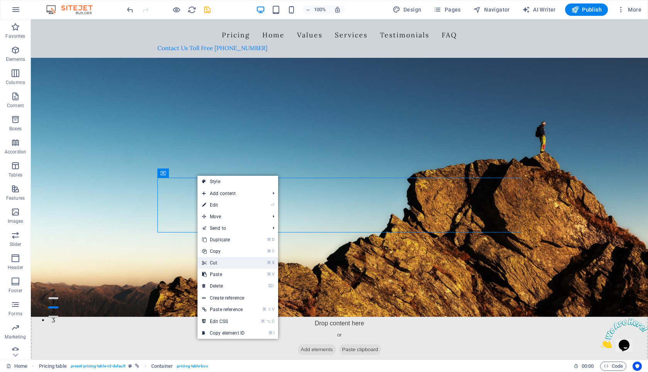
click at [244, 264] on link "⌘ X Cut" at bounding box center [224, 263] width 52 height 12
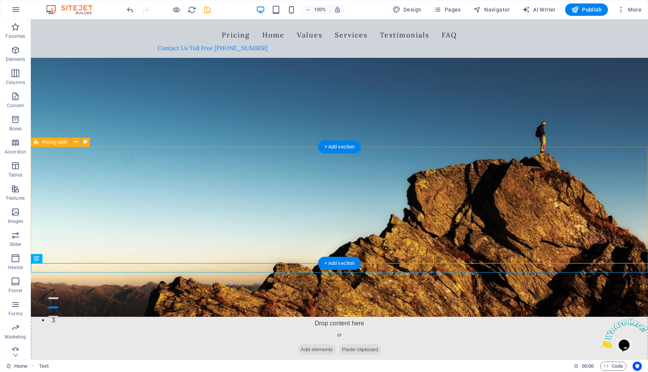
click at [135, 302] on div "Drop content here or Add elements Paste clipboard" at bounding box center [340, 338] width 618 height 73
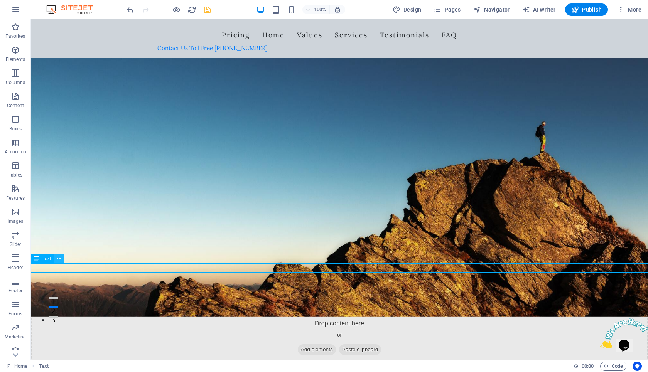
click at [61, 262] on icon at bounding box center [59, 259] width 4 height 8
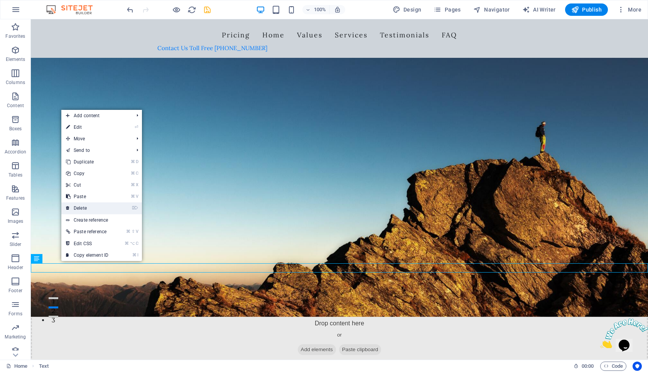
click at [92, 204] on link "⌦ Delete" at bounding box center [87, 209] width 52 height 12
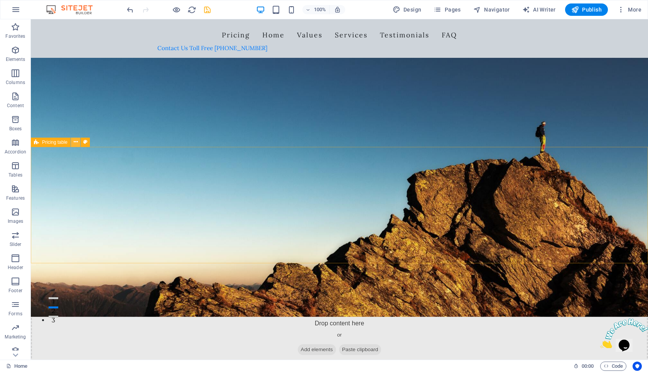
click at [77, 142] on icon at bounding box center [76, 142] width 4 height 8
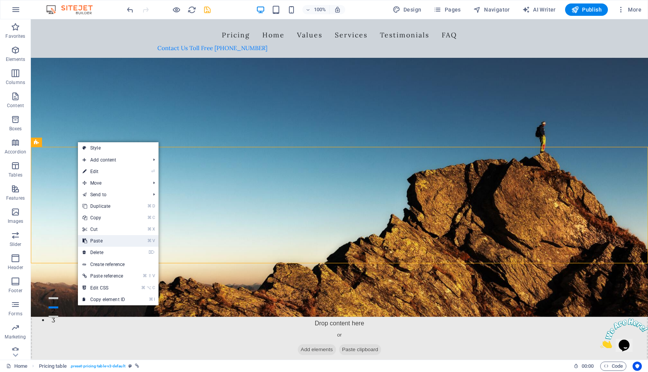
click at [123, 252] on link "⌦ Delete" at bounding box center [104, 253] width 52 height 12
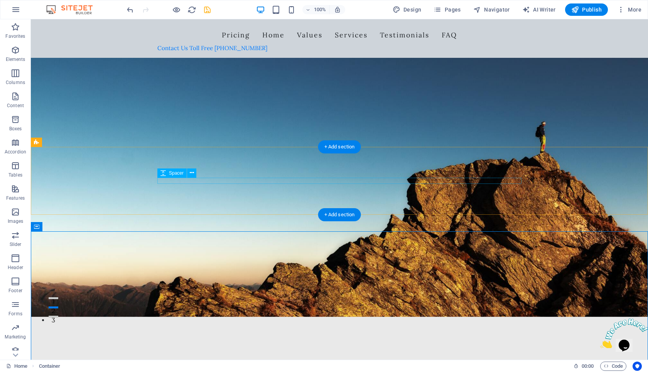
click at [432, 333] on div at bounding box center [339, 336] width 364 height 6
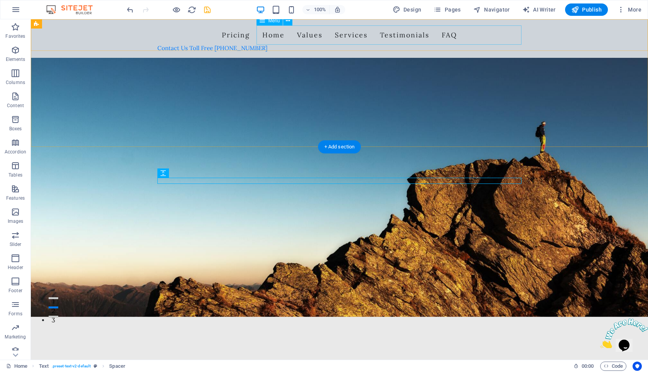
click at [444, 37] on nav "Pricing Home Values Services Testimonials FAQ" at bounding box center [339, 34] width 364 height 19
select select
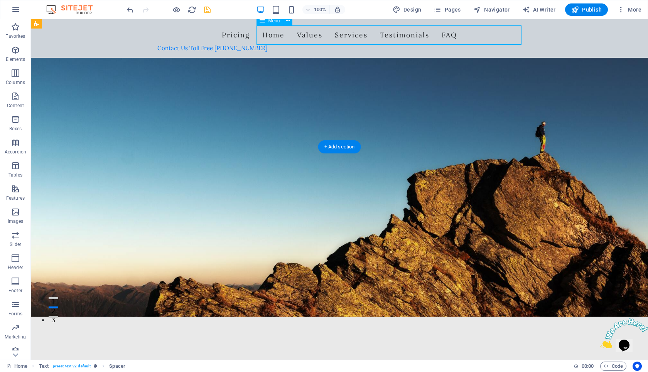
select select
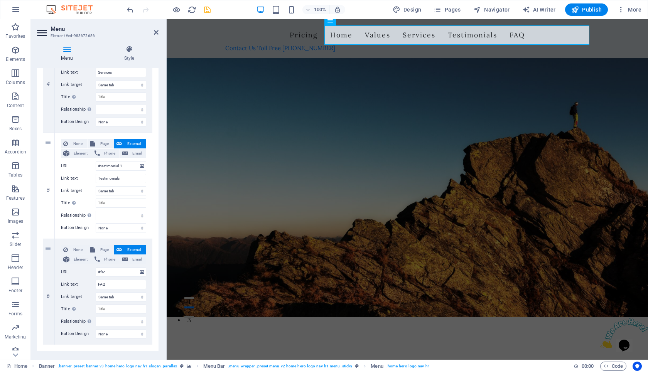
scroll to position [433, 0]
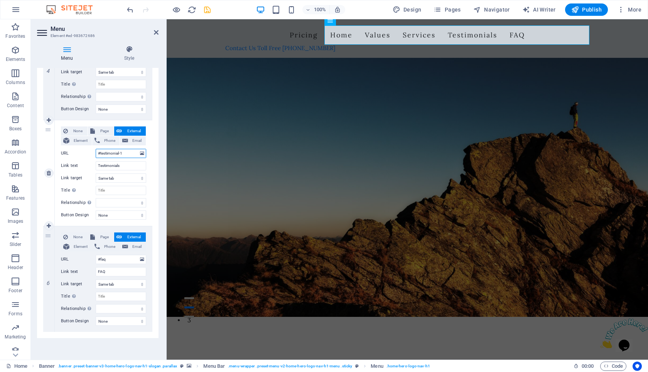
drag, startPoint x: 128, startPoint y: 154, endPoint x: 69, endPoint y: 154, distance: 59.4
click at [69, 154] on div "URL #testimonial-1" at bounding box center [103, 153] width 85 height 9
type input "#testimonial-"
select select
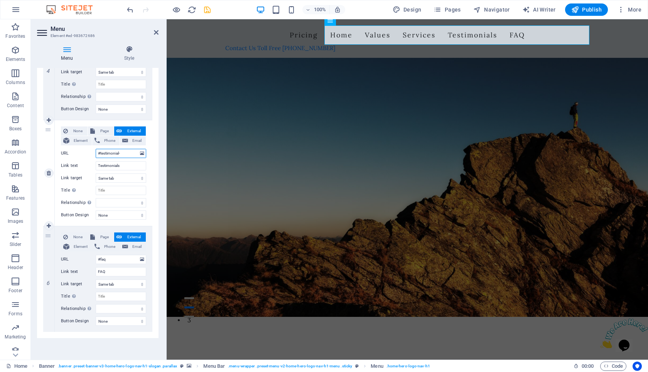
select select
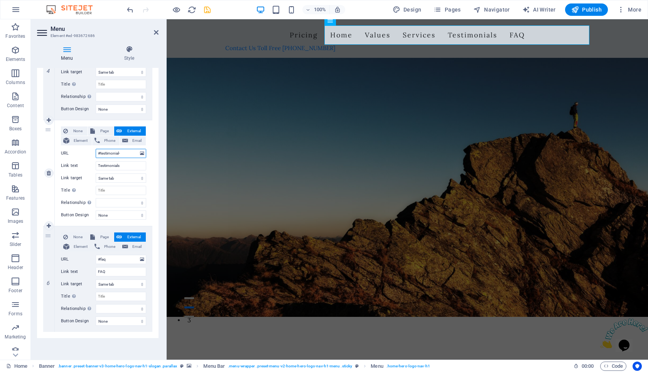
select select
type input "#testimonia"
select select
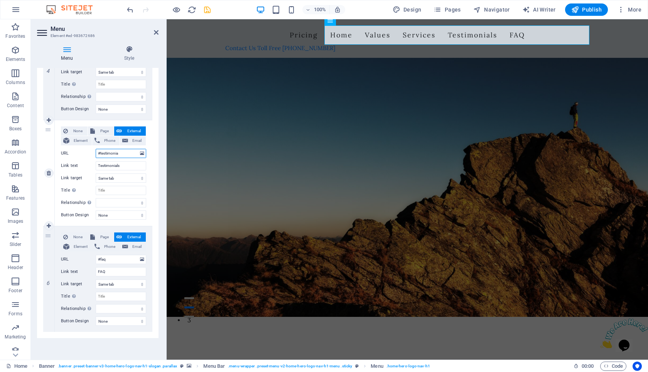
select select
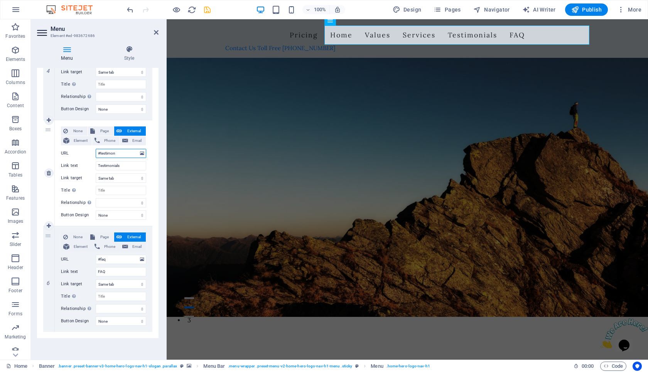
type input "#testimo"
select select
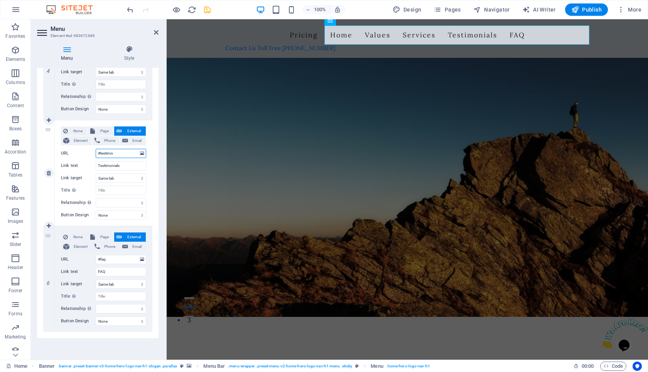
select select
type input "#"
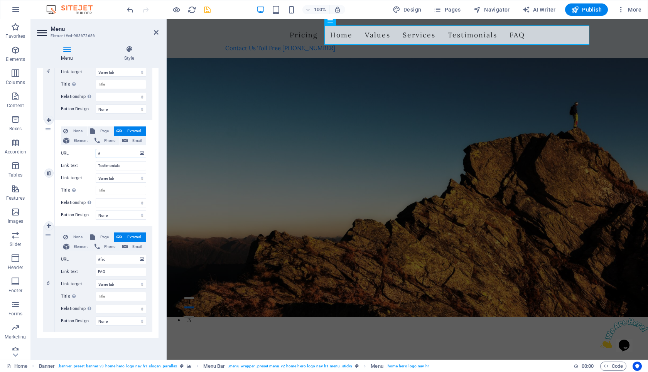
select select
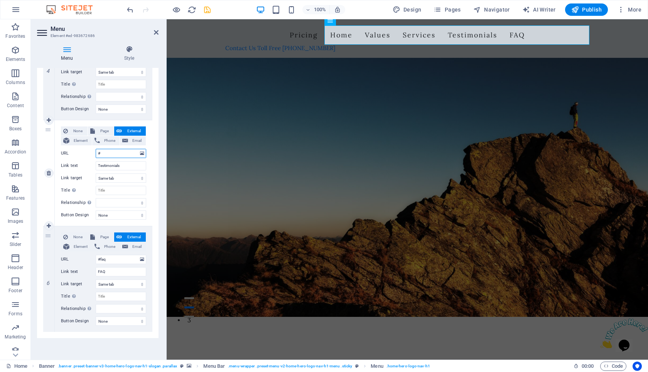
select select
type input "#p"
select select
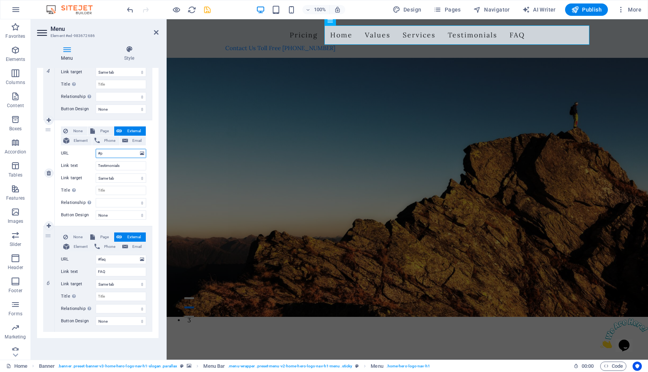
select select
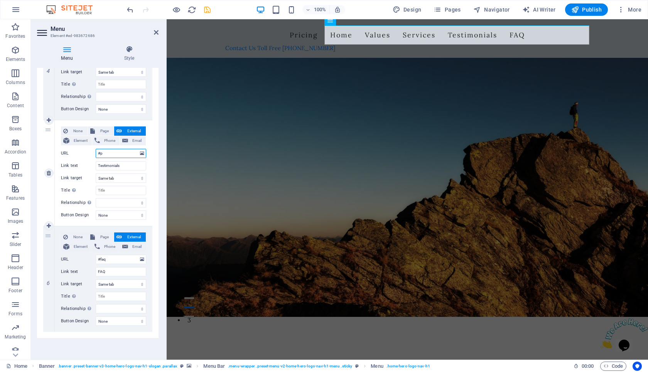
select select
type input "#pr"
select select
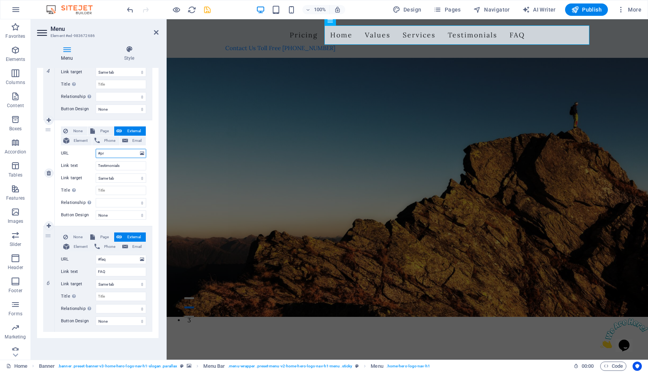
select select
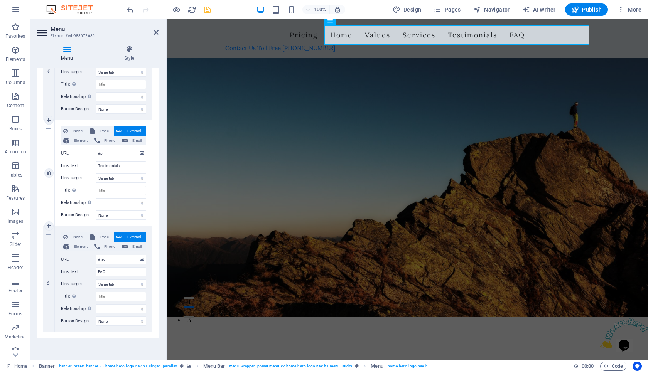
select select
type input "#"
select select
click at [156, 32] on icon at bounding box center [156, 32] width 5 height 6
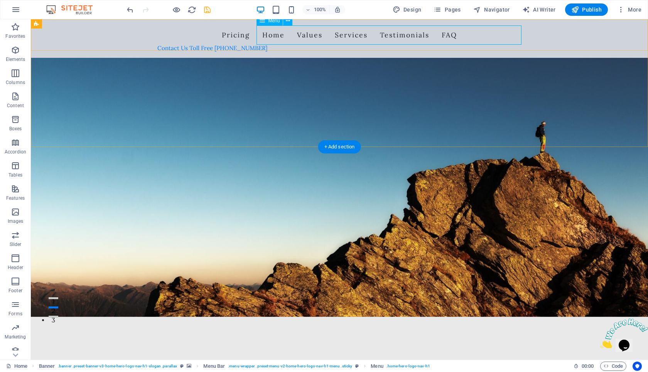
click at [453, 34] on nav "Pricing Home Values Services Testimonials FAQ" at bounding box center [339, 34] width 364 height 19
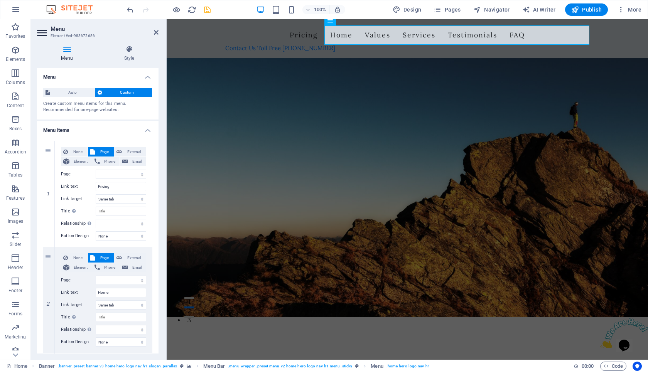
drag, startPoint x: 157, startPoint y: 146, endPoint x: 165, endPoint y: 261, distance: 115.7
click at [165, 262] on aside "Menu Element #ed-983672686 Menu Style Menu Auto Custom Create custom menu items…" at bounding box center [99, 189] width 136 height 341
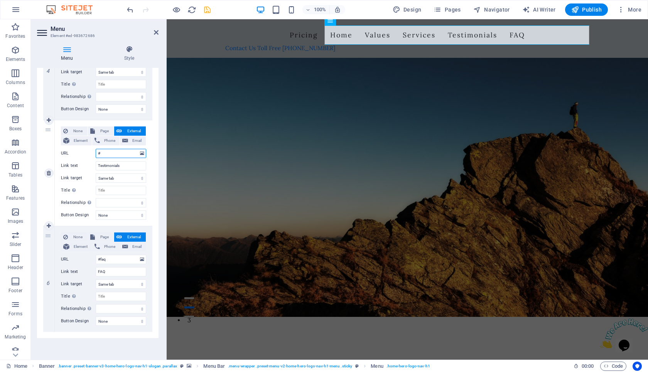
click at [116, 157] on input "#" at bounding box center [121, 153] width 51 height 9
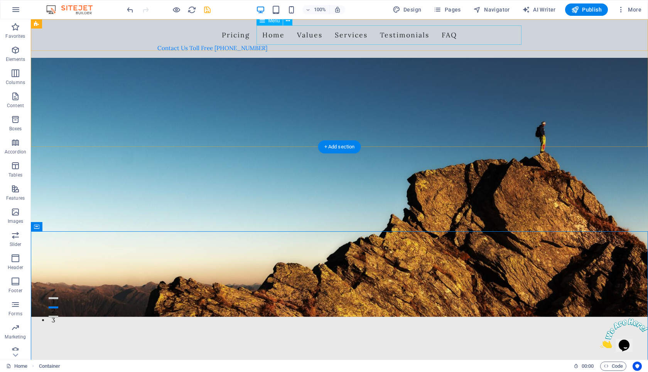
click at [445, 36] on nav "Pricing Home Values Services Testimonials FAQ" at bounding box center [339, 34] width 364 height 19
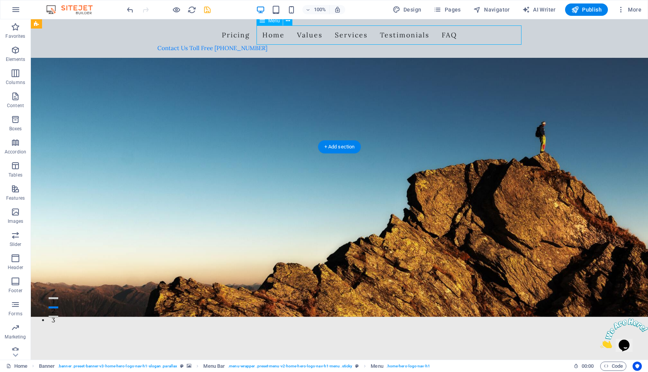
click at [445, 36] on nav "Pricing Home Values Services Testimonials FAQ" at bounding box center [339, 34] width 364 height 19
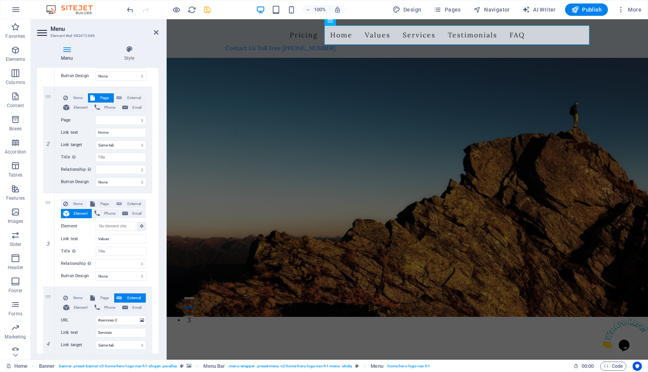
scroll to position [152, 0]
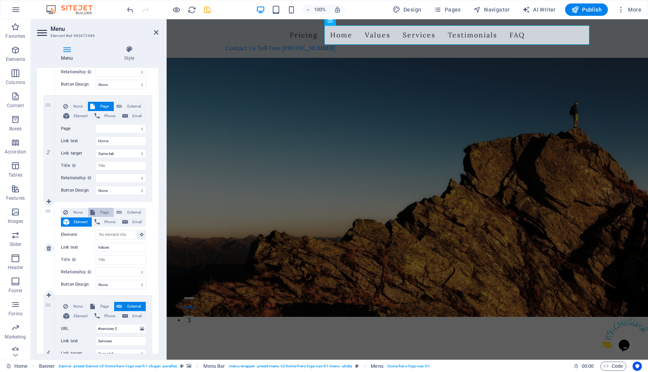
click at [104, 211] on span "Page" at bounding box center [104, 212] width 14 height 9
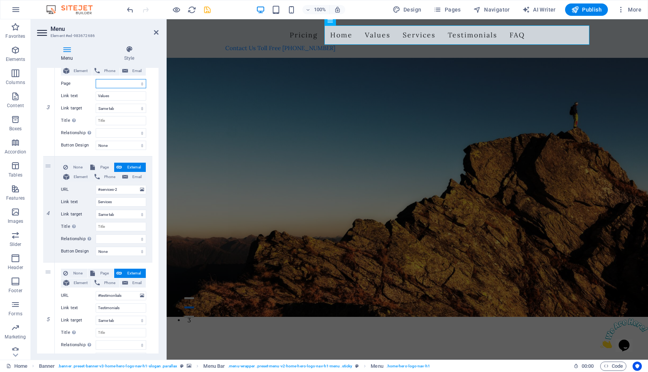
scroll to position [303, 0]
click at [125, 191] on input "#services-2" at bounding box center [121, 189] width 51 height 9
click at [475, 35] on nav "Pricing Home Values Services Testimonials FAQ" at bounding box center [407, 34] width 364 height 19
click at [453, 302] on div at bounding box center [408, 336] width 482 height 68
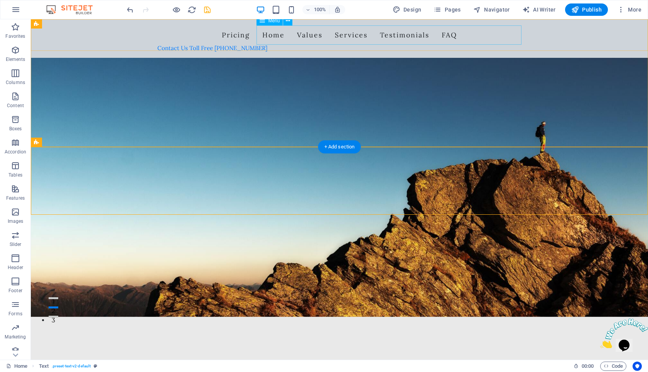
click at [454, 39] on nav "Pricing Home Values Services Testimonials FAQ" at bounding box center [339, 34] width 364 height 19
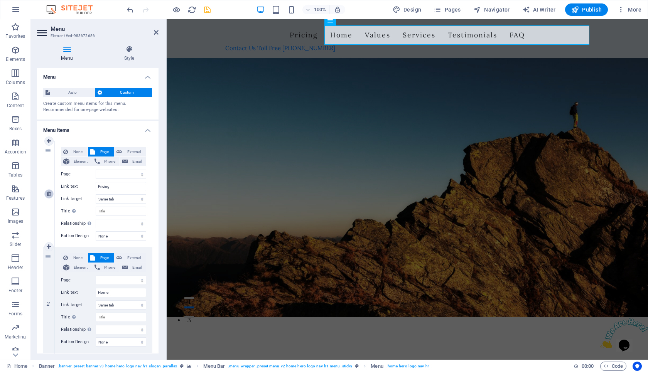
click at [47, 196] on icon at bounding box center [49, 193] width 4 height 5
click at [350, 302] on div at bounding box center [408, 336] width 482 height 68
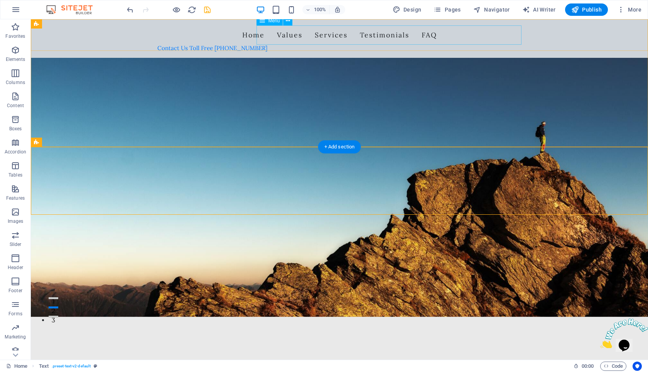
click at [387, 35] on nav "Home Values Services Testimonials FAQ" at bounding box center [339, 34] width 364 height 19
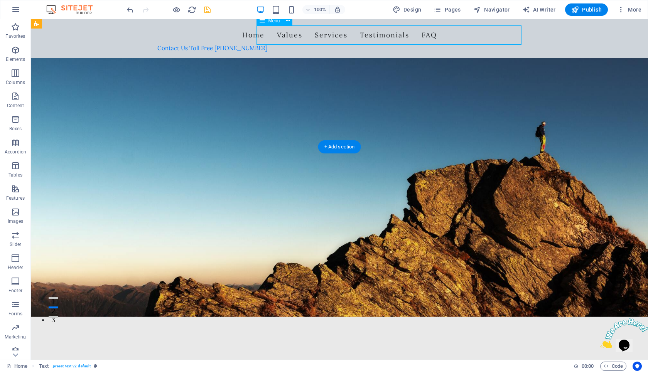
click at [387, 35] on nav "Home Values Services Testimonials FAQ" at bounding box center [339, 34] width 364 height 19
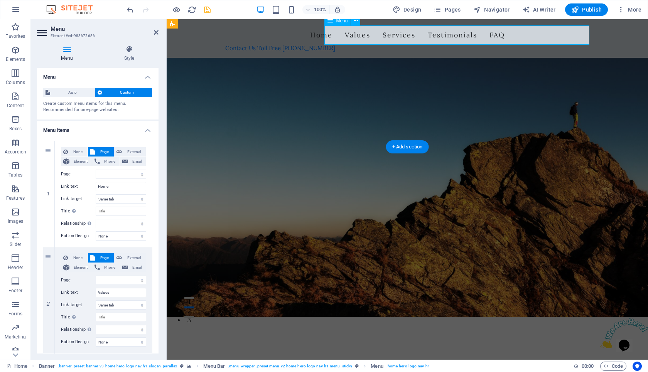
click at [507, 36] on nav "Home Values Services Testimonials FAQ" at bounding box center [407, 34] width 364 height 19
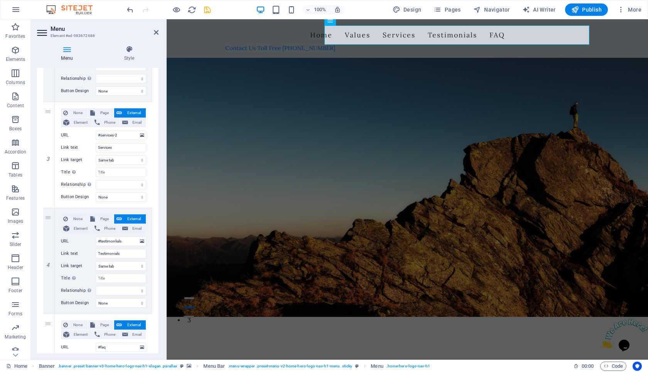
scroll to position [253, 0]
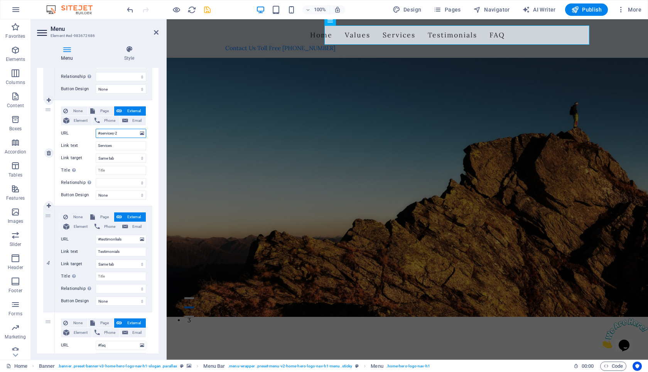
drag, startPoint x: 122, startPoint y: 134, endPoint x: 93, endPoint y: 134, distance: 28.9
click at [93, 134] on div "URL #services-2" at bounding box center [103, 133] width 85 height 9
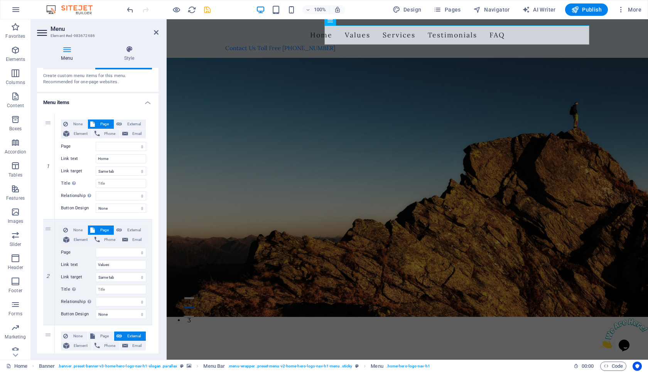
scroll to position [27, 0]
drag, startPoint x: 156, startPoint y: 160, endPoint x: 160, endPoint y: 194, distance: 33.8
click at [160, 194] on div "Menu Style Menu Auto Custom Create custom menu items for this menu. Recommended…" at bounding box center [98, 199] width 134 height 321
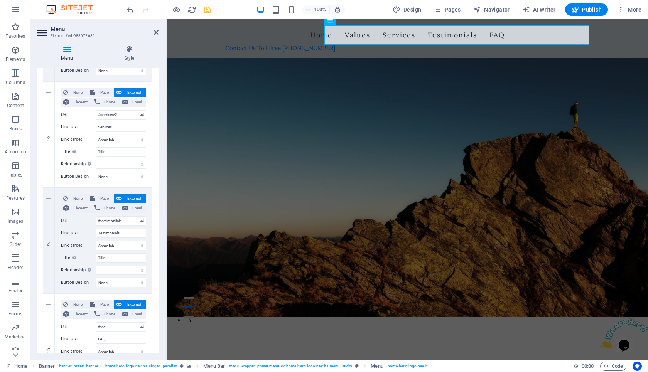
scroll to position [281, 0]
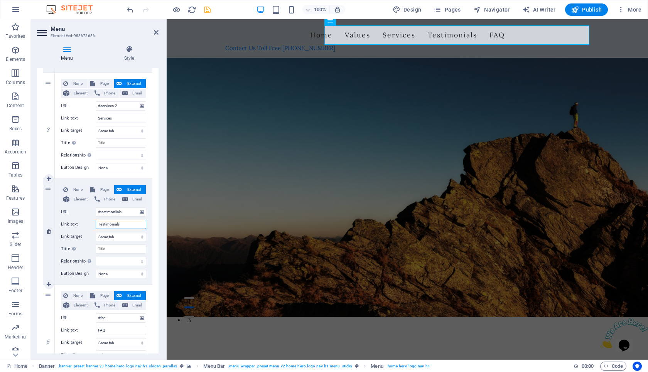
drag, startPoint x: 127, startPoint y: 225, endPoint x: 59, endPoint y: 225, distance: 67.9
click at [59, 225] on div "None Page External Element Phone Email Page Home Subpage Legal Notice Privacy N…" at bounding box center [104, 232] width 98 height 106
drag, startPoint x: 100, startPoint y: 211, endPoint x: 124, endPoint y: 213, distance: 23.2
click at [124, 213] on input "#testimonlials" at bounding box center [121, 212] width 51 height 9
click at [201, 302] on div at bounding box center [408, 336] width 482 height 68
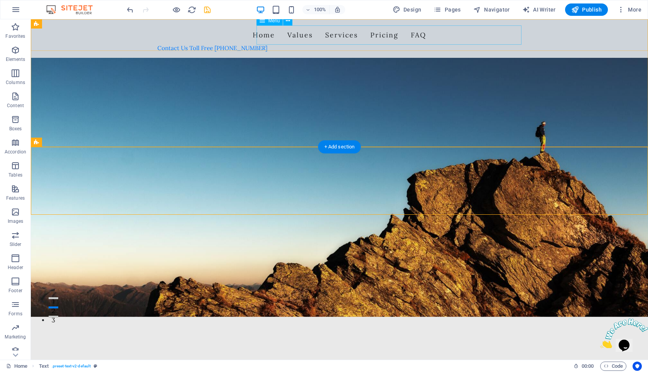
click at [442, 37] on nav "Home Values Services Pricing FAQ" at bounding box center [339, 34] width 364 height 19
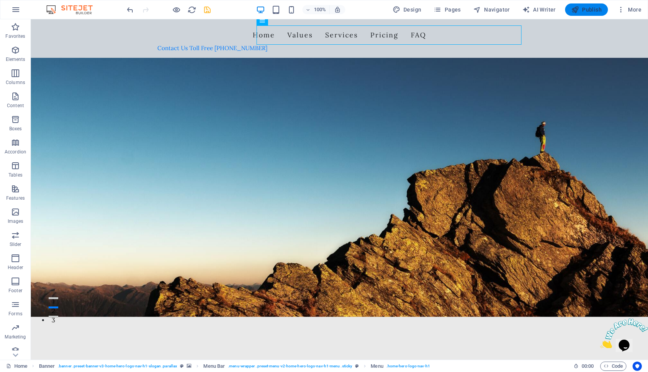
click at [589, 9] on span "Publish" at bounding box center [587, 10] width 30 height 8
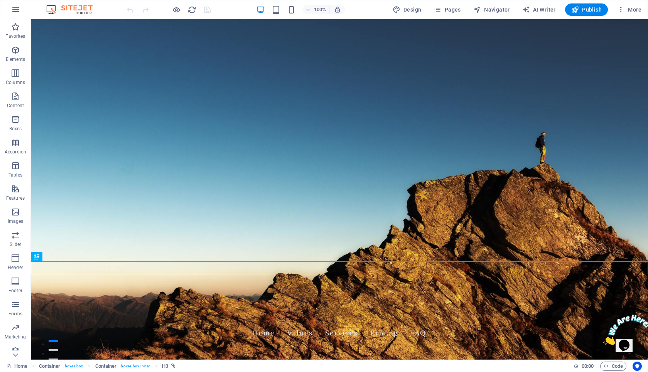
click at [127, 8] on div at bounding box center [168, 9] width 86 height 12
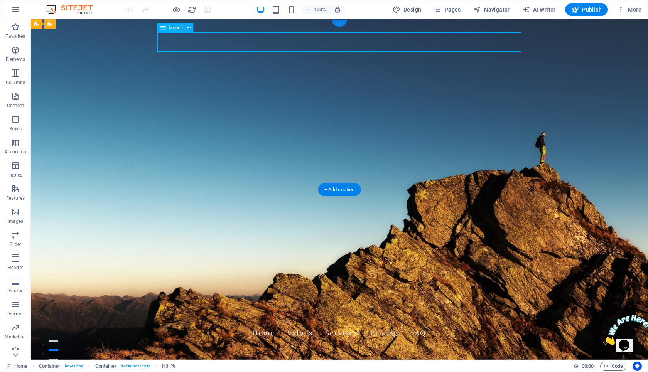
click at [333, 324] on nav "Home Values Services Pricing FAQ" at bounding box center [339, 333] width 364 height 19
click at [276, 324] on nav "Home Values Services Pricing FAQ" at bounding box center [339, 333] width 364 height 19
select select
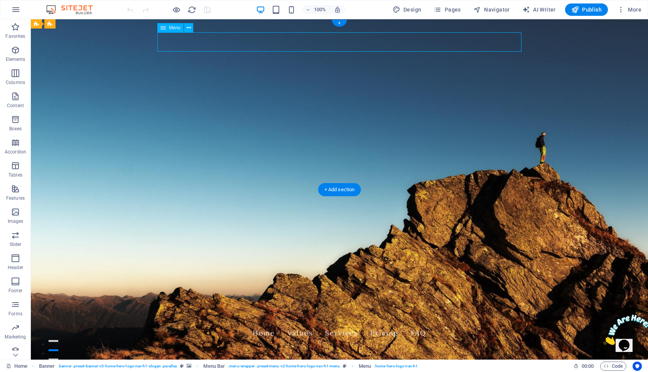
select select
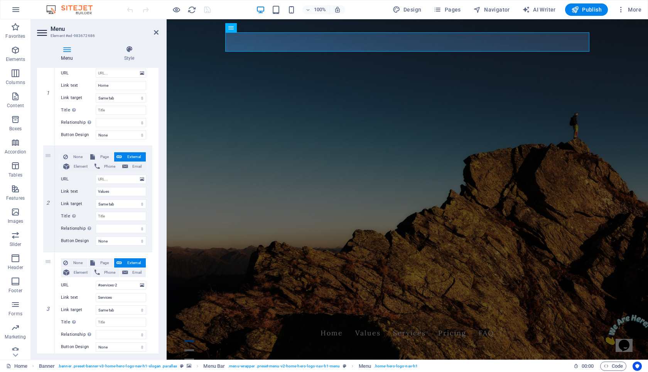
scroll to position [97, 0]
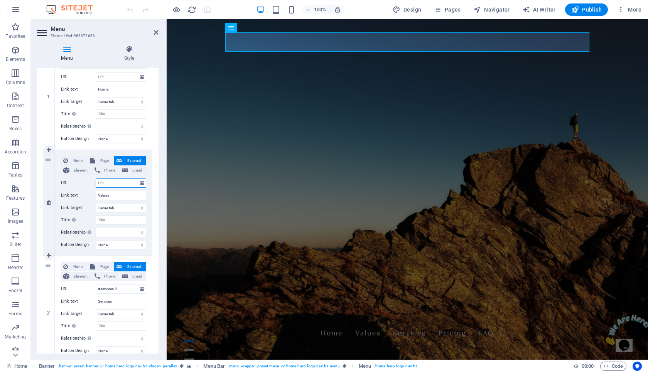
click at [121, 182] on input "URL" at bounding box center [121, 183] width 51 height 9
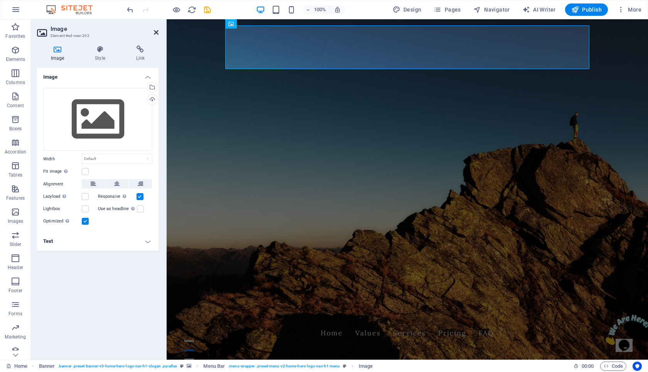
click at [157, 31] on icon at bounding box center [156, 32] width 5 height 6
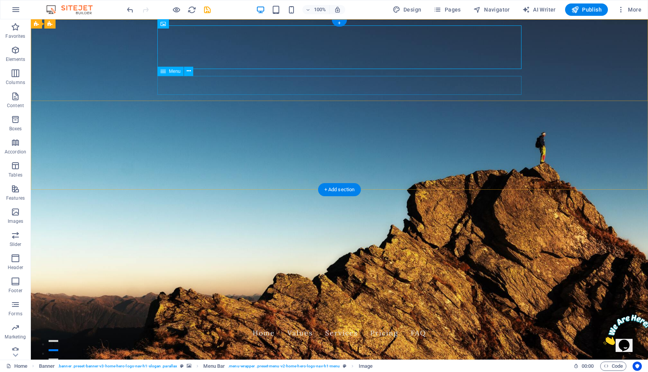
click at [268, 324] on nav "Home Values Services Pricing FAQ" at bounding box center [339, 333] width 364 height 19
select select
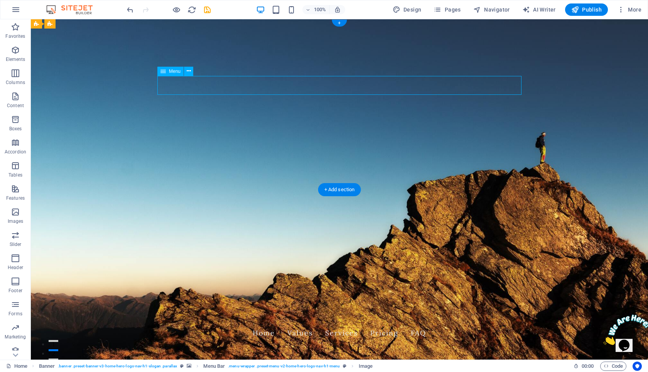
select select
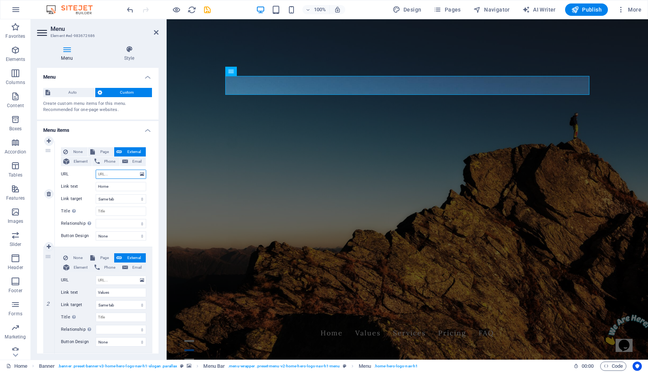
click at [113, 174] on input "URL" at bounding box center [121, 174] width 51 height 9
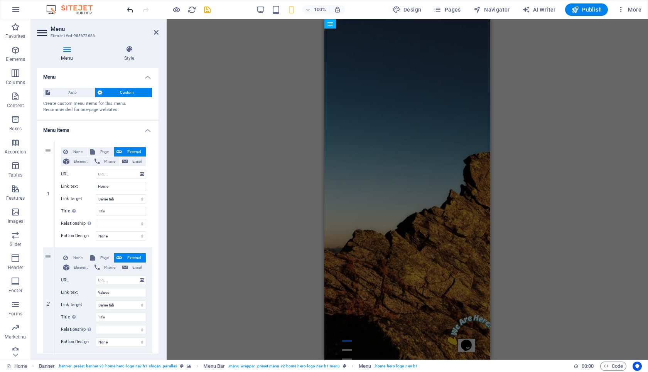
click at [127, 12] on icon "undo" at bounding box center [130, 9] width 9 height 9
click at [127, 12] on div at bounding box center [168, 9] width 86 height 12
click at [130, 9] on div at bounding box center [168, 9] width 86 height 12
click at [228, 72] on div "H3 Container Container Banner Banner Menu Bar Logo Menu Bar Banner Menu Image" at bounding box center [408, 189] width 482 height 341
click at [156, 32] on icon at bounding box center [156, 32] width 5 height 6
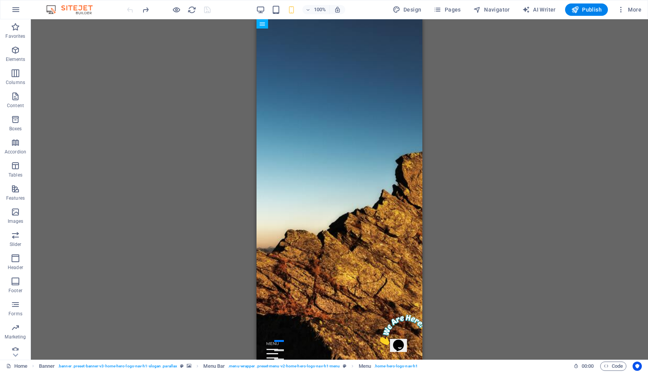
click at [235, 137] on div "H3 Container Container Banner Banner Menu Bar Logo Menu Bar Banner Menu Image" at bounding box center [340, 189] width 618 height 341
click at [143, 12] on icon "redo" at bounding box center [145, 9] width 9 height 9
click at [190, 9] on icon "reload" at bounding box center [192, 9] width 9 height 9
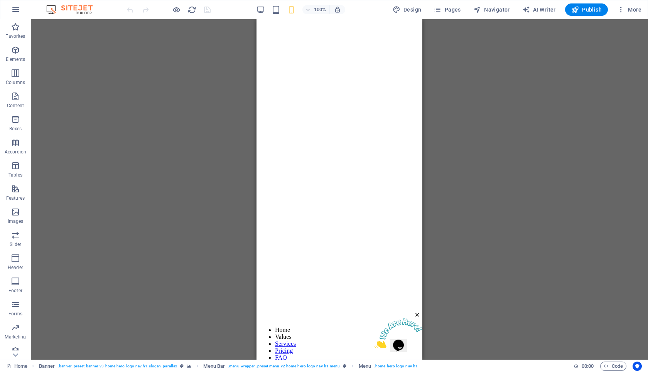
scroll to position [0, 0]
click at [193, 12] on icon "reload" at bounding box center [192, 9] width 9 height 9
click at [314, 11] on span "100%" at bounding box center [316, 9] width 21 height 9
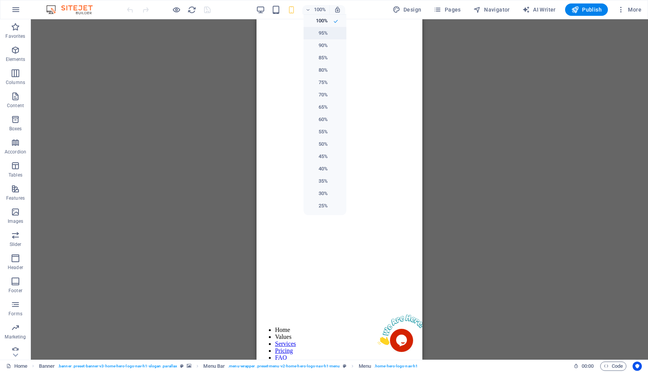
click at [327, 34] on h6 "95%" at bounding box center [318, 33] width 20 height 9
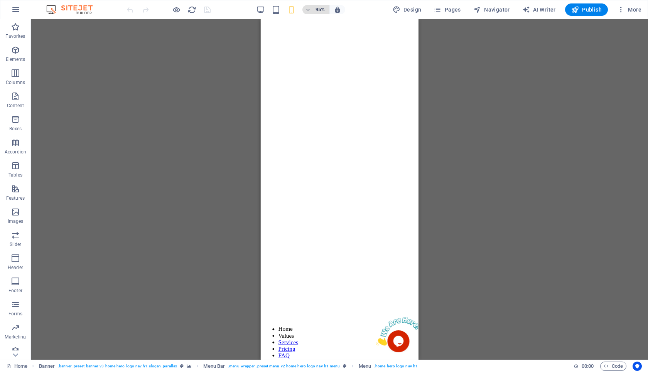
click at [318, 8] on h6 "95%" at bounding box center [320, 9] width 12 height 9
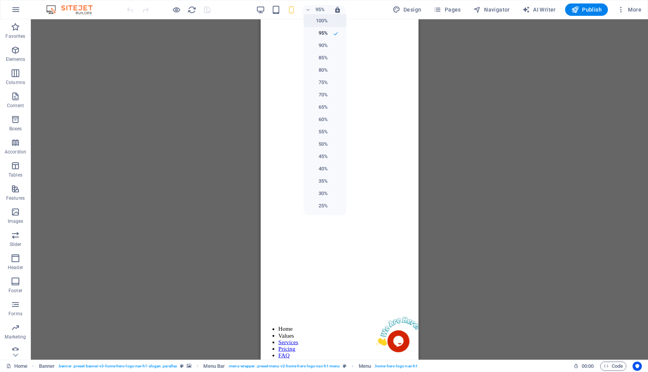
click at [323, 19] on h6 "100%" at bounding box center [318, 20] width 20 height 9
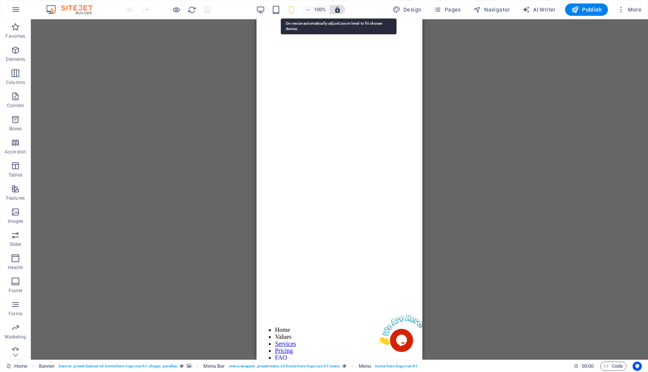
click at [337, 10] on icon "button" at bounding box center [337, 9] width 7 height 7
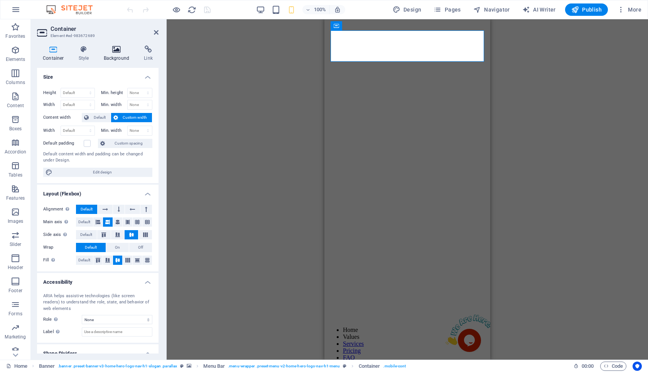
click at [121, 47] on icon at bounding box center [116, 50] width 37 height 8
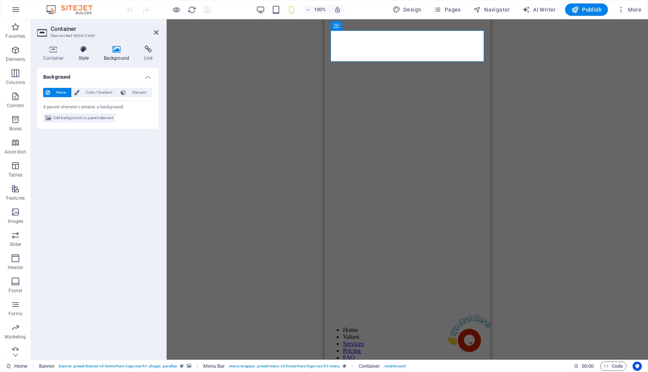
click at [88, 50] on icon at bounding box center [84, 50] width 22 height 8
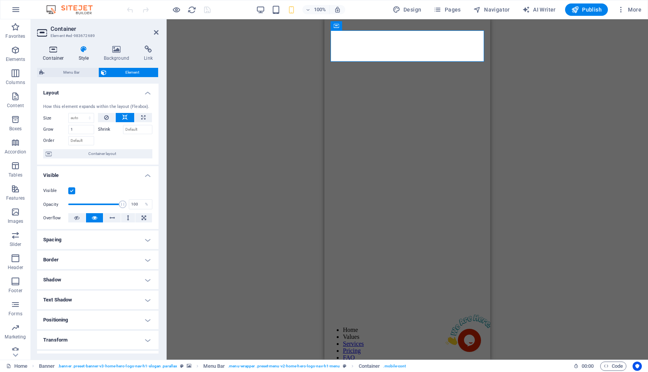
click at [57, 49] on icon at bounding box center [53, 50] width 33 height 8
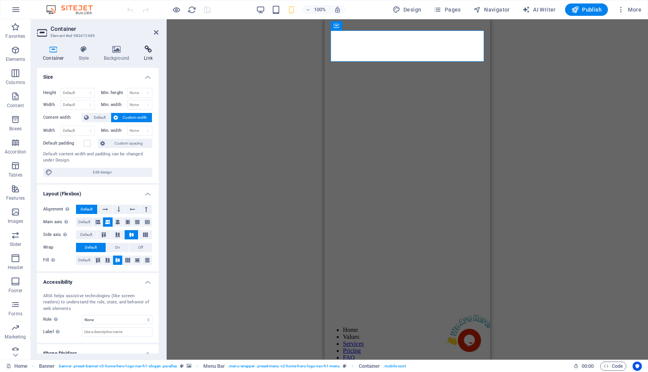
click at [146, 58] on h4 "Link" at bounding box center [148, 54] width 20 height 16
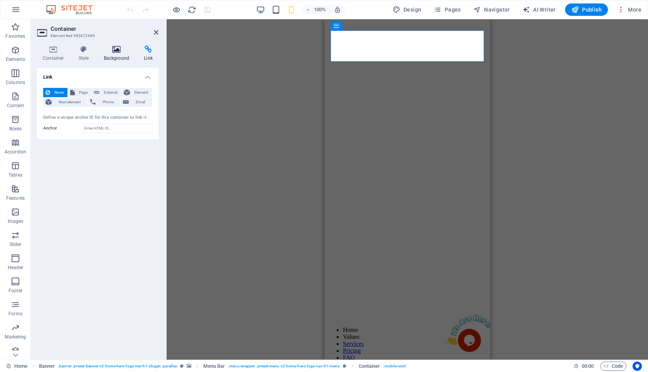
click at [117, 57] on h4 "Background" at bounding box center [118, 54] width 41 height 16
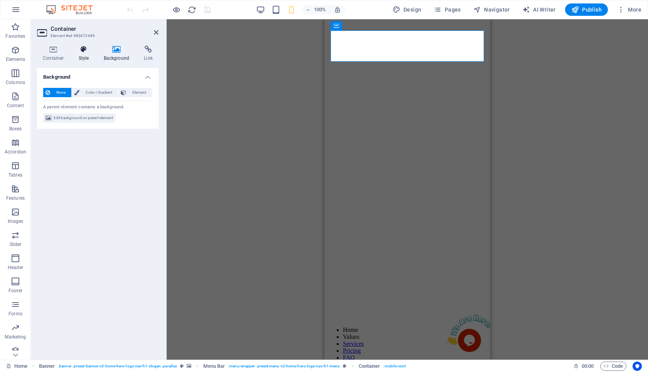
click at [90, 57] on h4 "Style" at bounding box center [85, 54] width 25 height 16
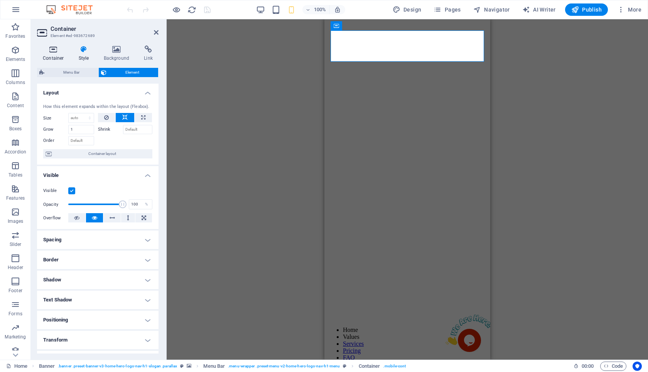
click at [53, 56] on h4 "Container" at bounding box center [55, 54] width 36 height 16
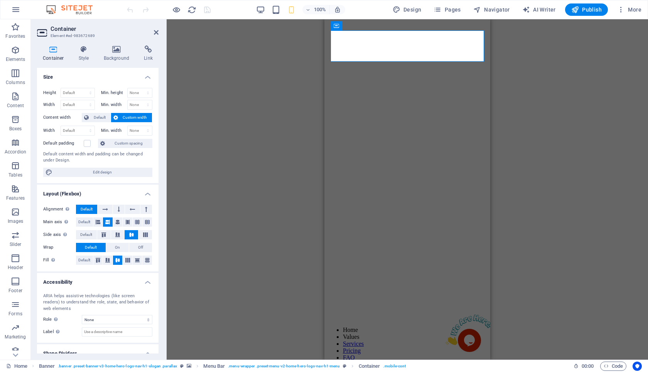
scroll to position [26, 0]
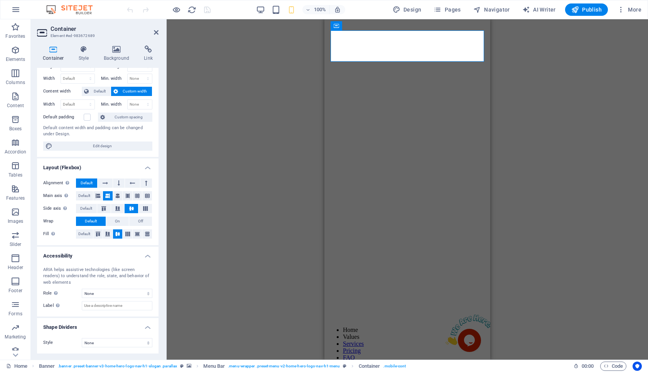
click at [159, 29] on aside "Container Element #ed-983672689 Container Style Background Link Size Height Def…" at bounding box center [99, 189] width 136 height 341
click at [157, 30] on icon at bounding box center [156, 32] width 5 height 6
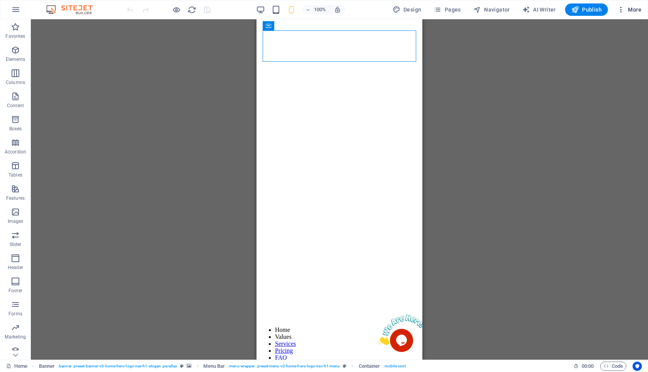
click at [618, 8] on icon "button" at bounding box center [622, 10] width 8 height 8
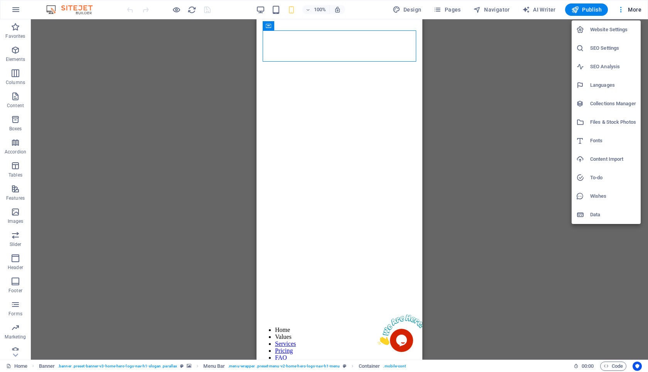
click at [496, 232] on div at bounding box center [324, 186] width 648 height 372
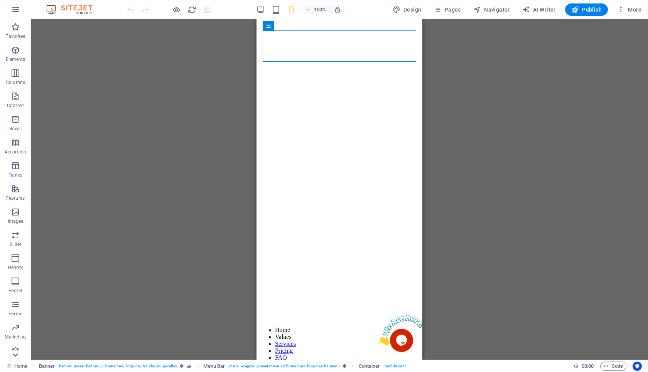
click at [15, 357] on icon at bounding box center [15, 355] width 11 height 11
click at [15, 357] on span "Collections" at bounding box center [15, 349] width 31 height 19
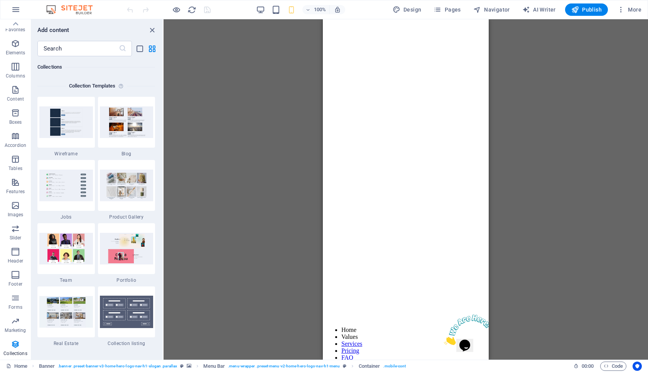
scroll to position [0, 0]
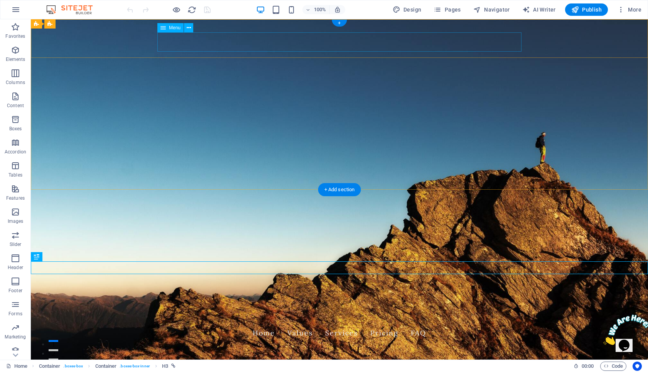
click at [306, 324] on nav "Home Values Services Pricing FAQ" at bounding box center [339, 333] width 364 height 19
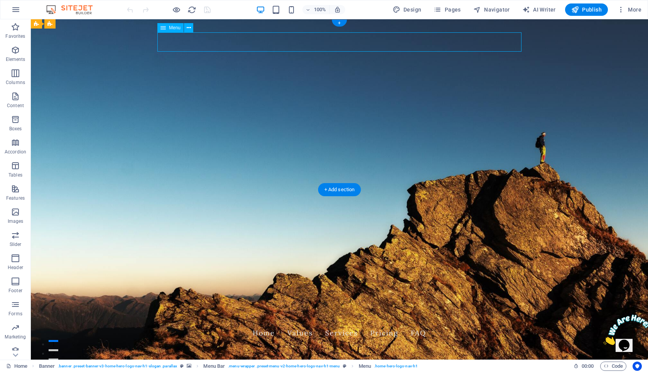
click at [306, 324] on nav "Home Values Services Pricing FAQ" at bounding box center [339, 333] width 364 height 19
select select
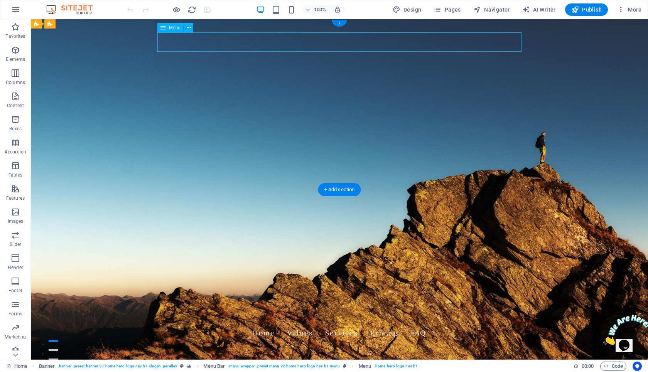
select select
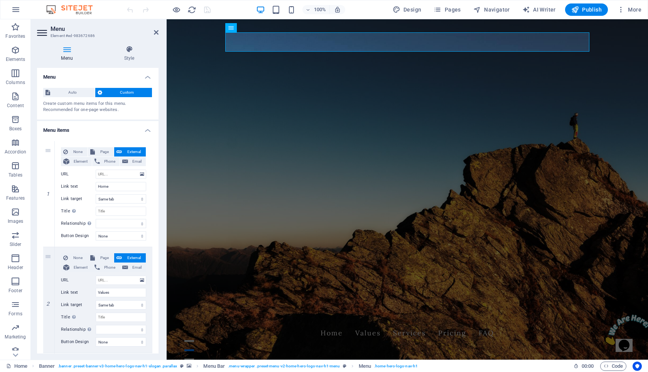
drag, startPoint x: 157, startPoint y: 193, endPoint x: 156, endPoint y: 198, distance: 5.5
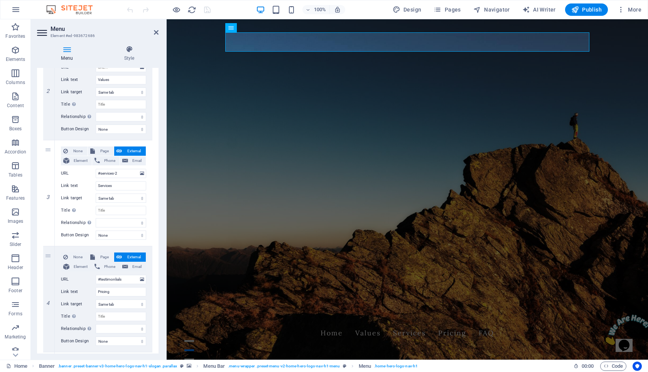
scroll to position [226, 0]
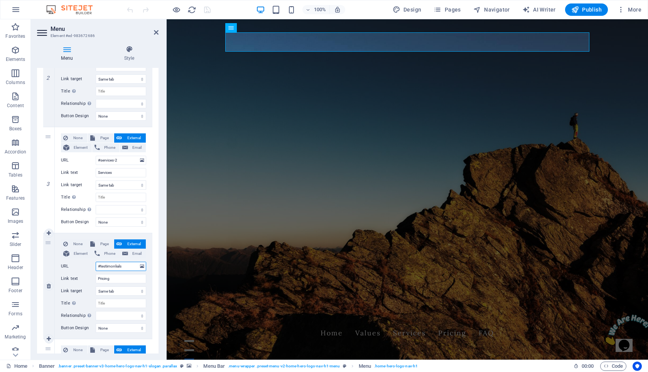
drag, startPoint x: 100, startPoint y: 267, endPoint x: 129, endPoint y: 267, distance: 29.3
click at [129, 267] on input "#testimonlials" at bounding box center [121, 266] width 51 height 9
type input "#p"
select select
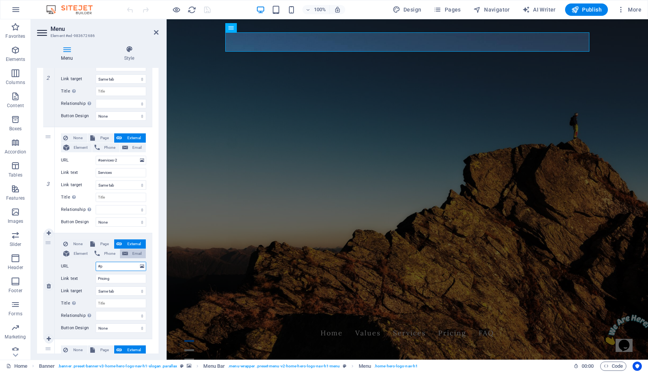
select select
type input "#prici"
select select
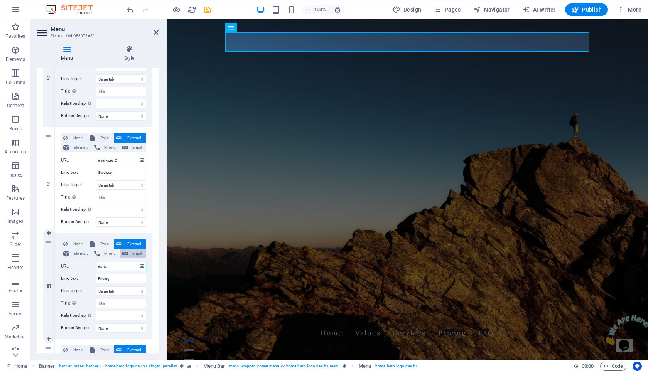
select select
type input "#pricing"
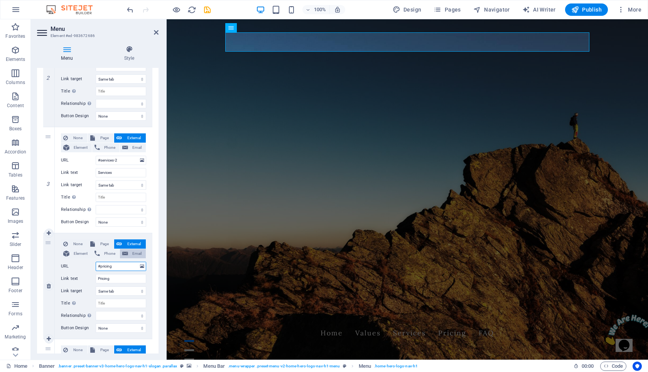
select select
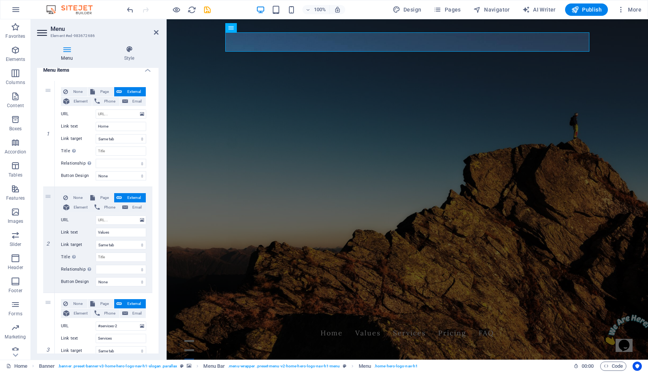
scroll to position [47, 0]
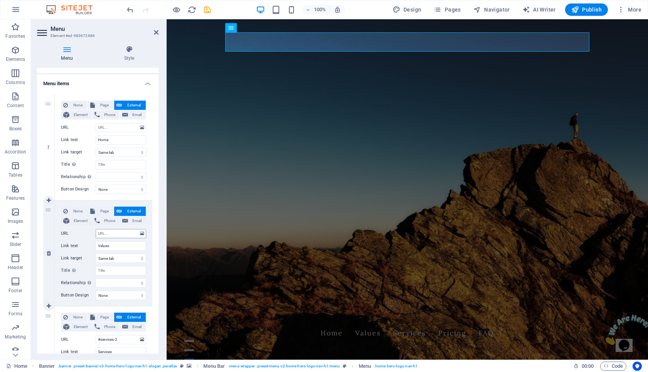
type input "#pricing"
click at [119, 232] on input "URL" at bounding box center [121, 233] width 51 height 9
type input "#"
select select
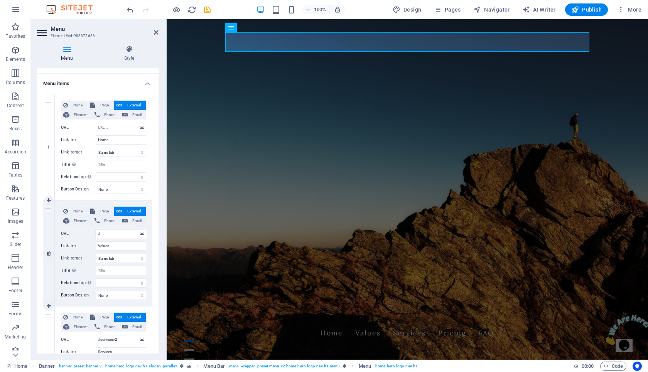
select select
type input "#va"
select select
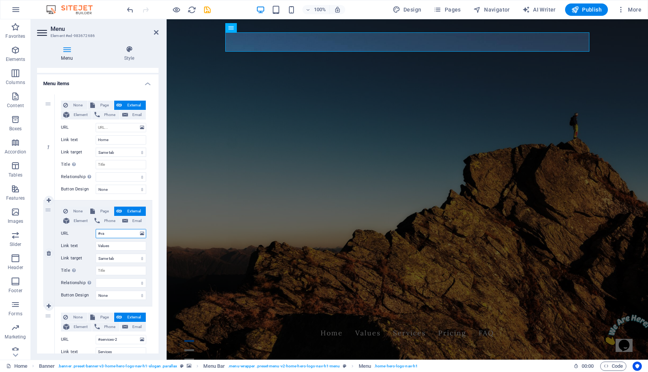
select select
type input "#val"
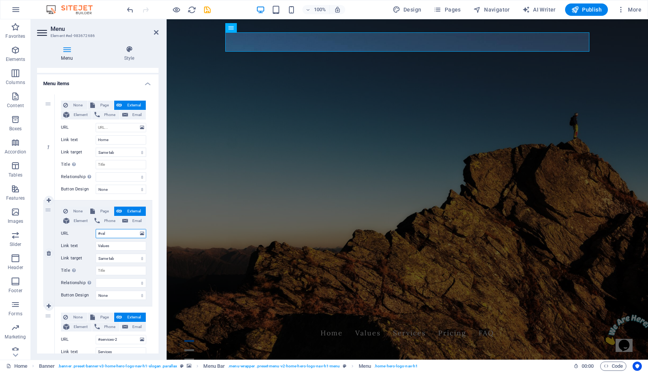
select select
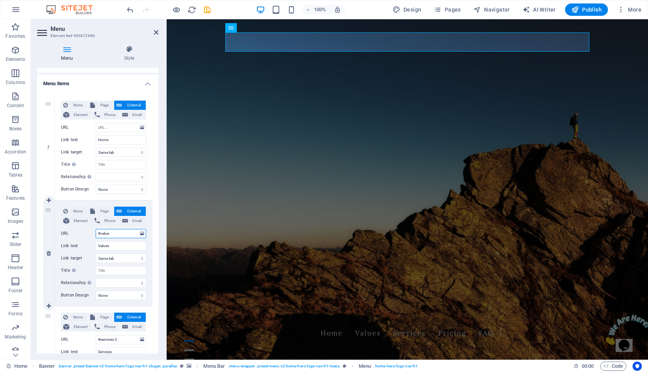
type input "#values"
select select
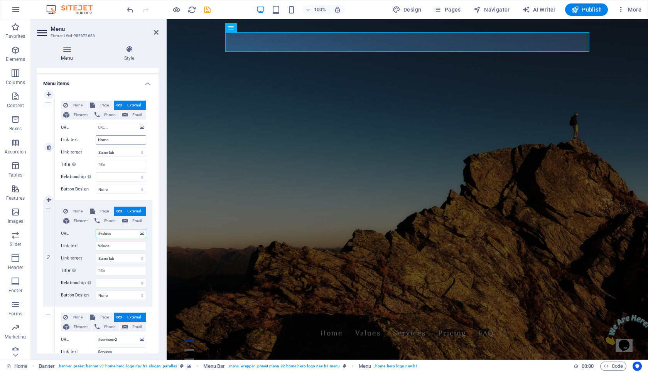
select select
type input "#values"
click at [120, 128] on input "URL" at bounding box center [121, 127] width 51 height 9
type input "#"
select select
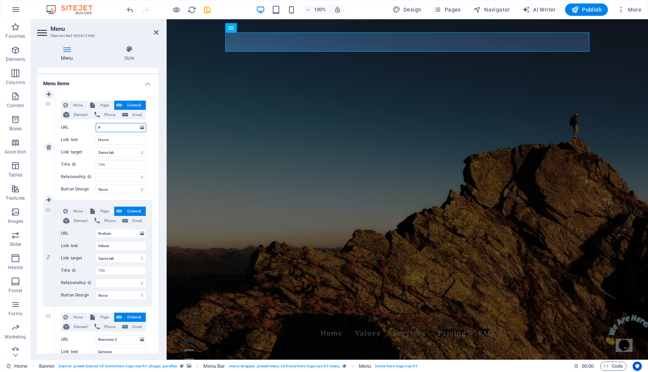
select select
type input "#home"
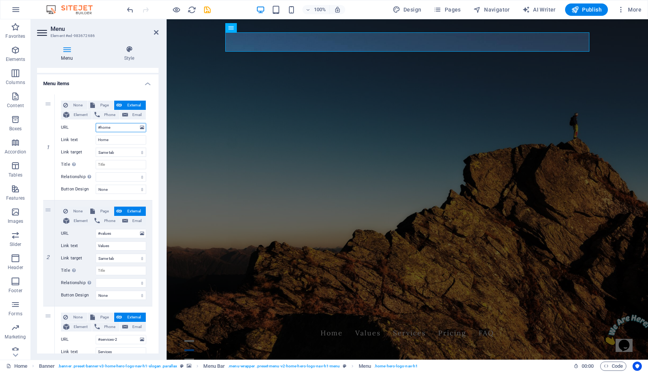
select select
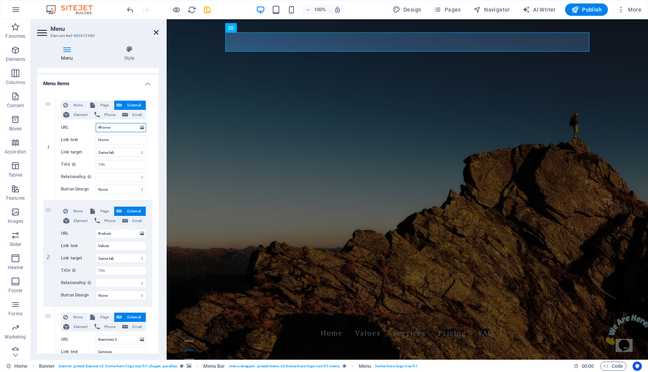
type input "#home"
click at [157, 32] on icon at bounding box center [156, 32] width 5 height 6
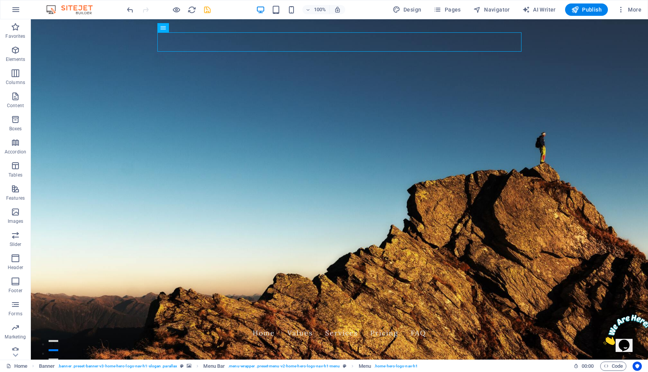
click at [208, 10] on icon "save" at bounding box center [207, 9] width 9 height 9
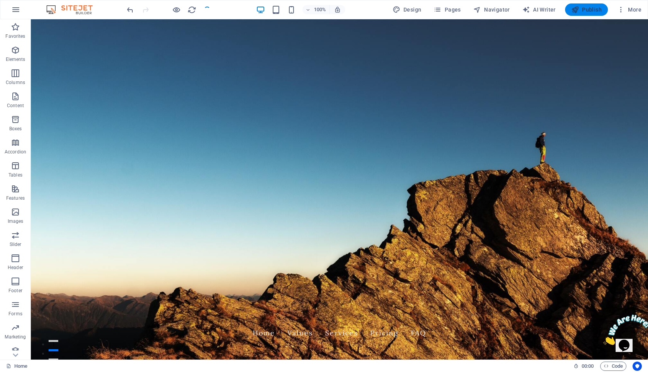
click at [585, 6] on span "Publish" at bounding box center [587, 10] width 30 height 8
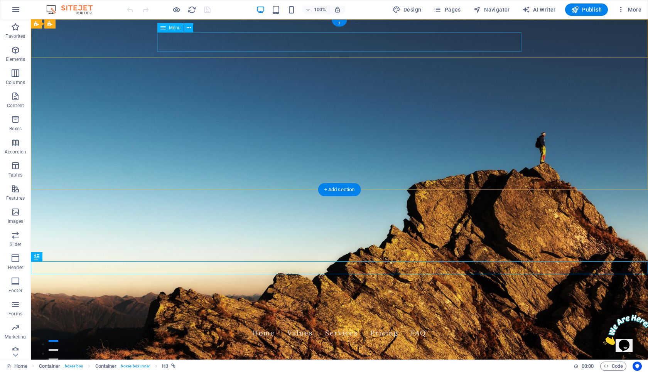
click at [275, 324] on nav "Home Values Services Pricing FAQ" at bounding box center [339, 333] width 364 height 19
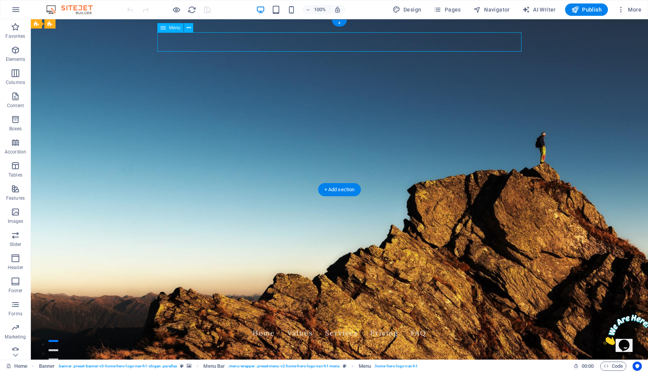
click at [275, 324] on nav "Home Values Services Pricing FAQ" at bounding box center [339, 333] width 364 height 19
select select
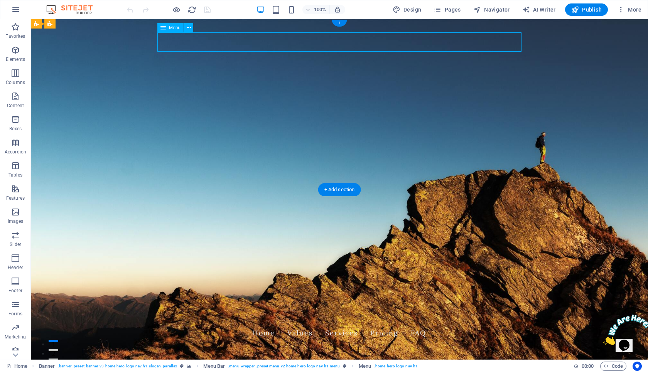
select select
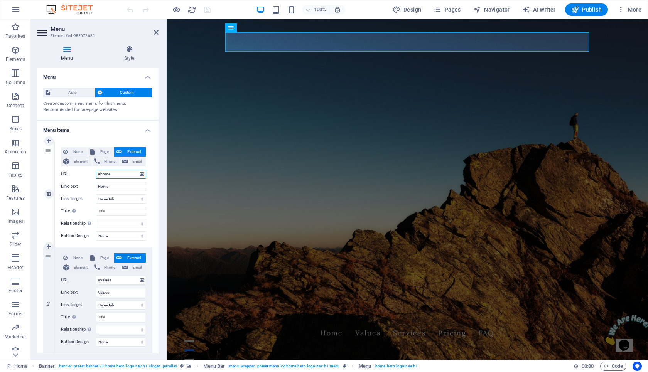
drag, startPoint x: 101, startPoint y: 174, endPoint x: 108, endPoint y: 174, distance: 7.3
click at [108, 174] on input "#home" at bounding box center [121, 174] width 51 height 9
drag, startPoint x: 114, startPoint y: 175, endPoint x: 100, endPoint y: 174, distance: 13.9
click at [100, 174] on input "#home" at bounding box center [121, 174] width 51 height 9
click at [120, 178] on input "#home" at bounding box center [121, 174] width 51 height 9
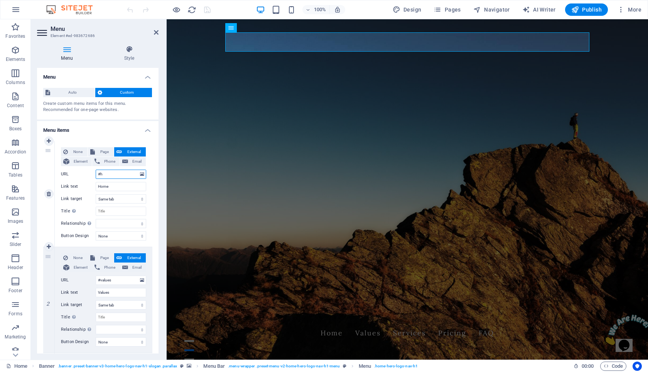
type input "#"
select select
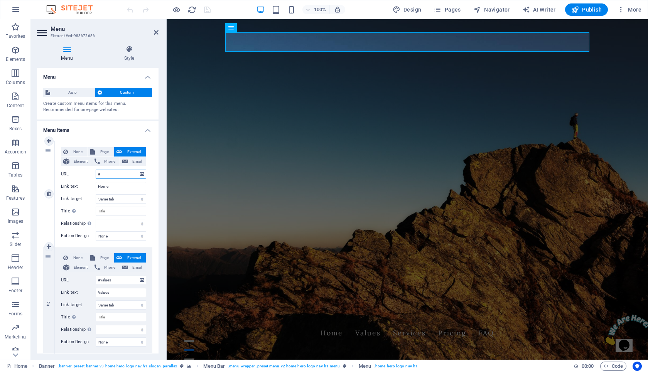
select select
type input "#"
drag, startPoint x: 159, startPoint y: 144, endPoint x: 157, endPoint y: 156, distance: 12.4
click at [157, 156] on div "Menu Style Menu Auto Custom Create custom menu items for this menu. Recommended…" at bounding box center [98, 199] width 134 height 321
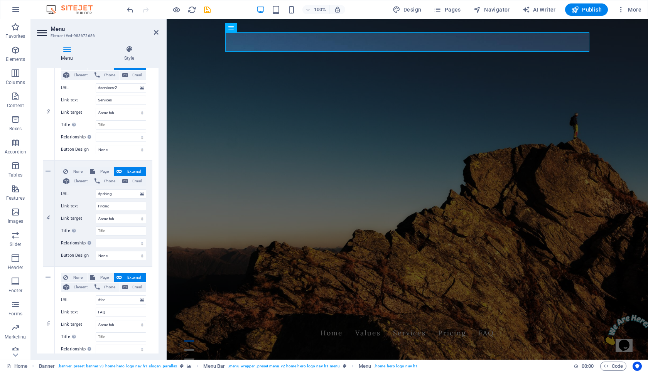
scroll to position [299, 0]
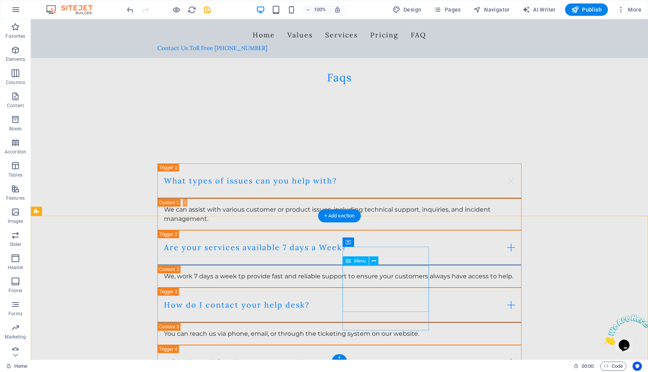
scroll to position [1438, 0]
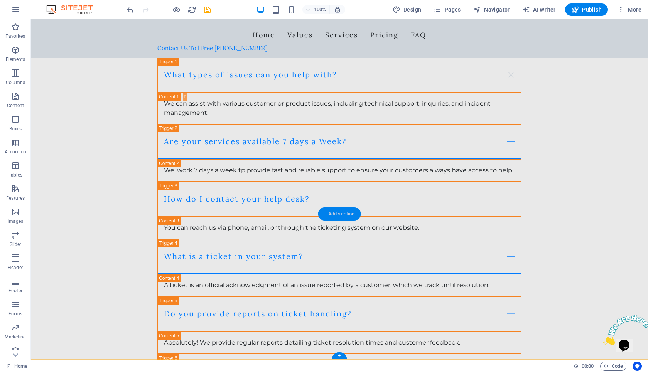
click at [354, 213] on div "+ Add section" at bounding box center [339, 214] width 43 height 13
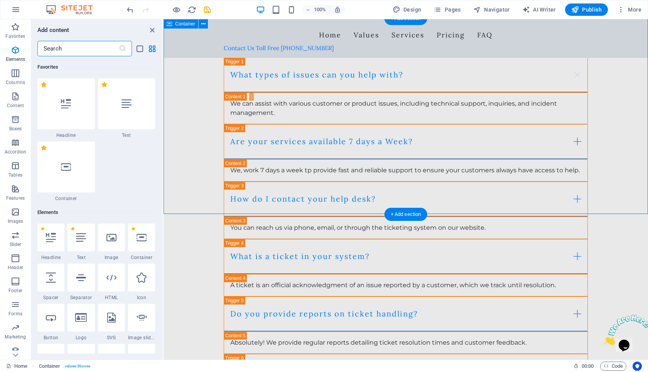
scroll to position [1414, 0]
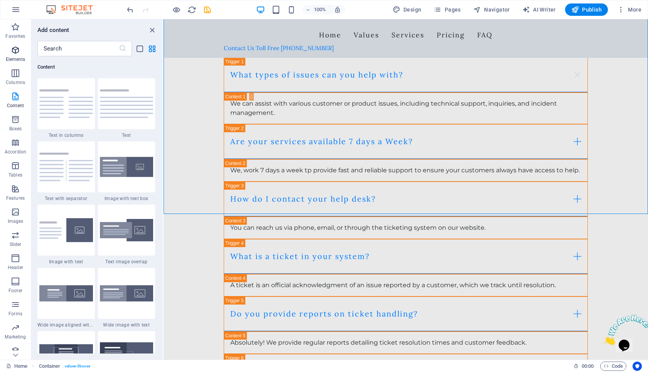
click at [17, 54] on icon "button" at bounding box center [15, 50] width 9 height 9
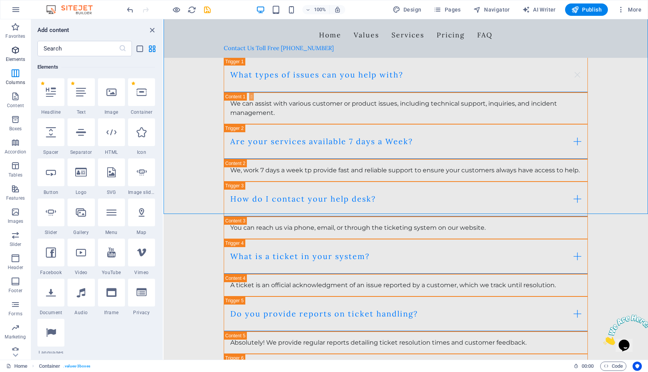
scroll to position [145, 0]
click at [111, 51] on input "text" at bounding box center [77, 48] width 81 height 15
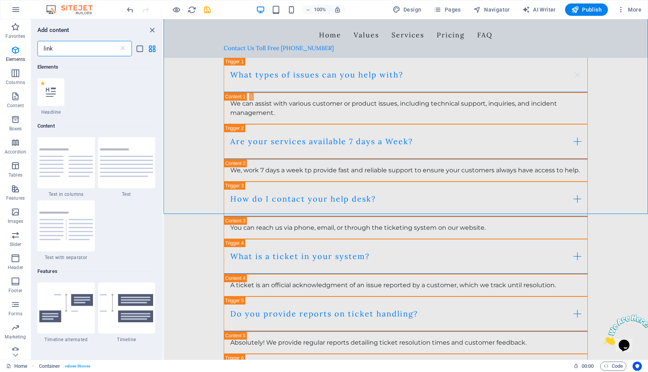
scroll to position [0, 0]
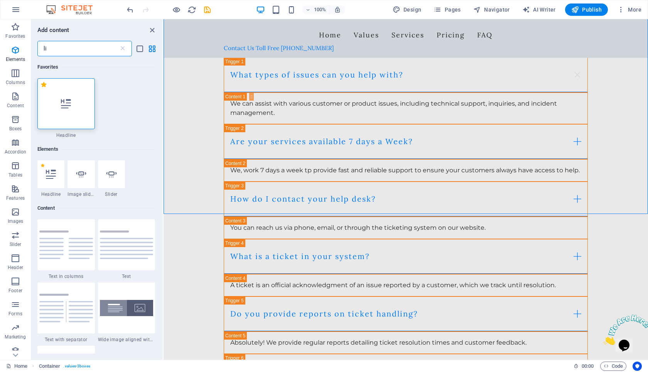
type input "l"
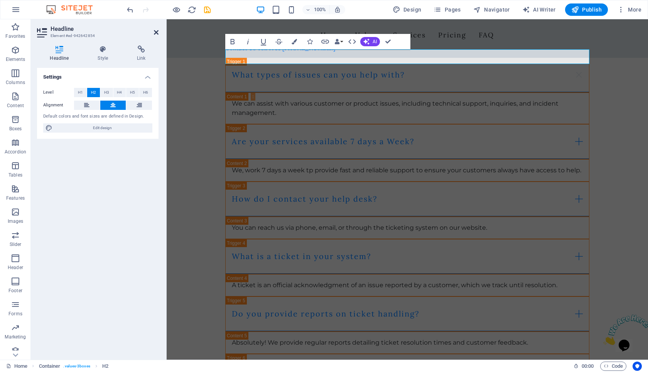
click at [157, 34] on icon at bounding box center [156, 32] width 5 height 6
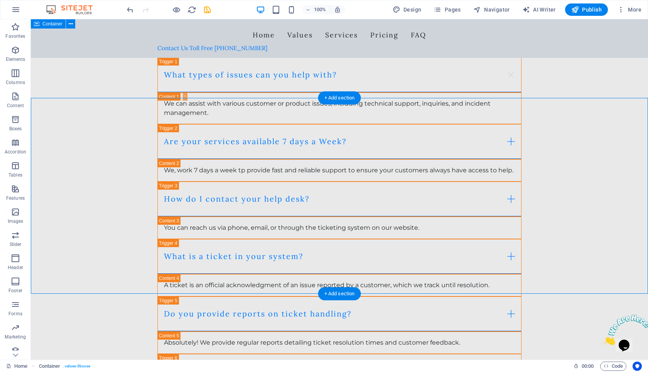
scroll to position [1105, 0]
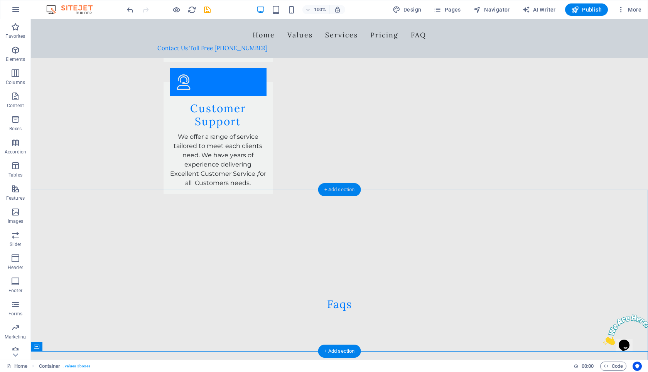
click at [335, 196] on div "+ Add section" at bounding box center [339, 189] width 43 height 13
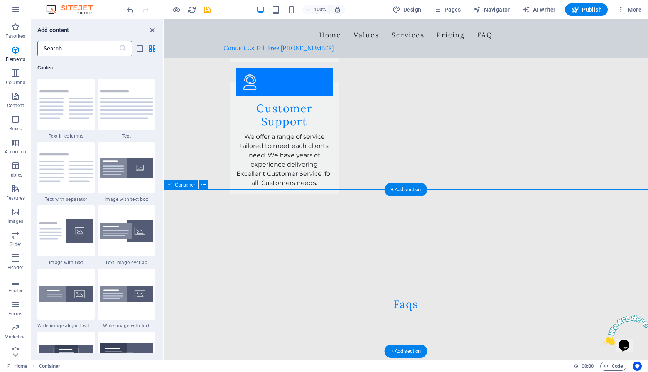
scroll to position [1414, 0]
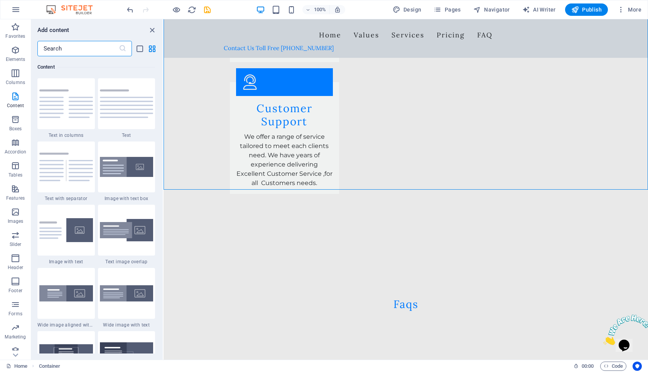
click at [75, 50] on input "text" at bounding box center [77, 48] width 81 height 15
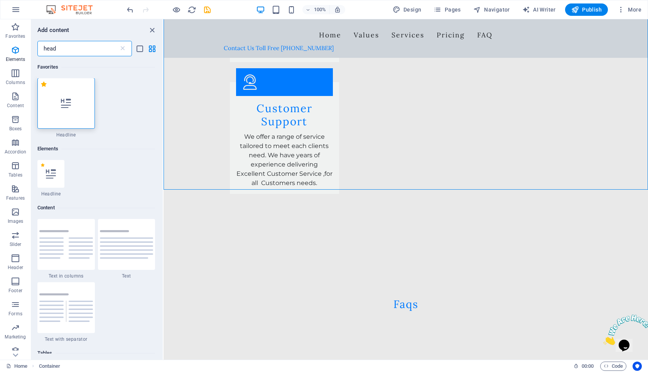
scroll to position [0, 0]
type input "head"
click at [56, 99] on div at bounding box center [66, 103] width 58 height 51
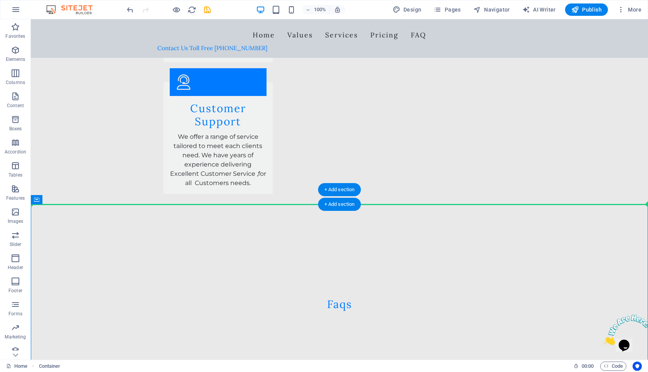
drag, startPoint x: 68, startPoint y: 216, endPoint x: 285, endPoint y: 196, distance: 218.2
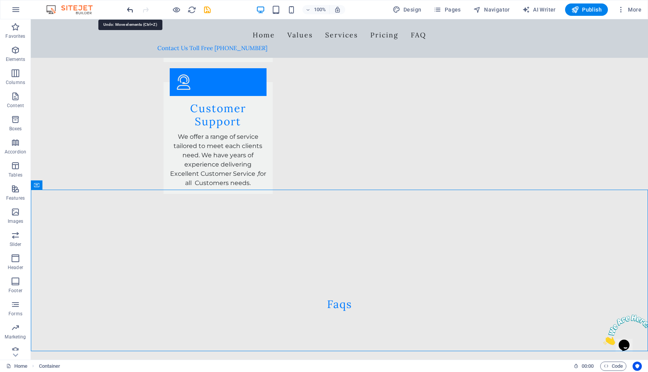
click at [130, 10] on icon "undo" at bounding box center [130, 9] width 9 height 9
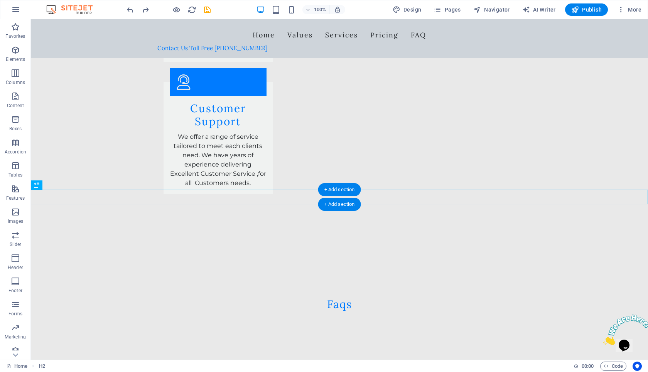
drag, startPoint x: 64, startPoint y: 198, endPoint x: 299, endPoint y: 193, distance: 234.7
click at [59, 188] on button at bounding box center [56, 185] width 9 height 9
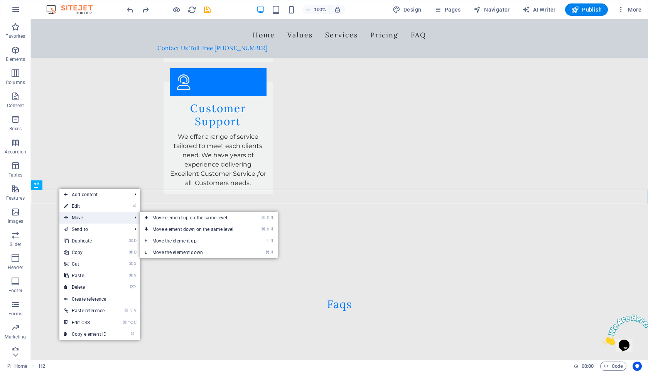
click at [95, 217] on span "Move" at bounding box center [93, 218] width 69 height 12
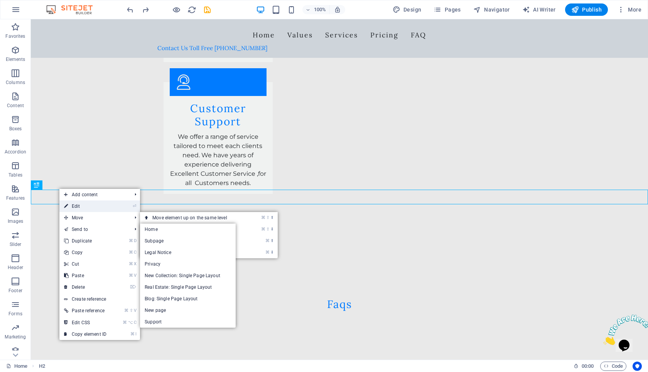
click at [115, 207] on li "⏎ Edit" at bounding box center [99, 207] width 81 height 12
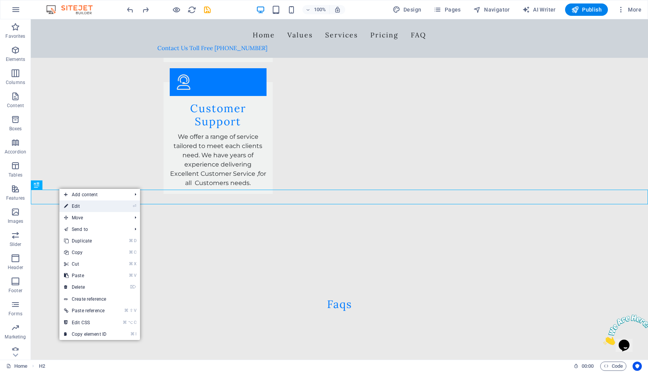
click at [115, 207] on li "⏎ Edit" at bounding box center [99, 207] width 81 height 12
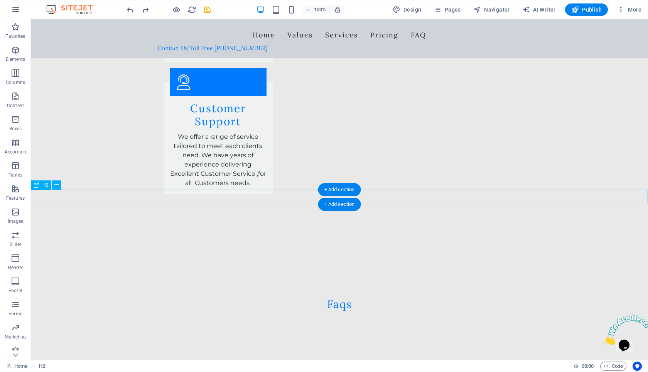
drag, startPoint x: 42, startPoint y: 199, endPoint x: 290, endPoint y: 199, distance: 247.8
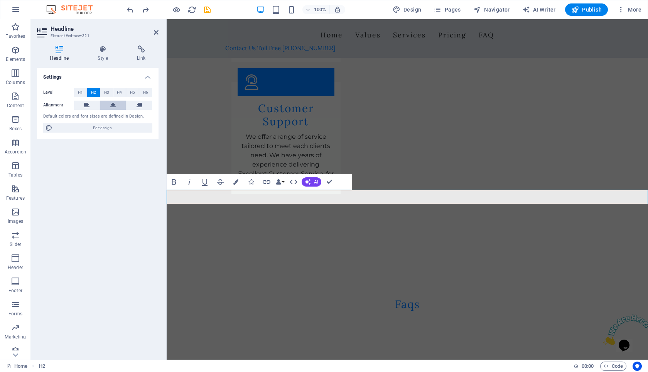
click at [112, 102] on icon at bounding box center [112, 105] width 5 height 9
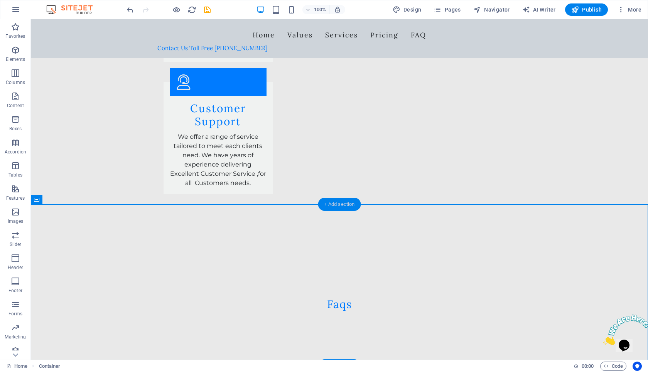
click at [342, 208] on div "+ Add section" at bounding box center [339, 204] width 43 height 13
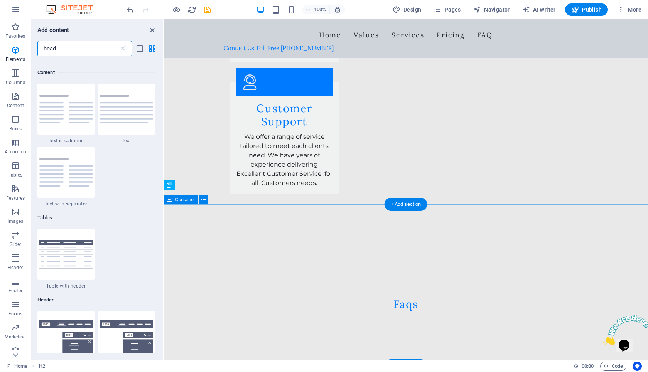
scroll to position [141, 0]
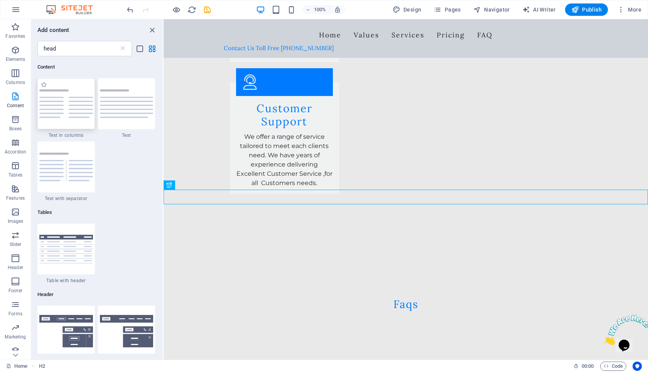
click at [71, 112] on img at bounding box center [66, 104] width 54 height 29
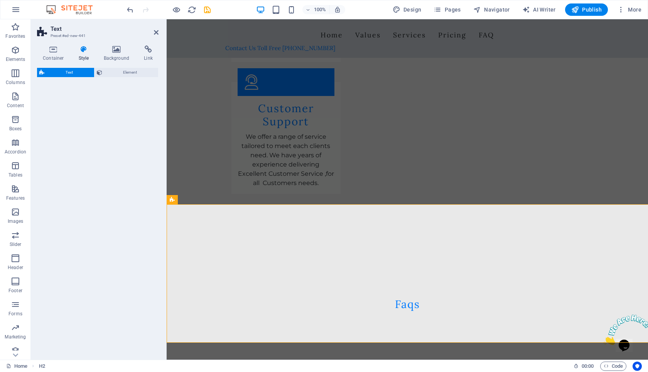
select select "rem"
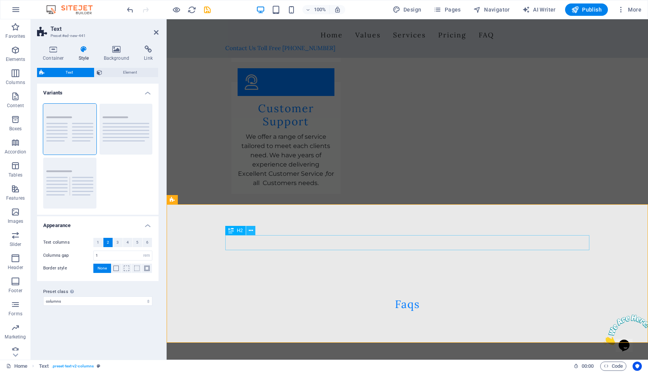
click at [252, 231] on icon at bounding box center [251, 231] width 4 height 8
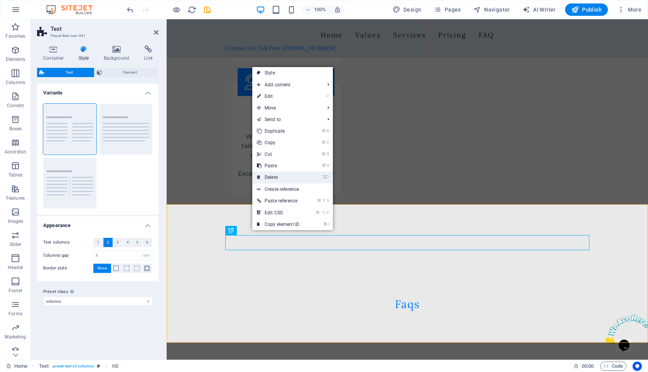
click at [281, 181] on link "⌦ Delete" at bounding box center [278, 178] width 52 height 12
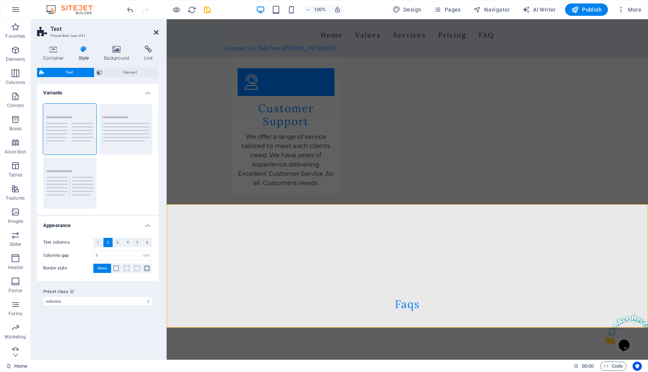
click at [156, 33] on icon at bounding box center [156, 32] width 5 height 6
